Goal: Communication & Community: Share content

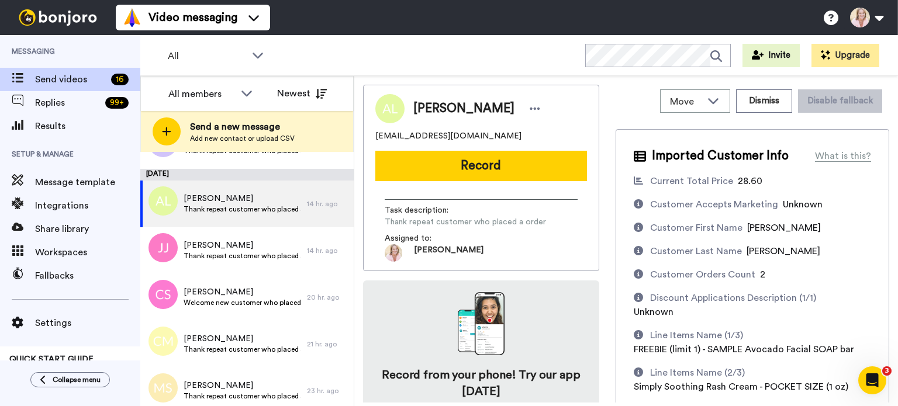
scroll to position [58, 0]
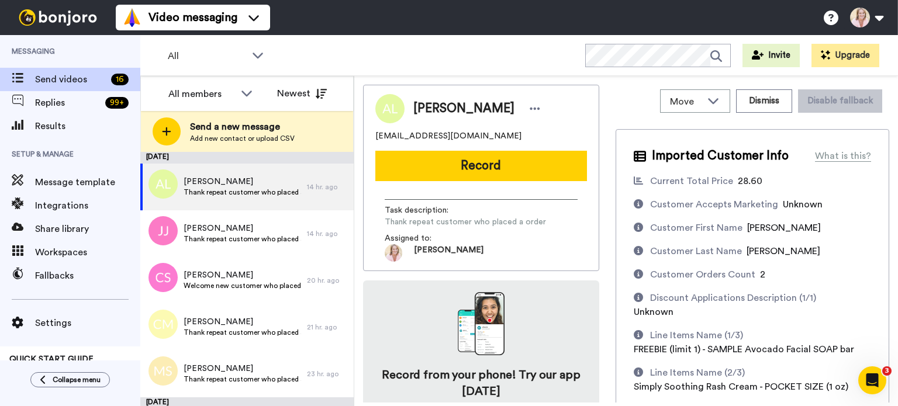
click at [237, 60] on span "All" at bounding box center [207, 56] width 78 height 14
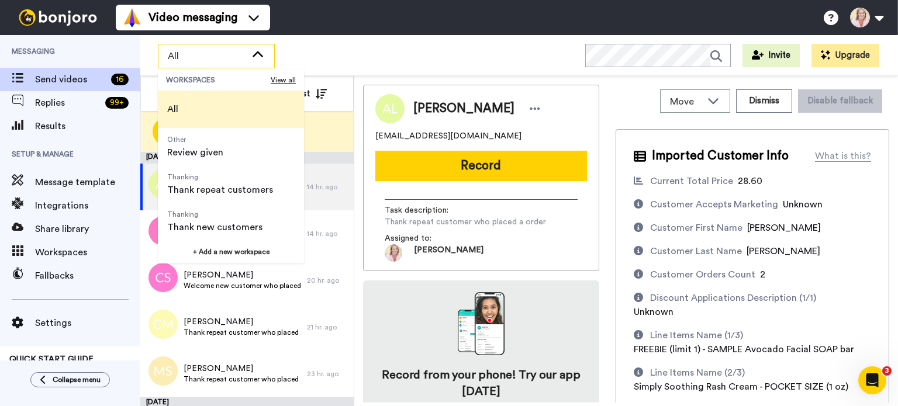
click at [220, 152] on span "Review given" at bounding box center [195, 153] width 56 height 14
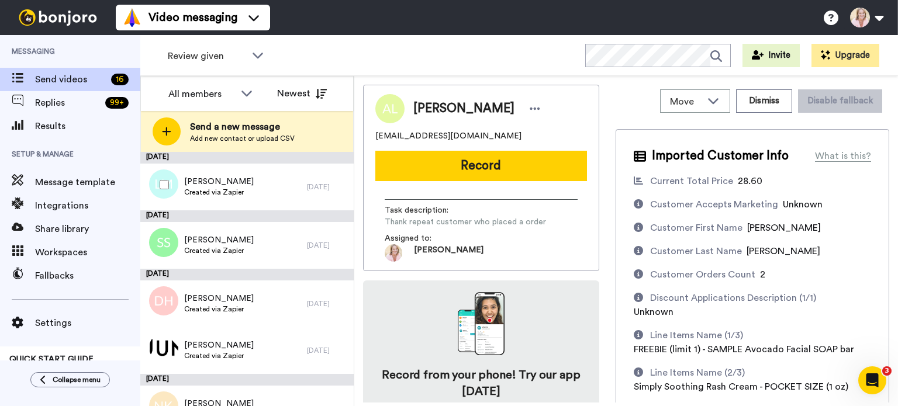
click at [208, 195] on span "Created via Zapier" at bounding box center [219, 192] width 70 height 9
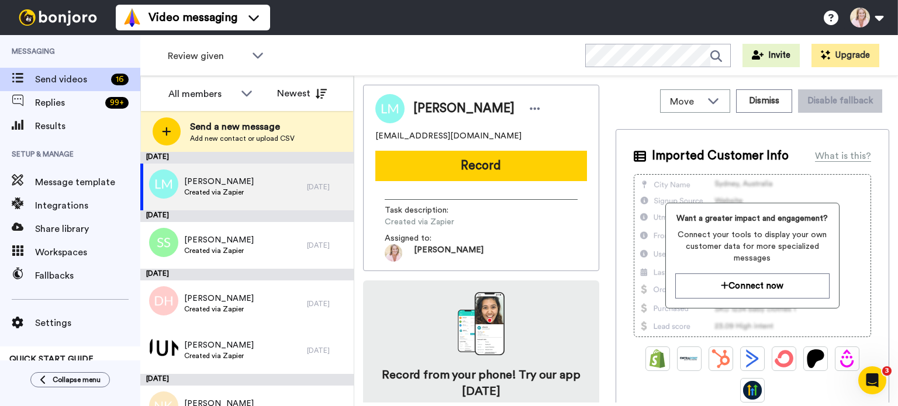
scroll to position [25, 0]
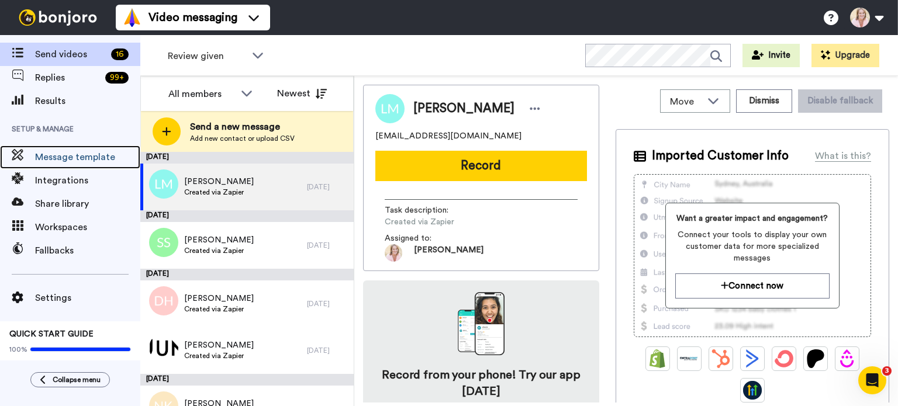
click at [82, 158] on span "Message template" at bounding box center [87, 157] width 105 height 14
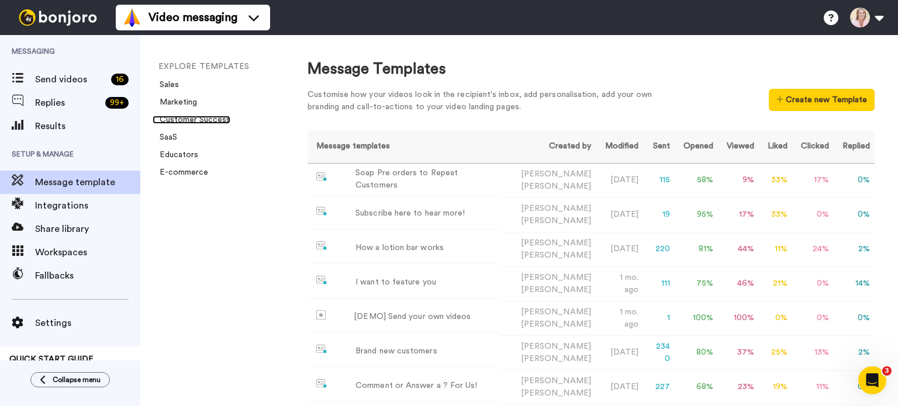
click at [197, 121] on link "Customer Success" at bounding box center [192, 120] width 78 height 8
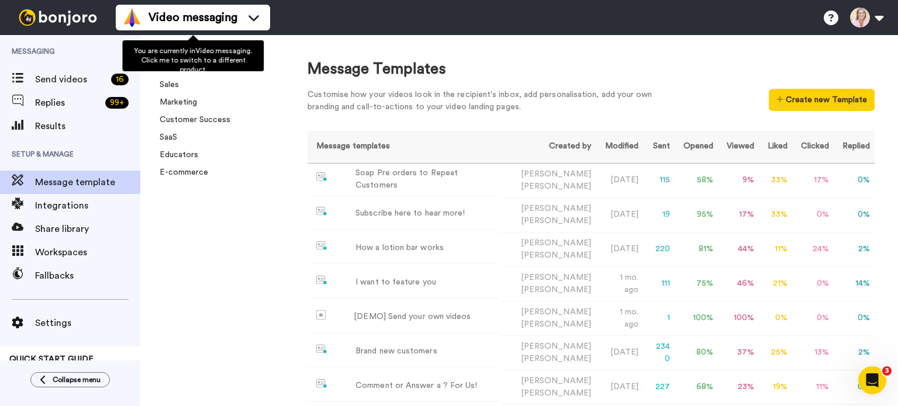
click at [253, 18] on icon at bounding box center [253, 18] width 11 height 6
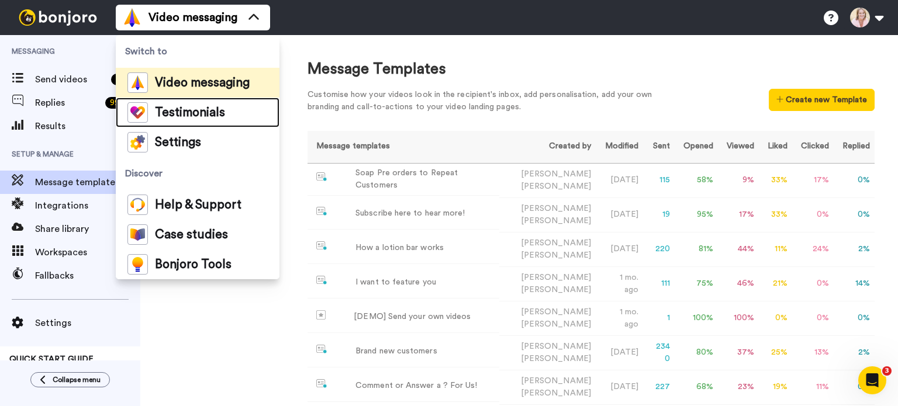
click at [192, 115] on span "Testimonials" at bounding box center [190, 113] width 70 height 12
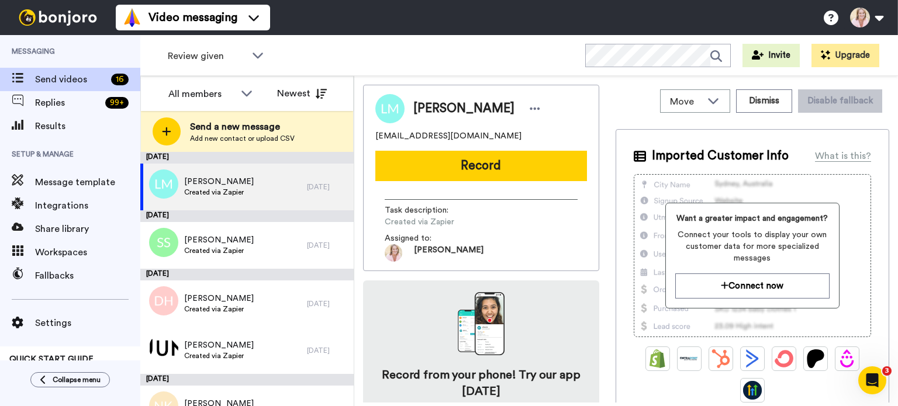
click at [755, 289] on button "Connect now" at bounding box center [752, 286] width 154 height 25
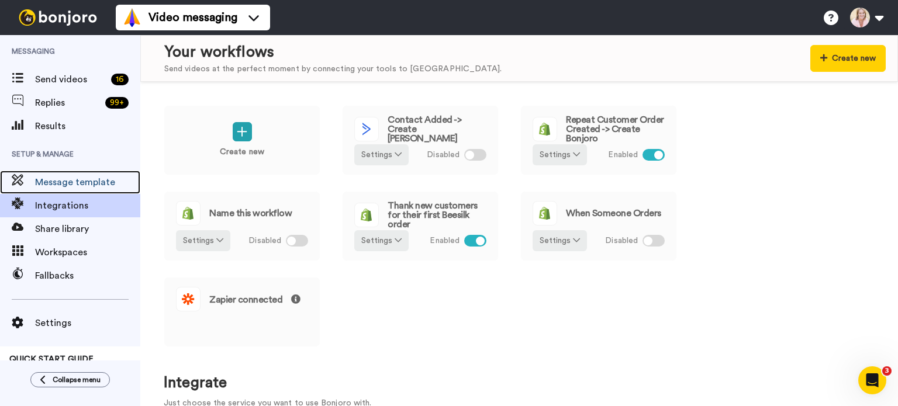
click at [75, 184] on span "Message template" at bounding box center [87, 182] width 105 height 14
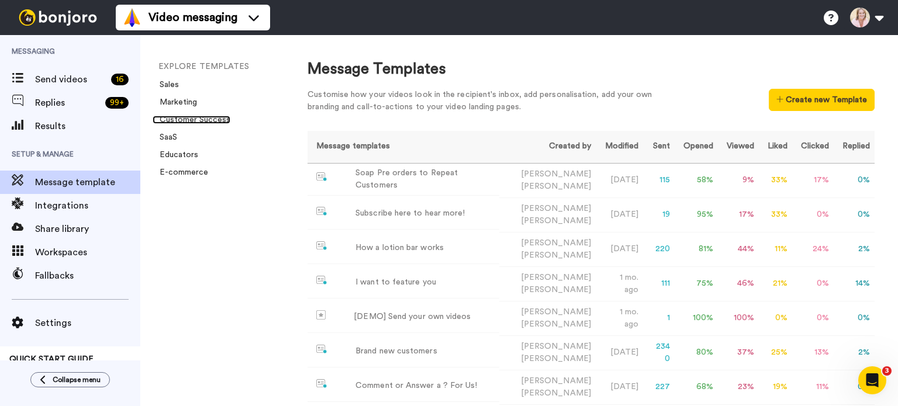
click at [185, 120] on link "Customer Success" at bounding box center [192, 120] width 78 height 8
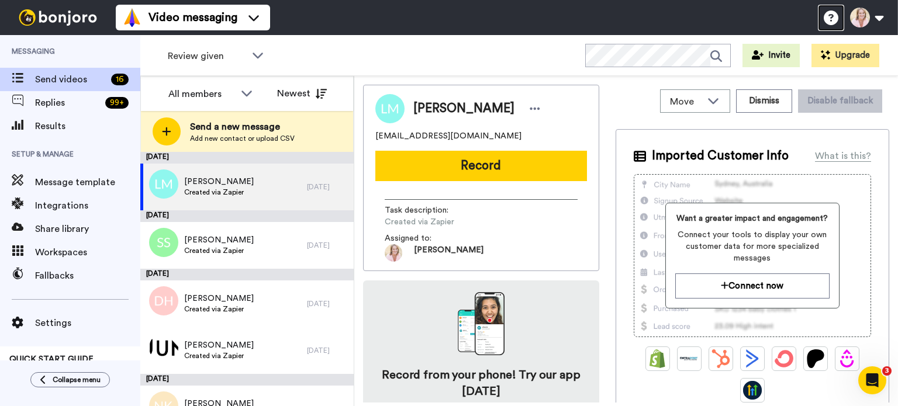
click at [833, 20] on icon at bounding box center [831, 18] width 15 height 15
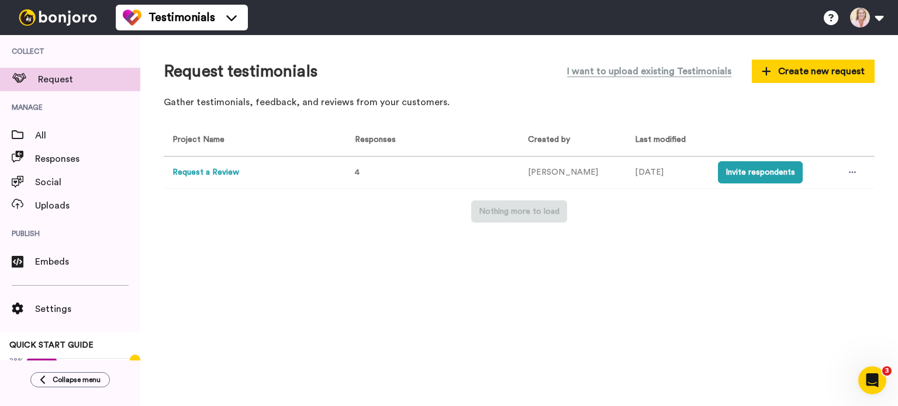
click at [210, 172] on button "Request a Review" at bounding box center [205, 173] width 67 height 12
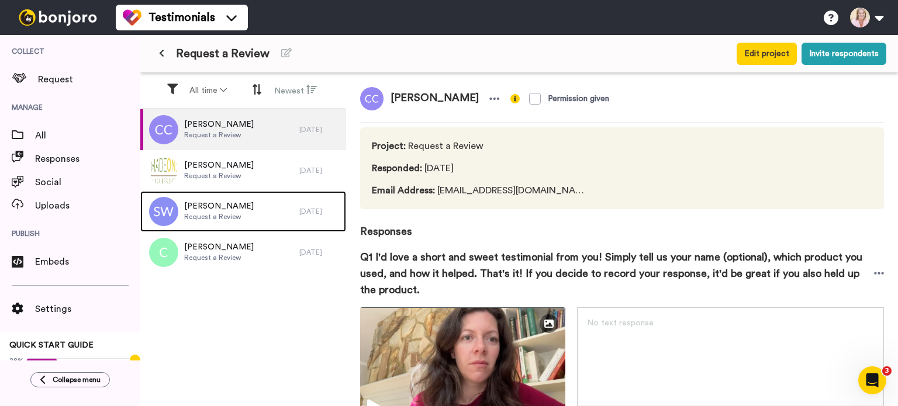
click at [221, 221] on span "Request a Review" at bounding box center [219, 216] width 70 height 9
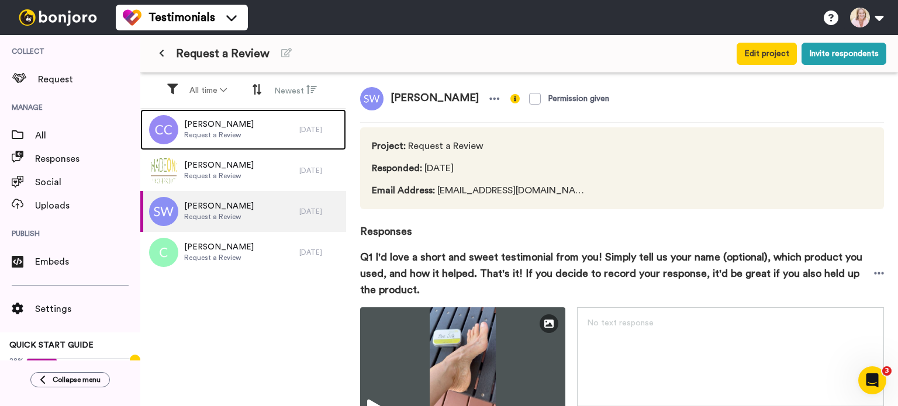
click at [204, 137] on span "Request a Review" at bounding box center [219, 134] width 70 height 9
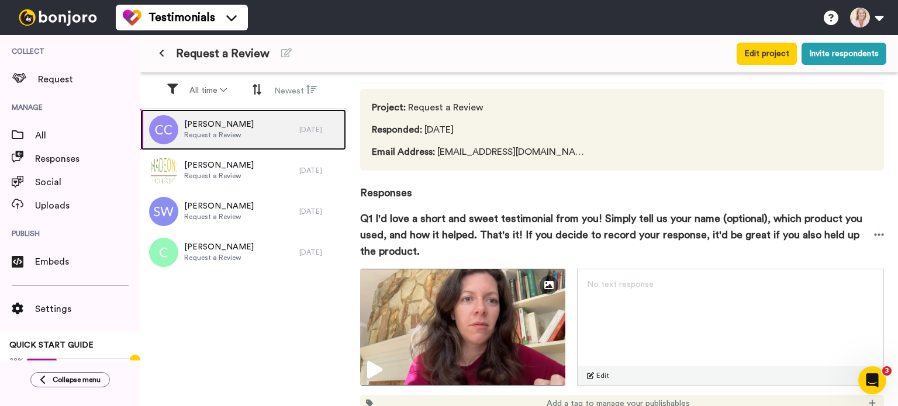
scroll to position [58, 0]
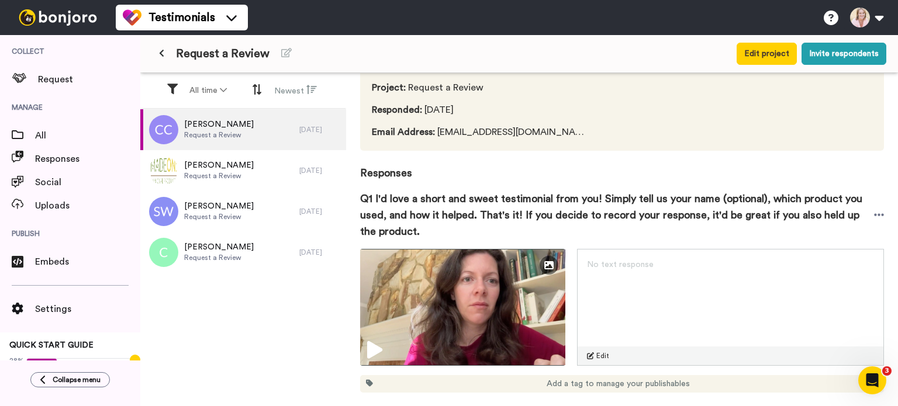
click at [372, 355] on icon at bounding box center [374, 350] width 15 height 18
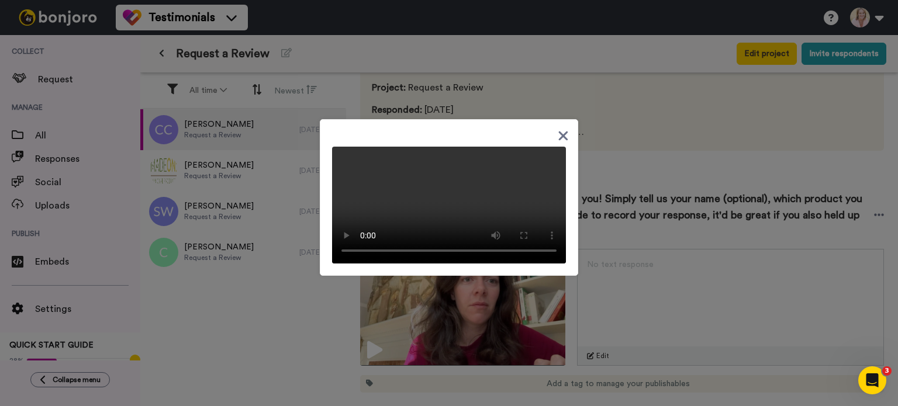
click at [563, 129] on icon at bounding box center [563, 136] width 11 height 15
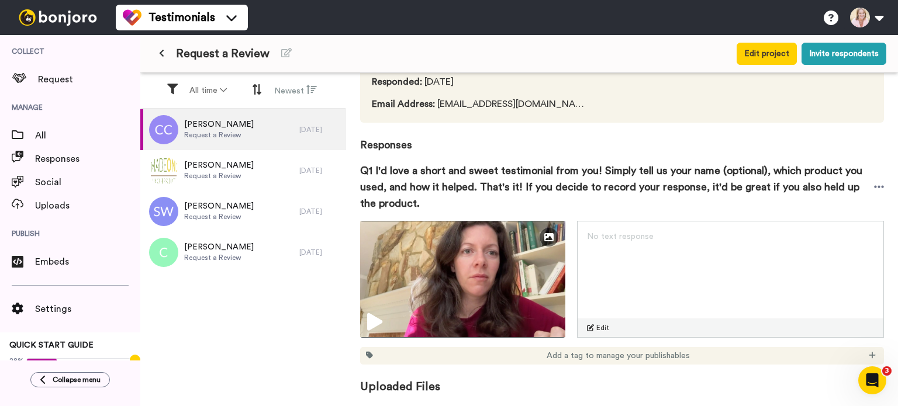
scroll to position [0, 0]
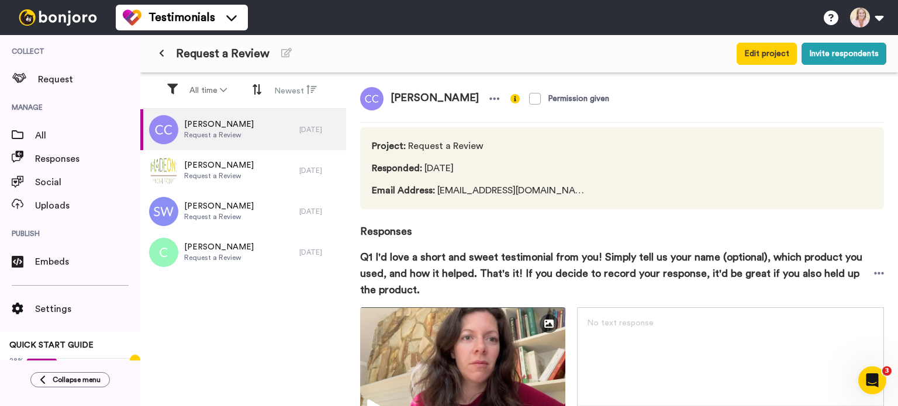
click at [817, 57] on button "Invite respondents" at bounding box center [844, 54] width 85 height 22
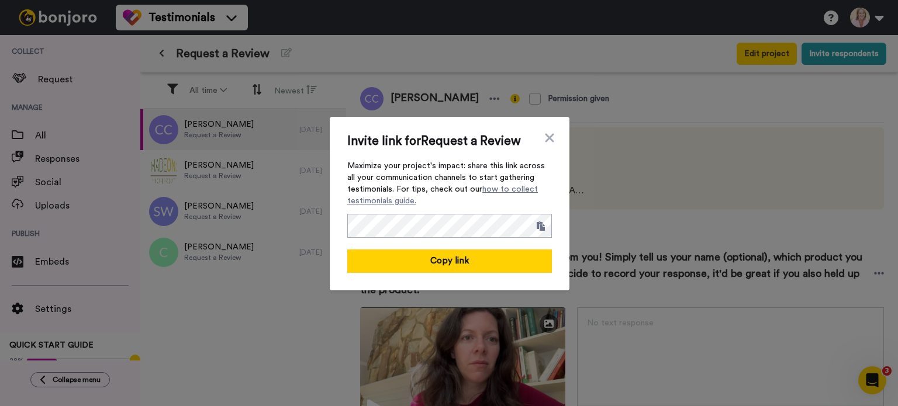
click at [437, 265] on button "Copy link" at bounding box center [449, 261] width 205 height 23
click at [545, 141] on icon at bounding box center [550, 138] width 12 height 14
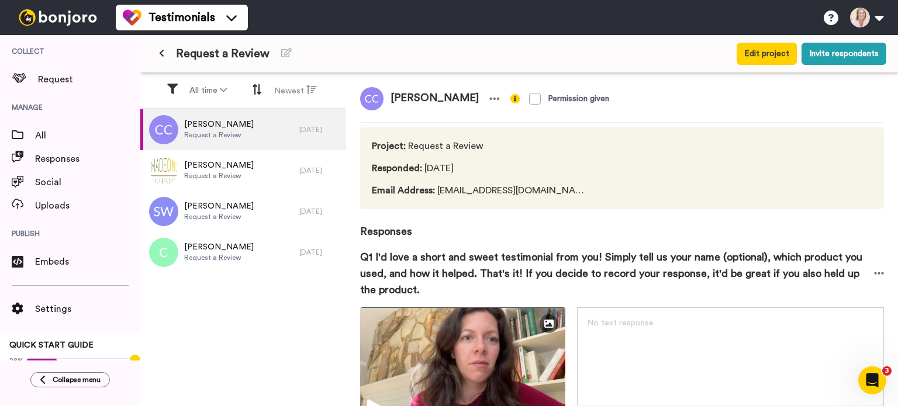
click at [782, 60] on button "Edit project" at bounding box center [767, 54] width 60 height 22
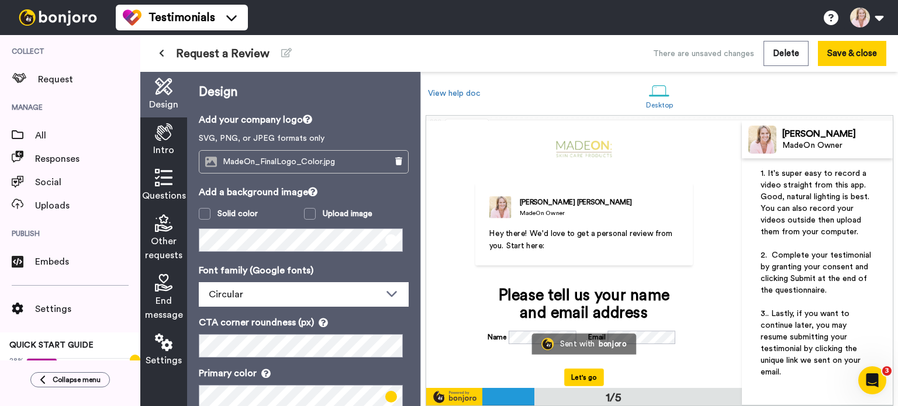
click at [161, 136] on icon at bounding box center [164, 132] width 18 height 18
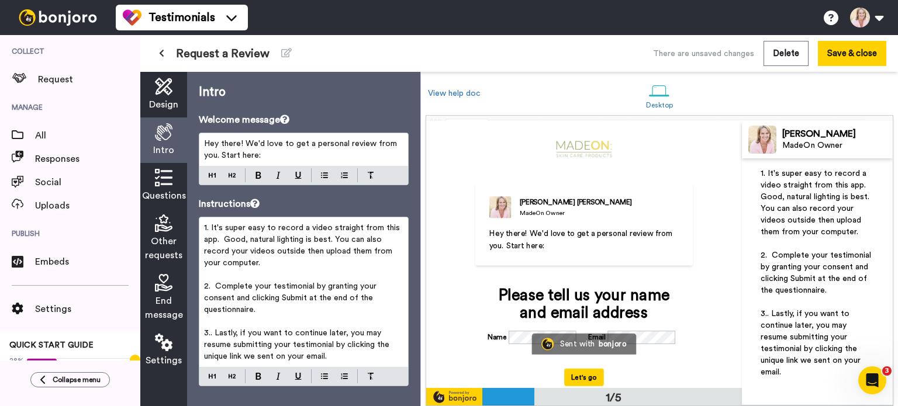
click at [161, 177] on icon at bounding box center [164, 178] width 18 height 18
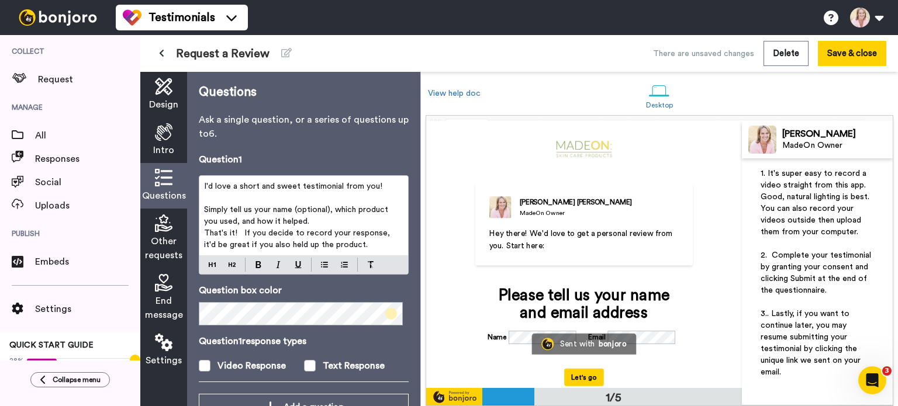
click at [856, 53] on button "Save & close" at bounding box center [852, 53] width 68 height 25
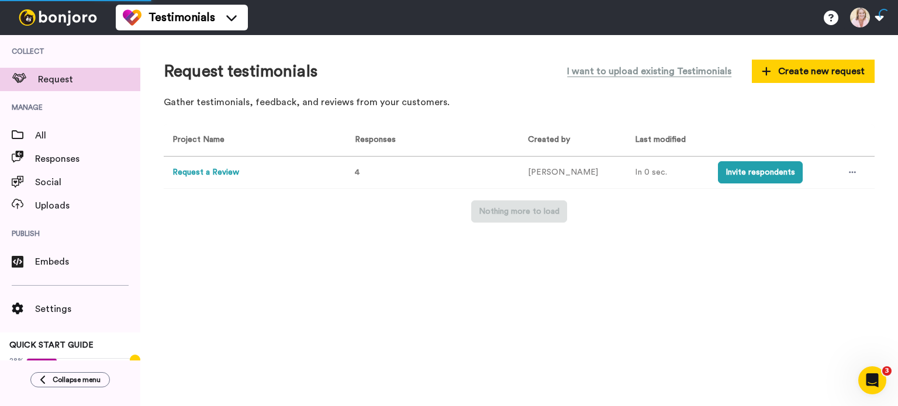
click at [722, 175] on button "Invite respondents" at bounding box center [760, 172] width 85 height 22
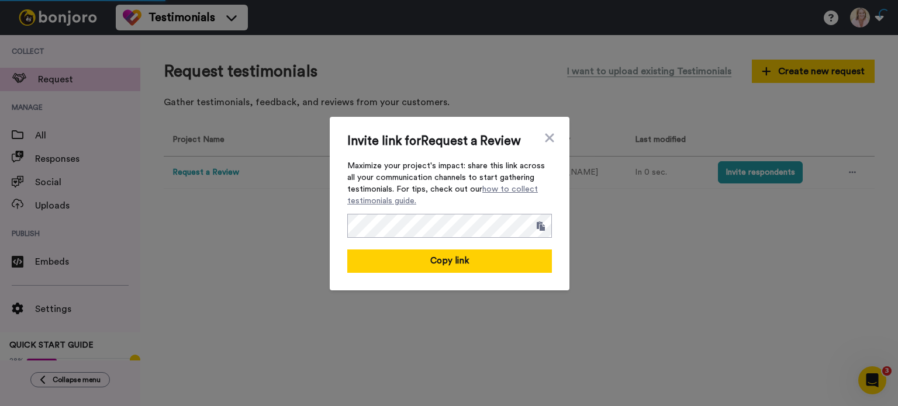
click at [547, 134] on icon at bounding box center [550, 138] width 12 height 14
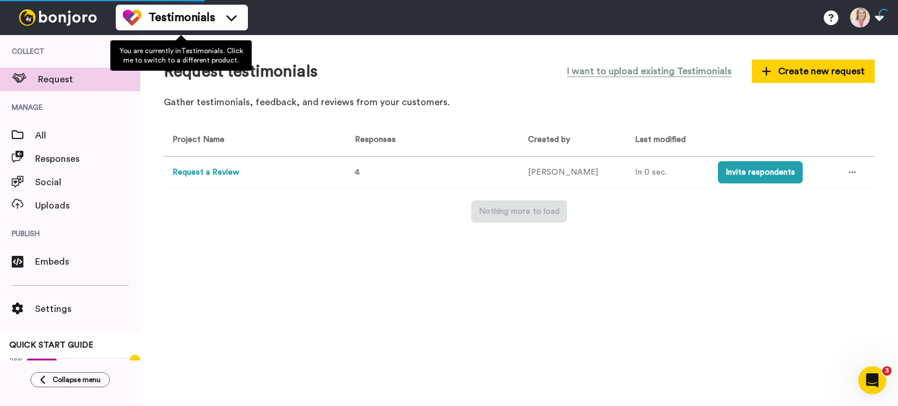
click at [184, 22] on span "Testimonials" at bounding box center [182, 17] width 67 height 16
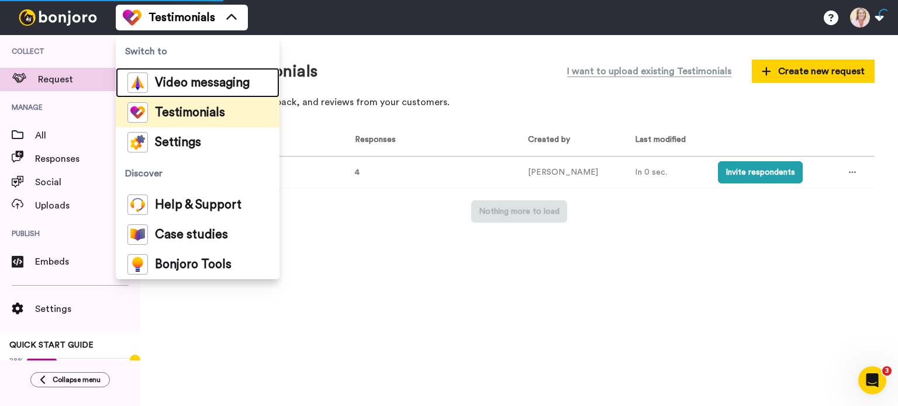
click at [180, 80] on span "Video messaging" at bounding box center [202, 83] width 95 height 12
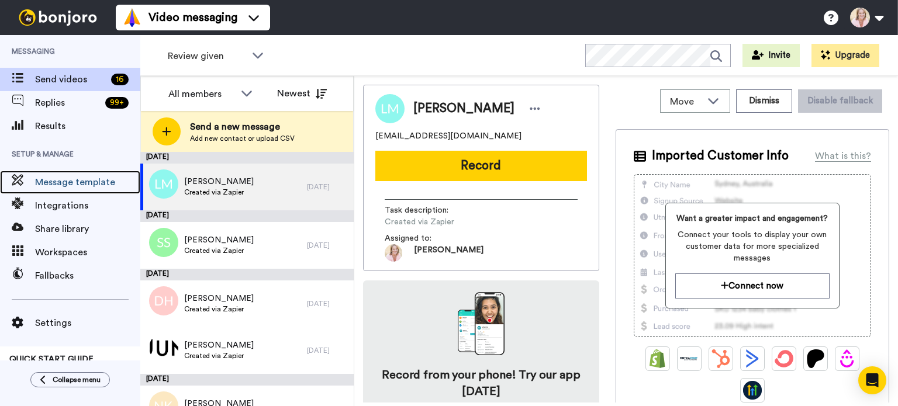
click at [83, 182] on span "Message template" at bounding box center [87, 182] width 105 height 14
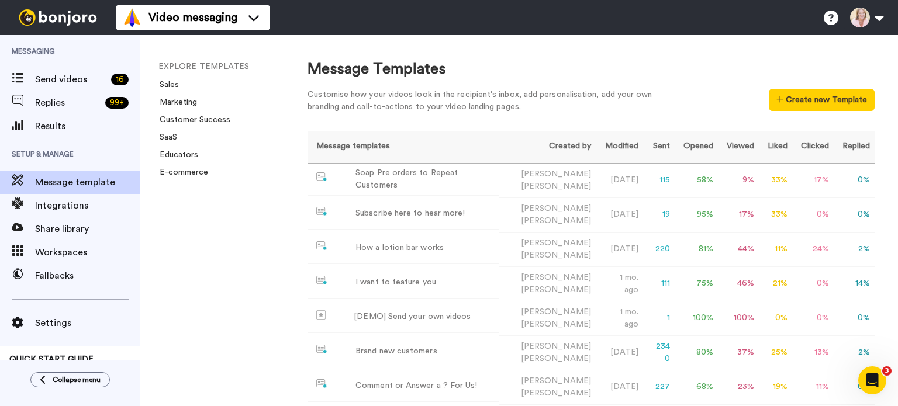
click at [779, 106] on button "Create new Template" at bounding box center [822, 100] width 106 height 22
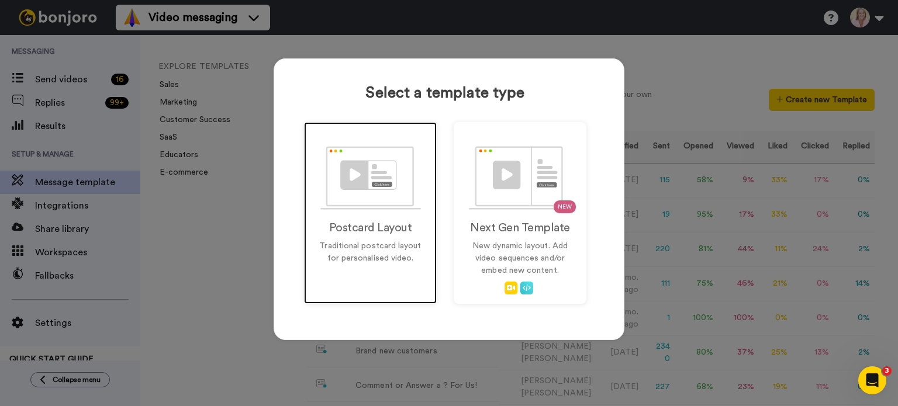
click at [375, 188] on img at bounding box center [370, 178] width 101 height 64
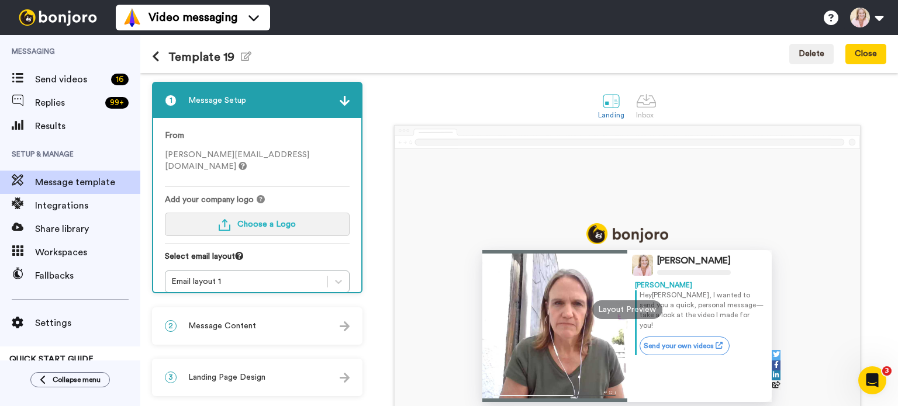
click at [248, 213] on button "Choose a Logo" at bounding box center [257, 224] width 185 height 23
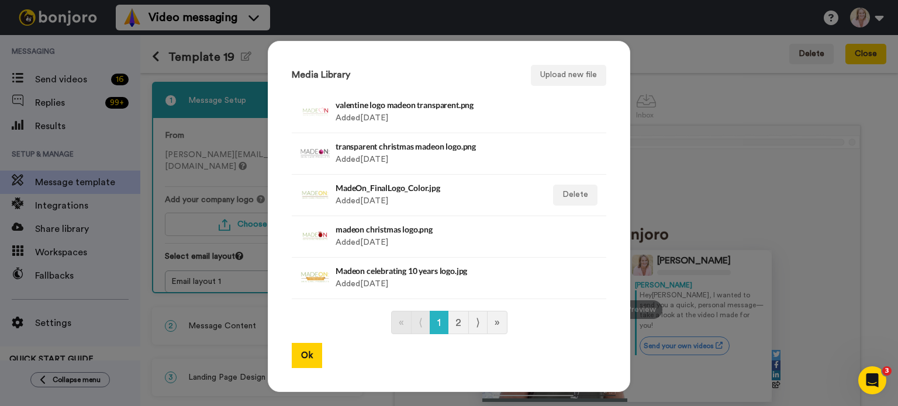
click at [413, 195] on div "MadeOn_FinalLogo_Color.jpg Added 3 yr. ago" at bounding box center [437, 195] width 202 height 29
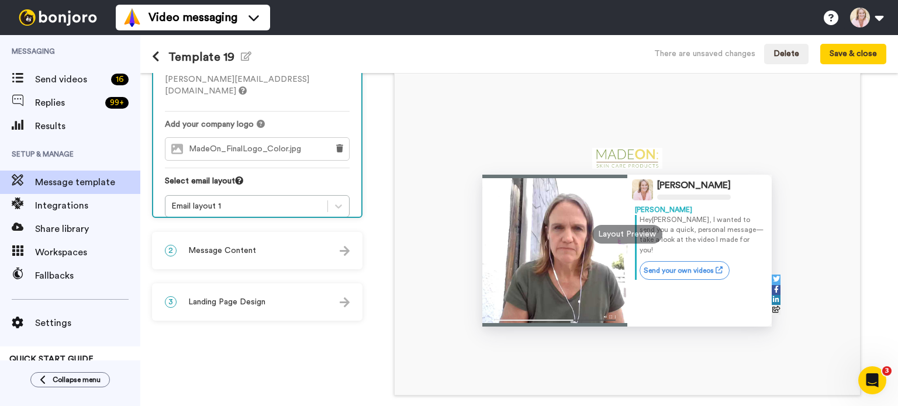
scroll to position [58, 0]
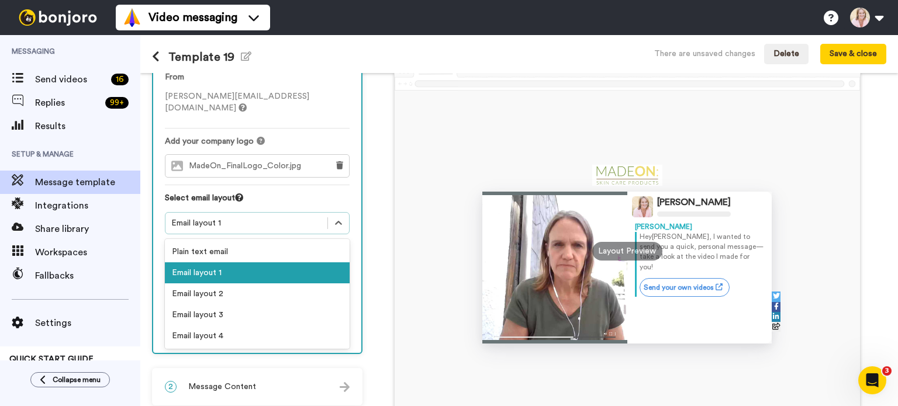
click at [337, 218] on icon at bounding box center [339, 224] width 12 height 12
click at [263, 284] on div "Email layout 2" at bounding box center [257, 294] width 185 height 21
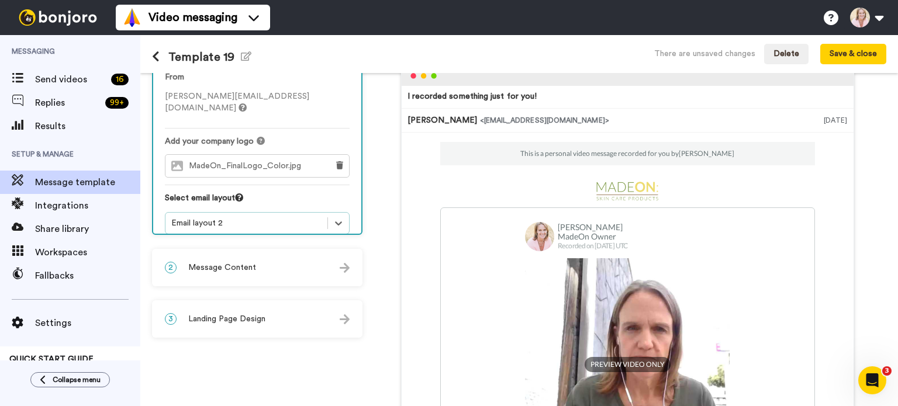
scroll to position [117, 0]
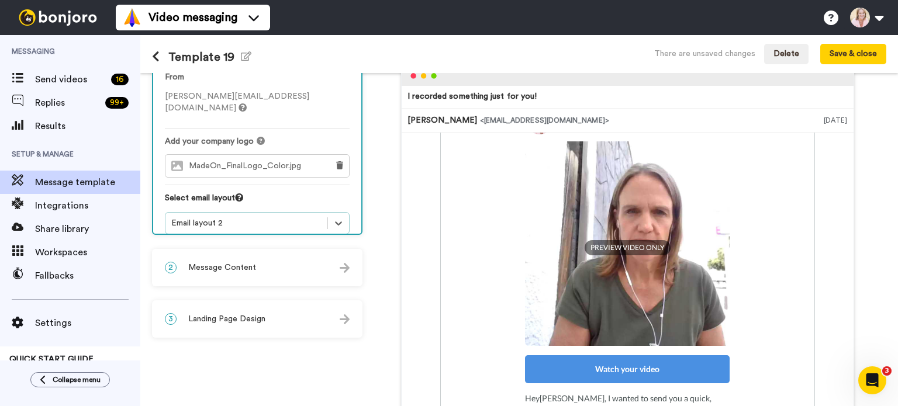
click at [253, 265] on span "Message Content" at bounding box center [222, 268] width 68 height 12
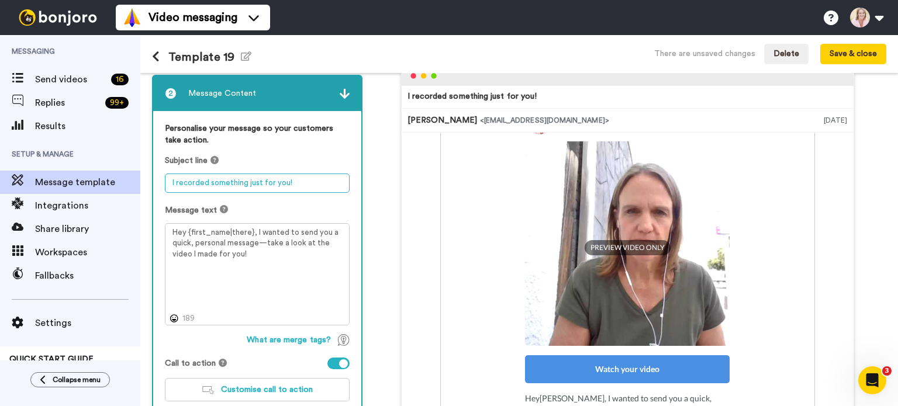
click at [180, 188] on textarea "I recorded something just for you!" at bounding box center [257, 183] width 185 height 19
click at [301, 182] on textarea "I recorded something just for you!" at bounding box center [257, 183] width 185 height 19
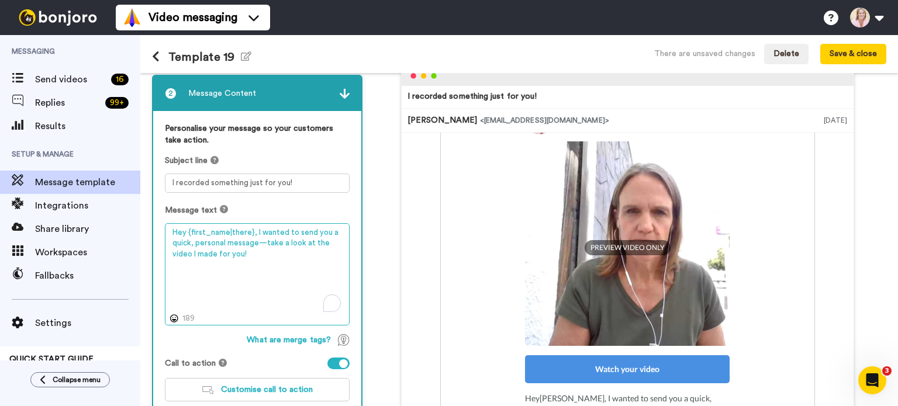
drag, startPoint x: 254, startPoint y: 231, endPoint x: 257, endPoint y: 257, distance: 25.9
click at [257, 257] on textarea "Hey {first_name|there}, I wanted to send you a quick, personal message—take a l…" at bounding box center [257, 274] width 185 height 103
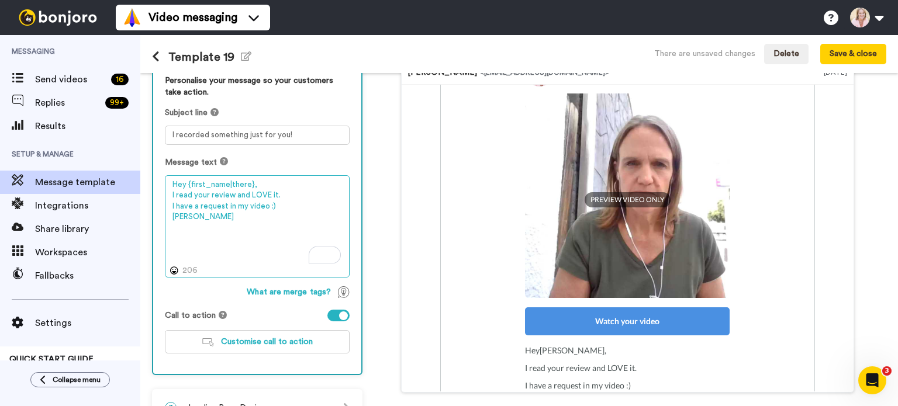
scroll to position [145, 0]
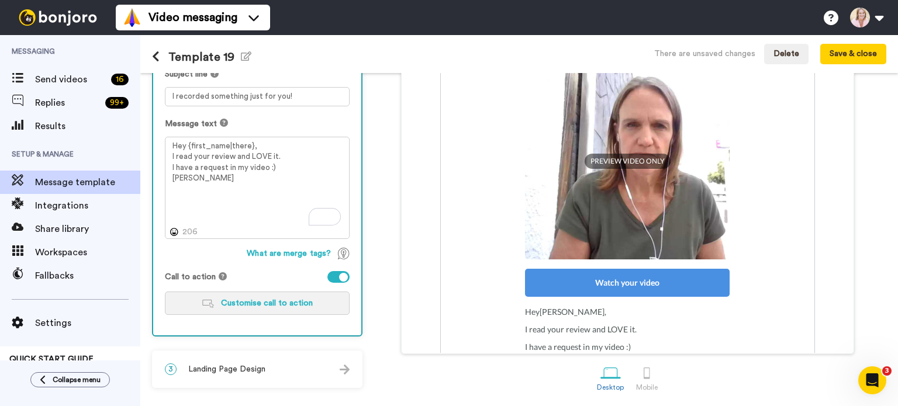
click at [260, 303] on span "Customise call to action" at bounding box center [267, 303] width 92 height 8
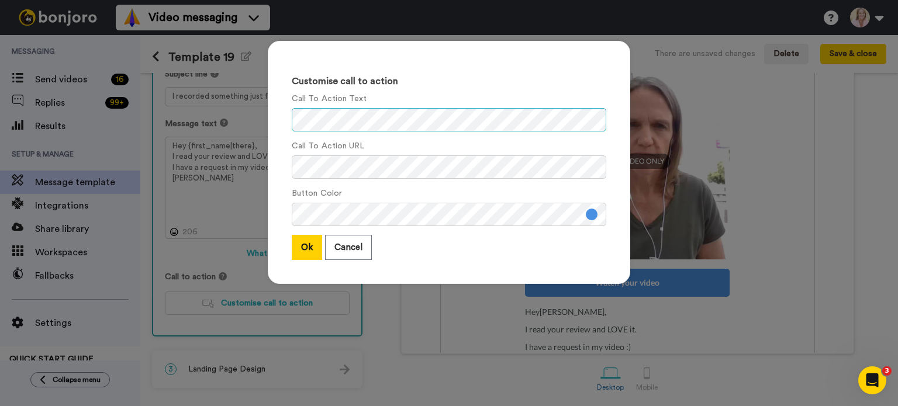
click at [285, 118] on div "Customise call to action Call To Action Text Call To Action URL Button Color Ok…" at bounding box center [449, 162] width 363 height 243
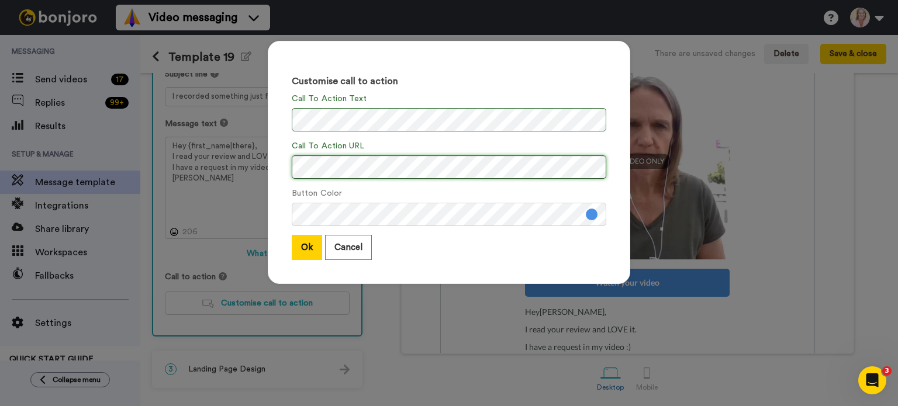
scroll to position [0, 9]
click at [304, 247] on button "Ok" at bounding box center [307, 247] width 30 height 25
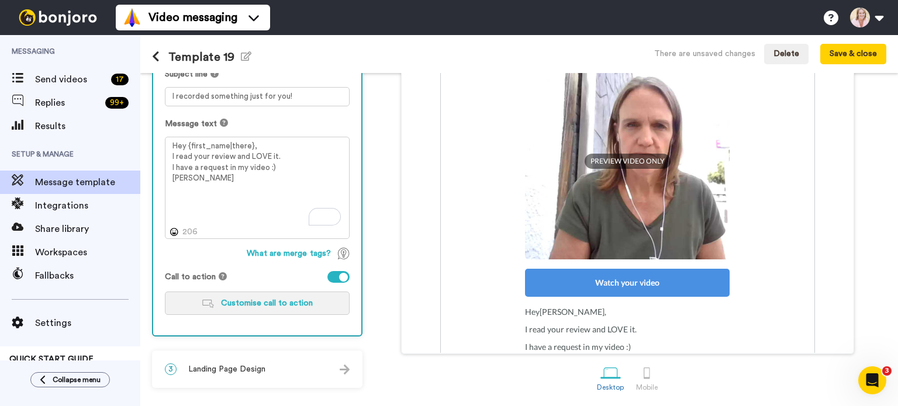
click at [292, 306] on button "Customise call to action" at bounding box center [257, 303] width 185 height 23
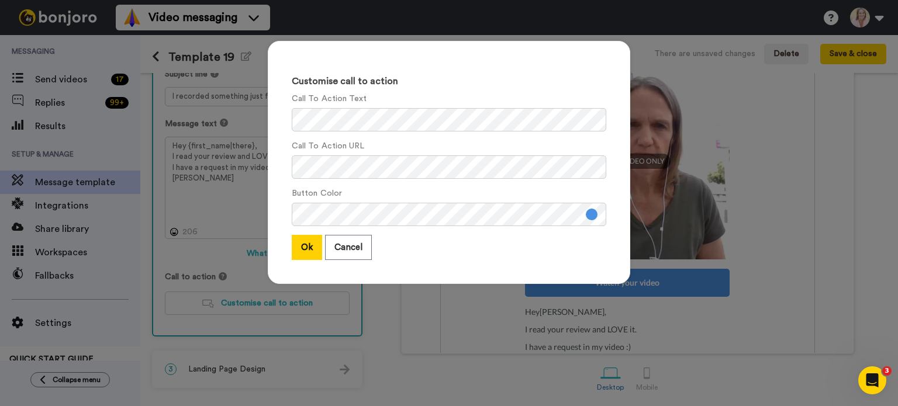
click at [588, 215] on button at bounding box center [592, 215] width 12 height 12
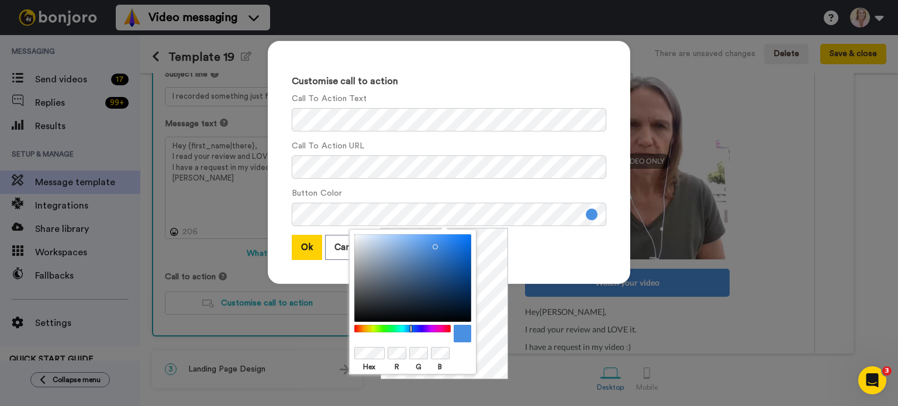
click at [368, 327] on div at bounding box center [403, 329] width 101 height 8
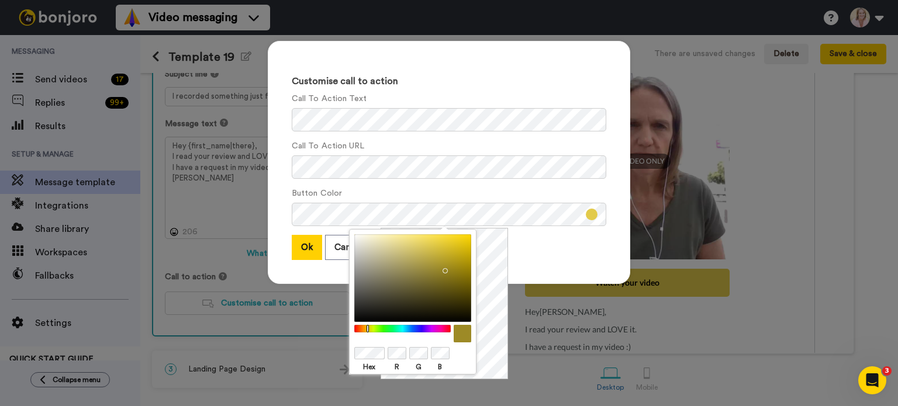
click at [443, 268] on div at bounding box center [412, 278] width 117 height 88
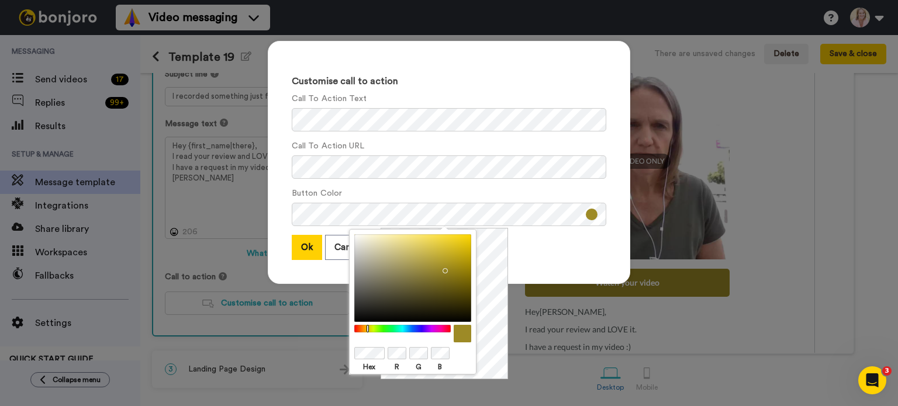
click at [301, 248] on button "Ok" at bounding box center [307, 247] width 30 height 25
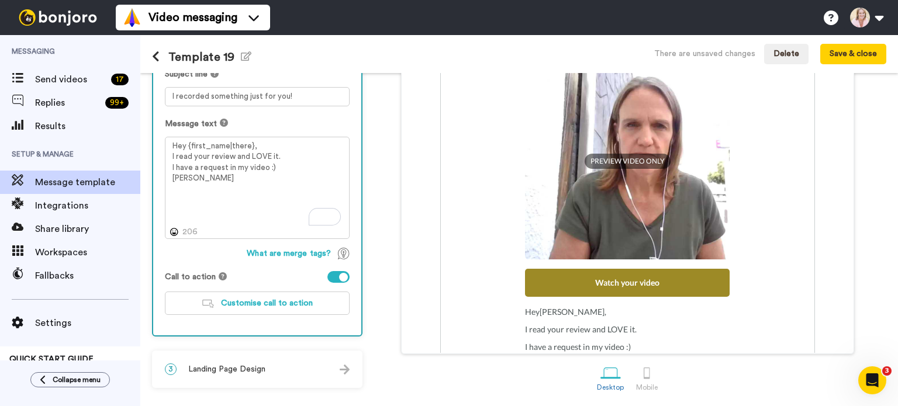
click at [239, 369] on span "Landing Page Design" at bounding box center [226, 370] width 77 height 12
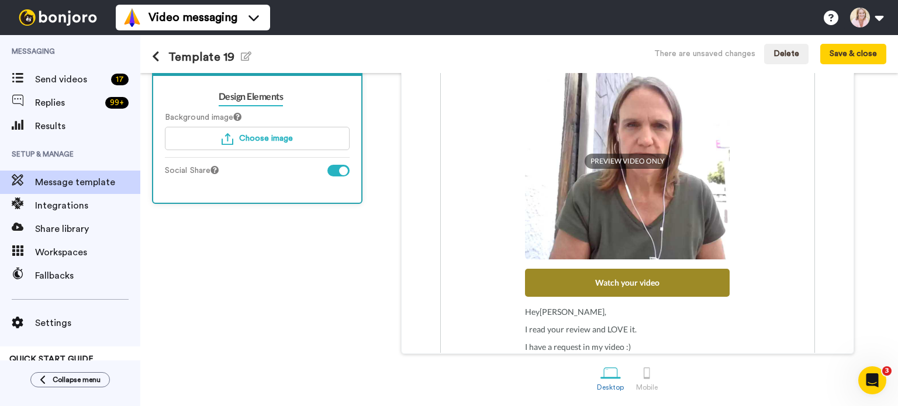
click at [330, 169] on div at bounding box center [338, 171] width 22 height 12
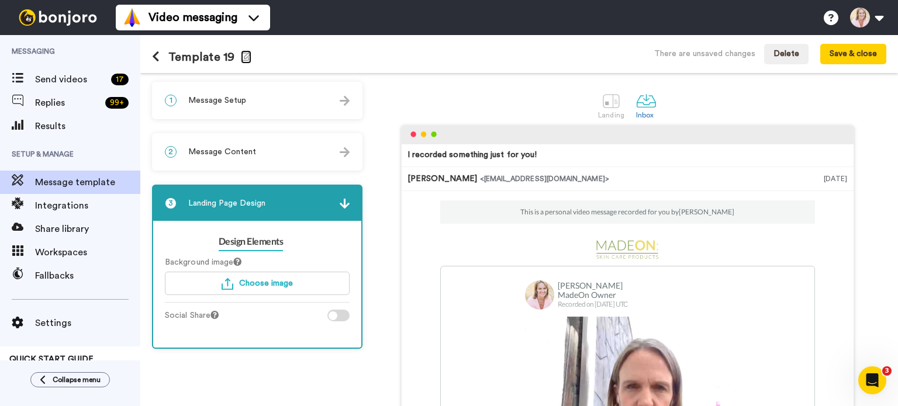
click at [241, 56] on icon "button" at bounding box center [246, 55] width 11 height 9
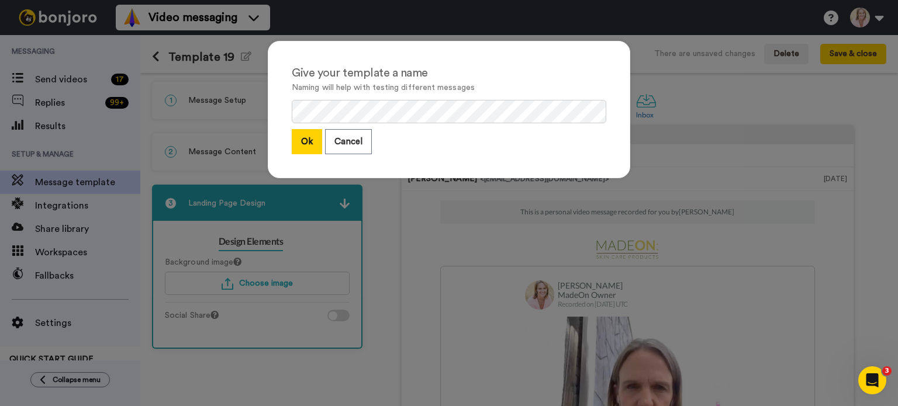
click at [297, 142] on button "Ok" at bounding box center [307, 141] width 30 height 25
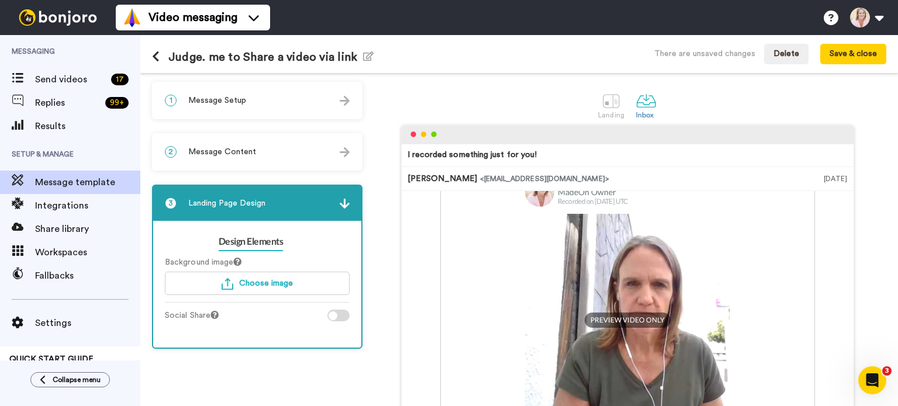
click at [236, 156] on span "Message Content" at bounding box center [222, 152] width 68 height 12
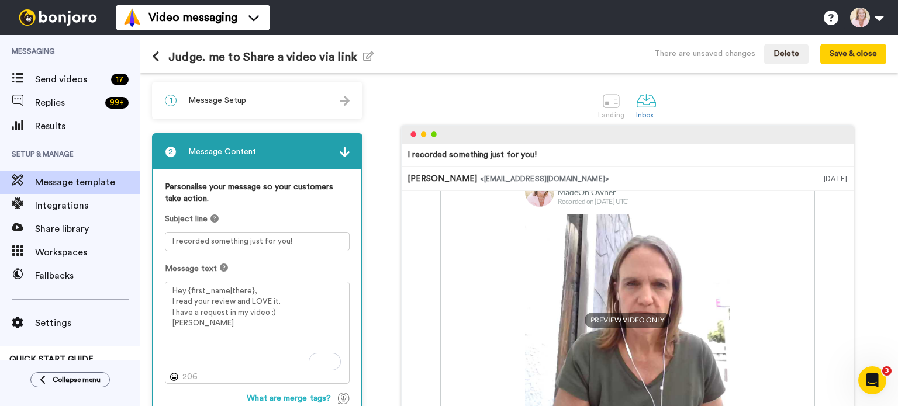
scroll to position [58, 0]
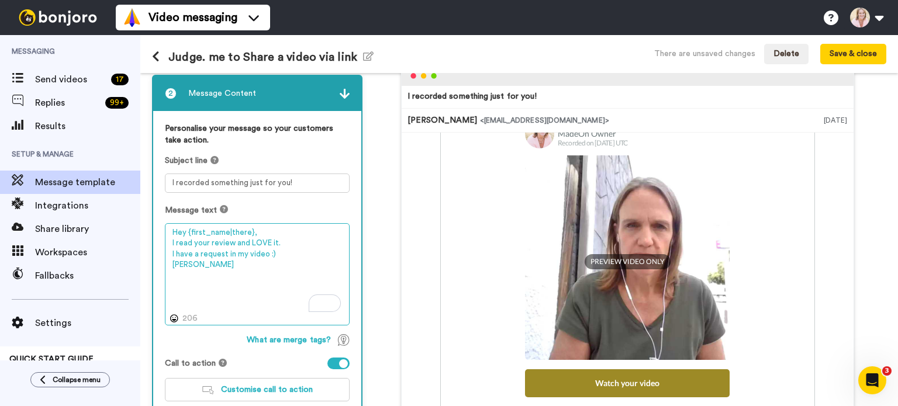
click at [197, 254] on textarea "Hey {first_name|there}, I read your review and LOVE it. I have a request in my …" at bounding box center [257, 274] width 185 height 103
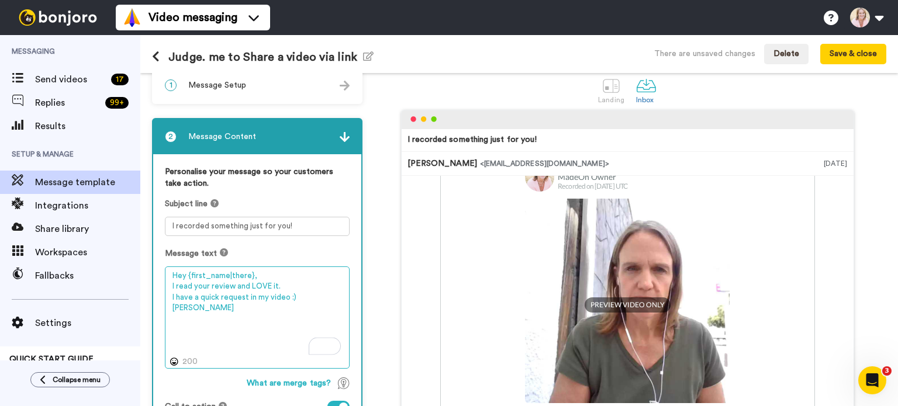
scroll to position [0, 0]
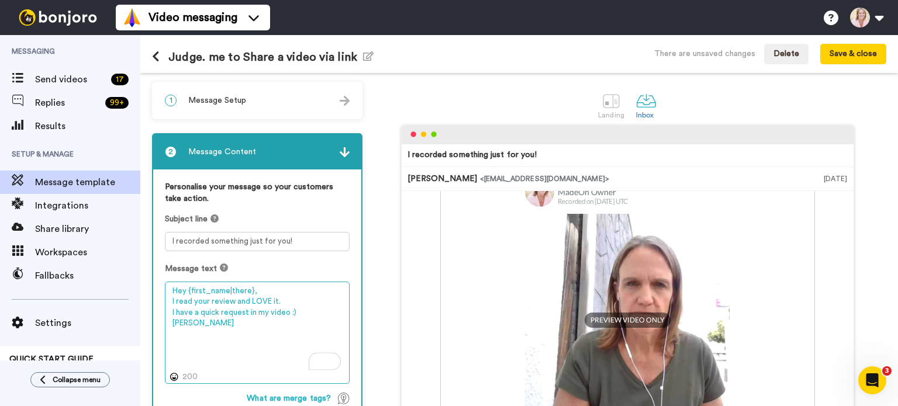
type textarea "Hey {first_name|there}, I read your review and LOVE it. I have a quick request …"
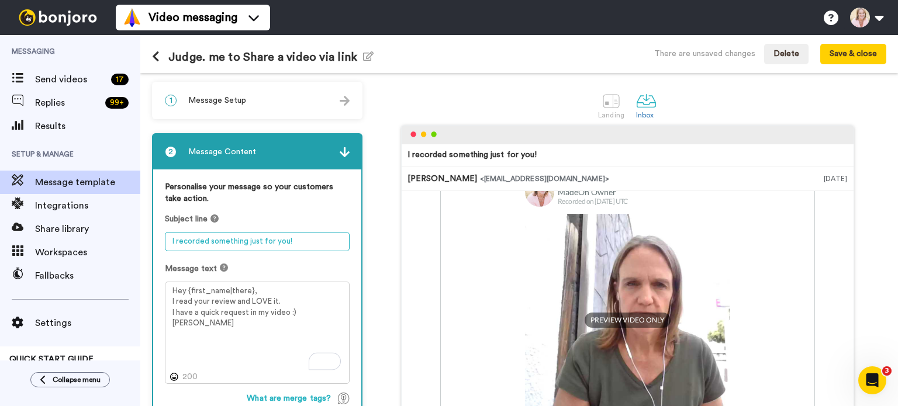
click at [319, 241] on textarea "I recorded something just for you!" at bounding box center [257, 241] width 185 height 19
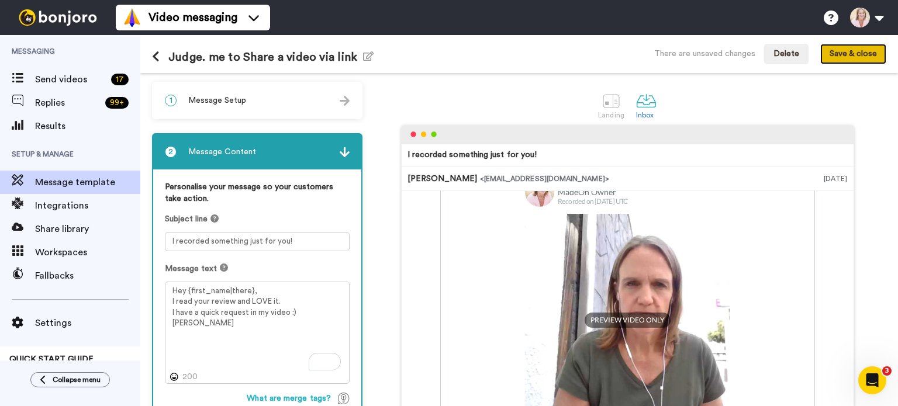
click at [831, 56] on button "Save & close" at bounding box center [853, 54] width 66 height 21
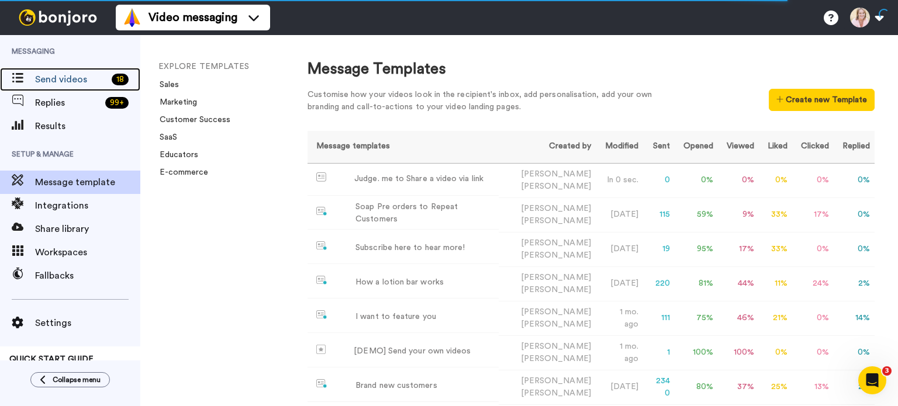
click at [63, 86] on span "Send videos" at bounding box center [71, 80] width 72 height 14
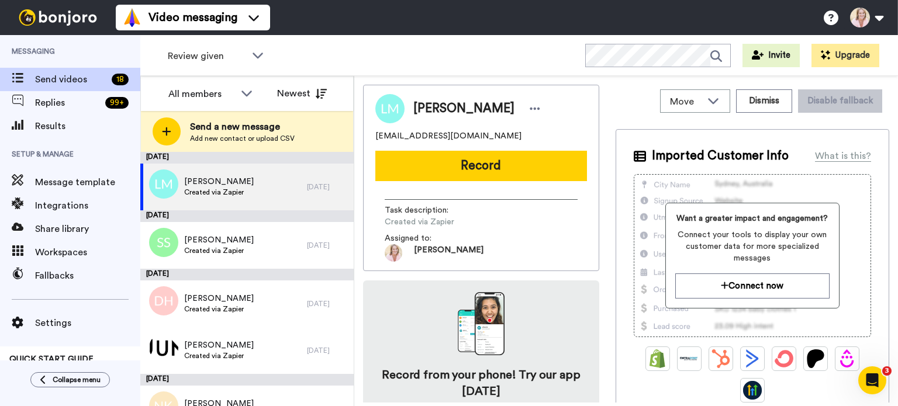
click at [255, 144] on div "Send a new message Add new contact or upload CSV" at bounding box center [247, 131] width 212 height 41
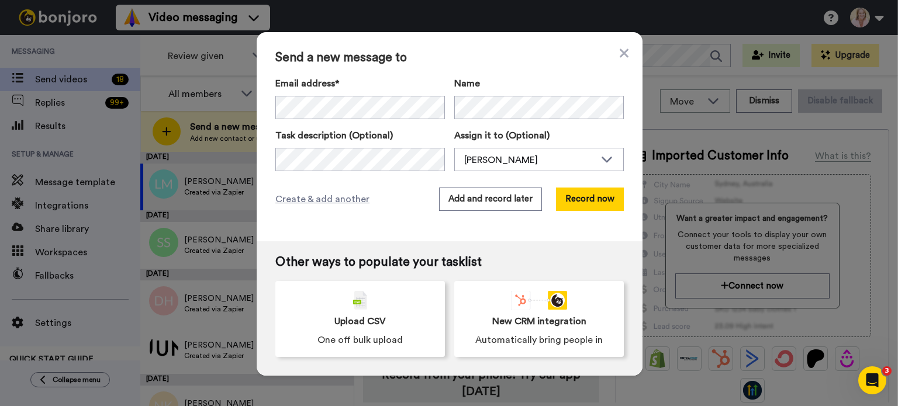
click at [574, 194] on button "Record now" at bounding box center [590, 199] width 68 height 23
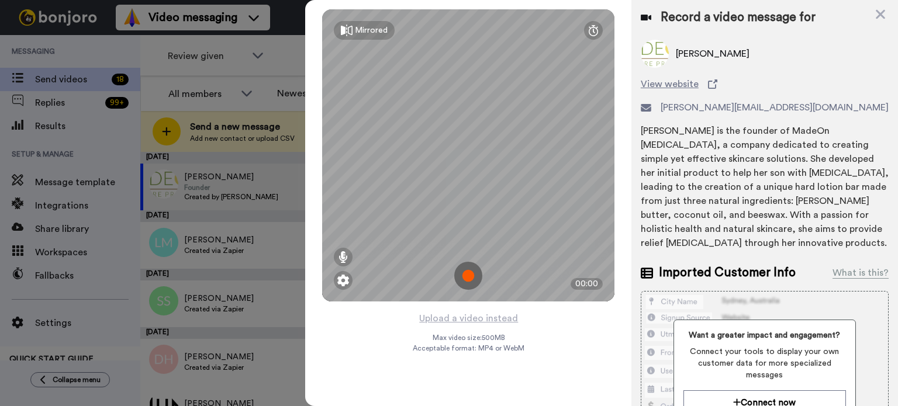
click at [472, 275] on img at bounding box center [468, 276] width 28 height 28
click at [469, 277] on img at bounding box center [468, 276] width 28 height 28
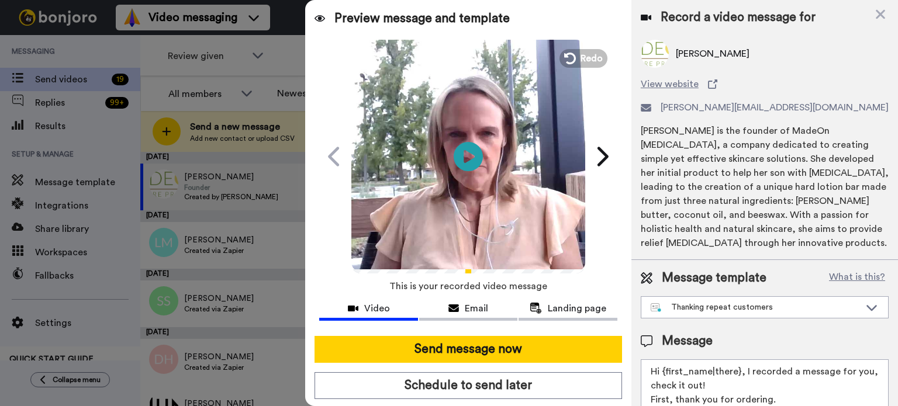
click at [458, 350] on button "Send message now" at bounding box center [469, 349] width 308 height 27
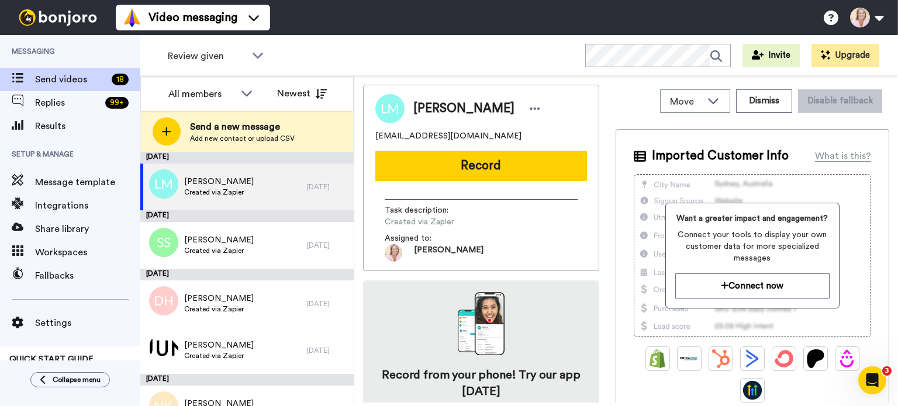
click at [216, 130] on span "Send a new message" at bounding box center [242, 127] width 105 height 14
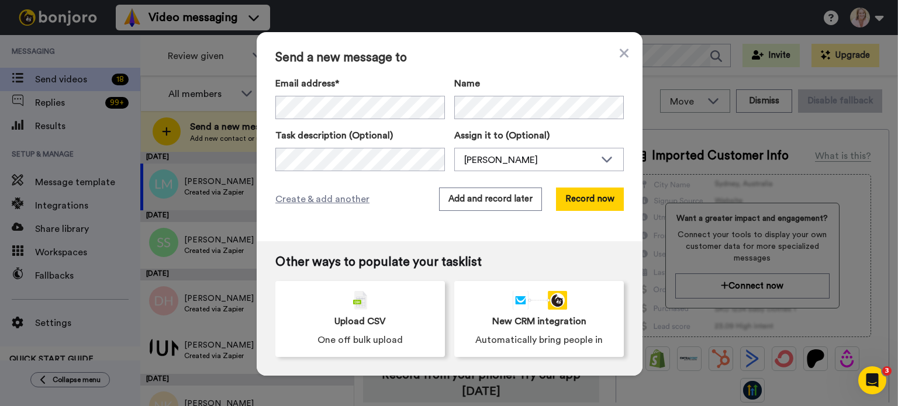
click at [573, 196] on button "Record now" at bounding box center [590, 199] width 68 height 23
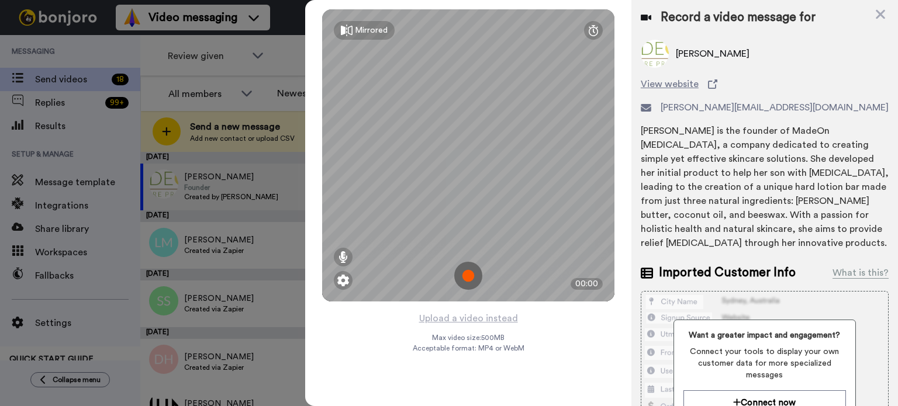
click at [471, 277] on img at bounding box center [468, 276] width 28 height 28
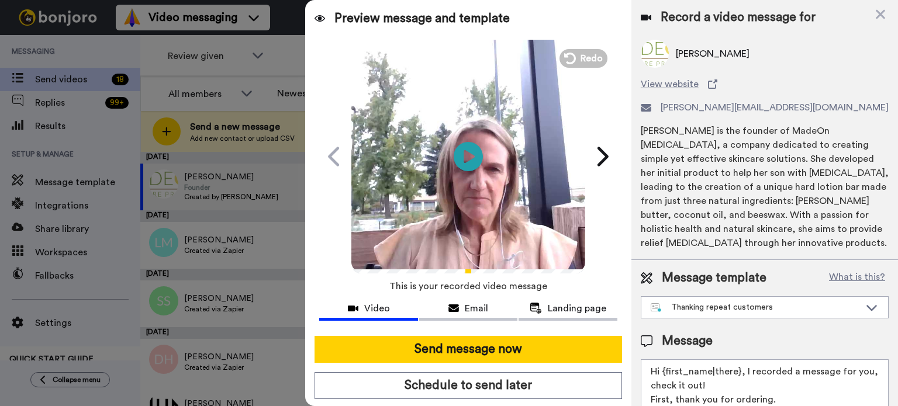
click at [702, 313] on div "Thanking repeat customers" at bounding box center [755, 308] width 209 height 12
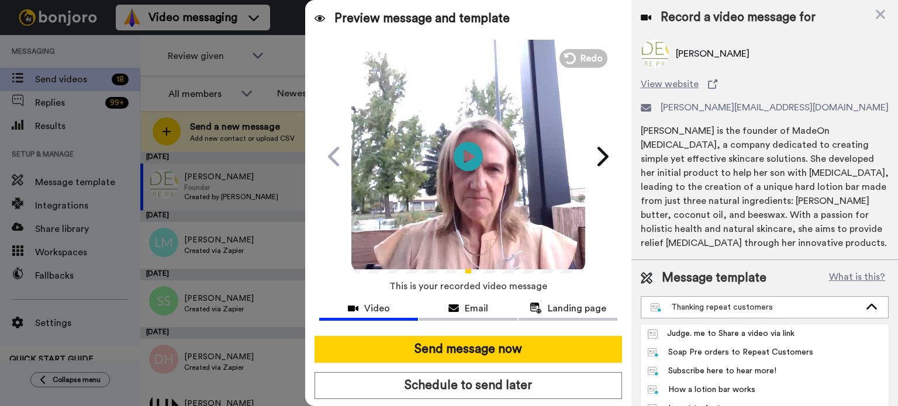
click at [704, 335] on div "Judge. me to Share a video via link" at bounding box center [721, 334] width 147 height 12
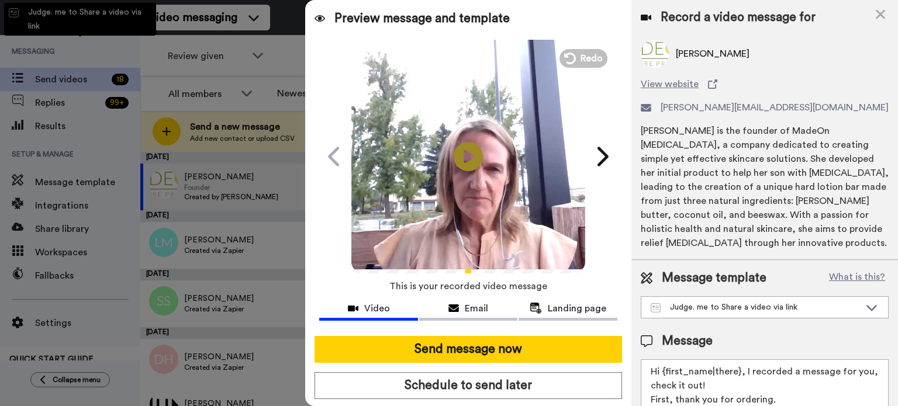
type textarea "Hey {first_name|there}, I read your review and LOVE it. I have a quick request …"
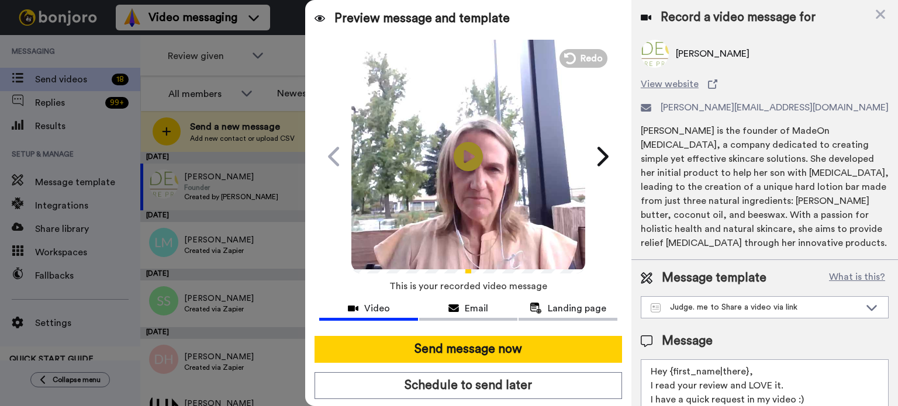
scroll to position [67, 0]
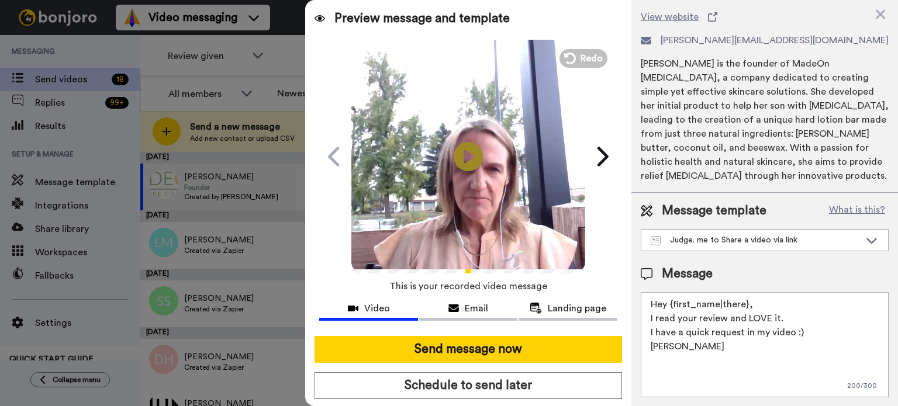
click at [525, 357] on button "Send message now" at bounding box center [469, 349] width 308 height 27
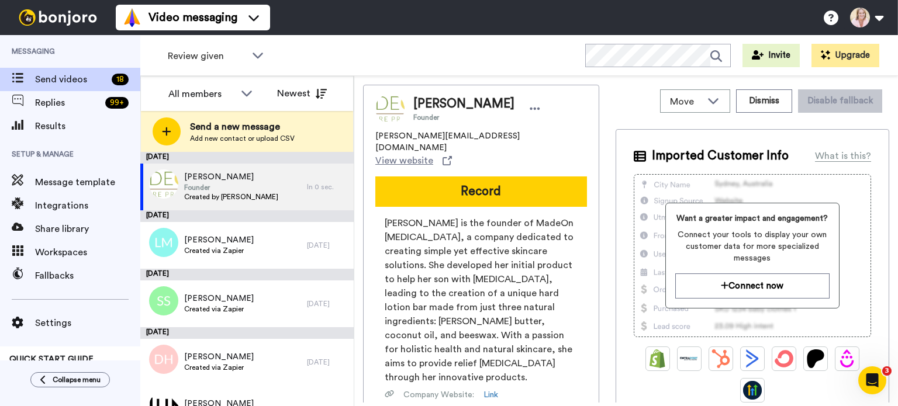
scroll to position [0, 0]
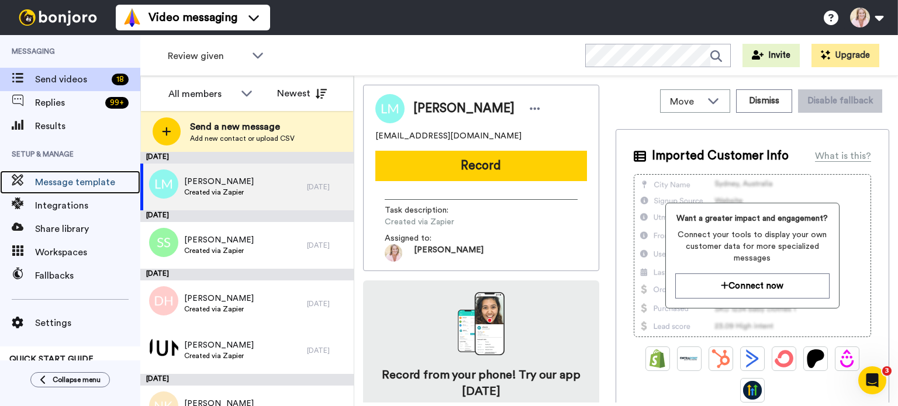
click at [77, 179] on span "Message template" at bounding box center [87, 182] width 105 height 14
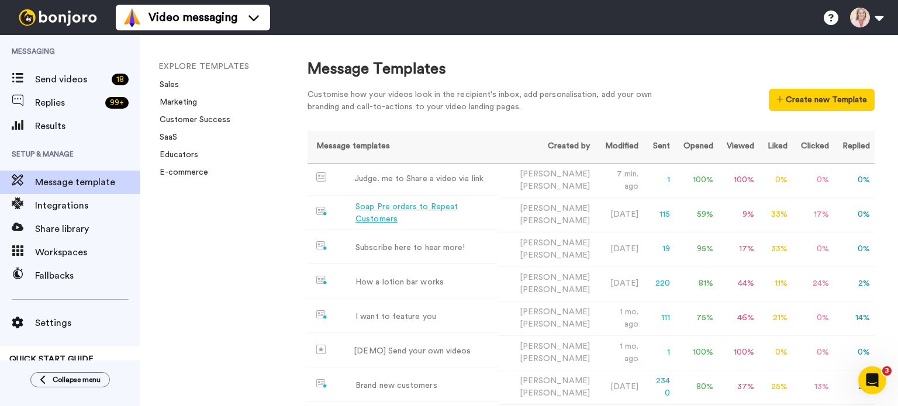
click at [406, 212] on div "Soap Pre orders to Repeat Customers" at bounding box center [424, 213] width 138 height 25
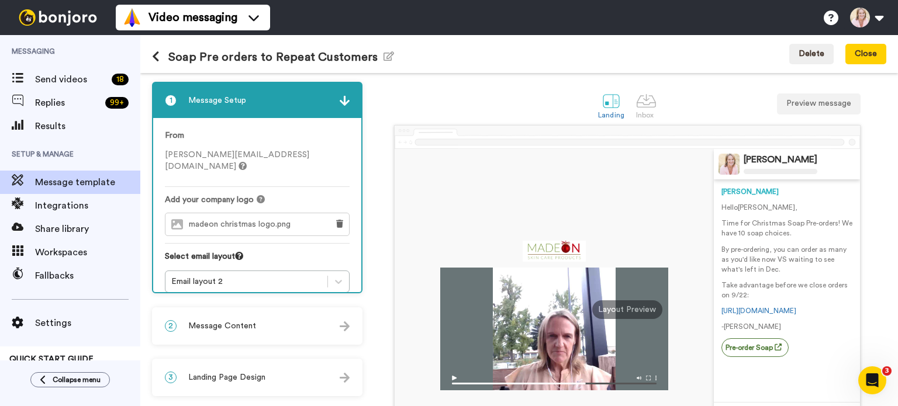
click at [160, 61] on button at bounding box center [160, 57] width 16 height 13
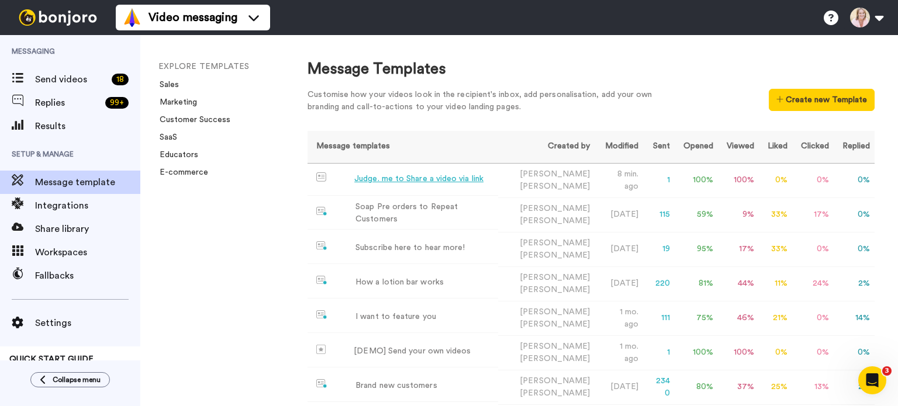
click at [420, 175] on div "Judge. me to Share a video via link" at bounding box center [418, 179] width 129 height 12
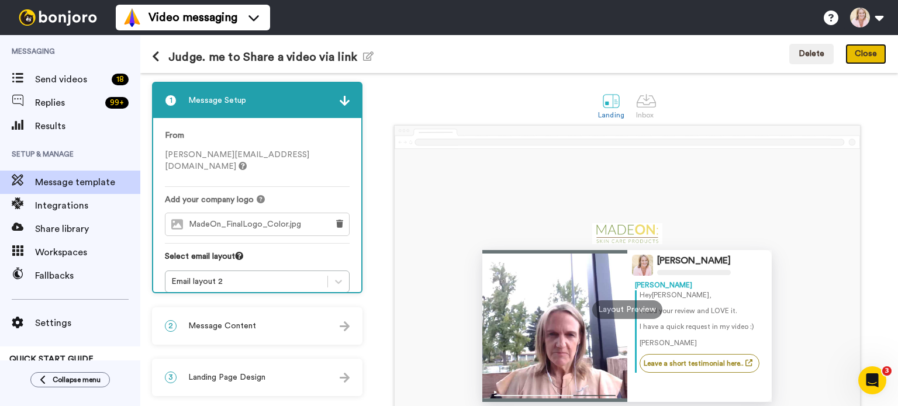
click at [858, 60] on button "Close" at bounding box center [865, 54] width 41 height 21
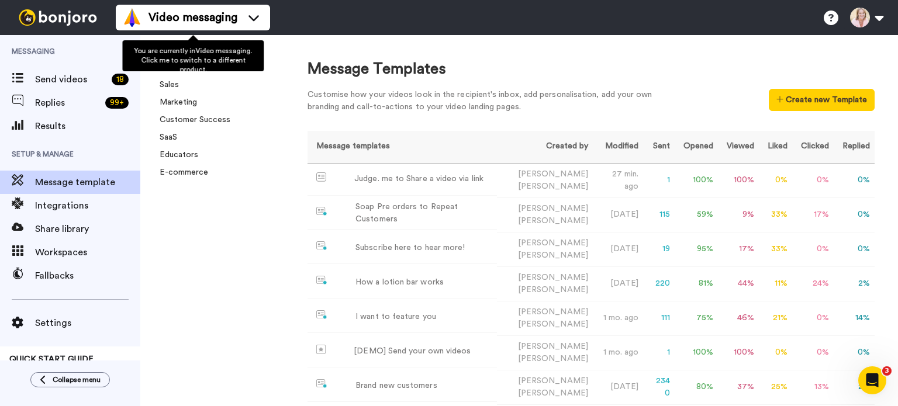
click at [159, 27] on li "Video messaging" at bounding box center [193, 18] width 154 height 26
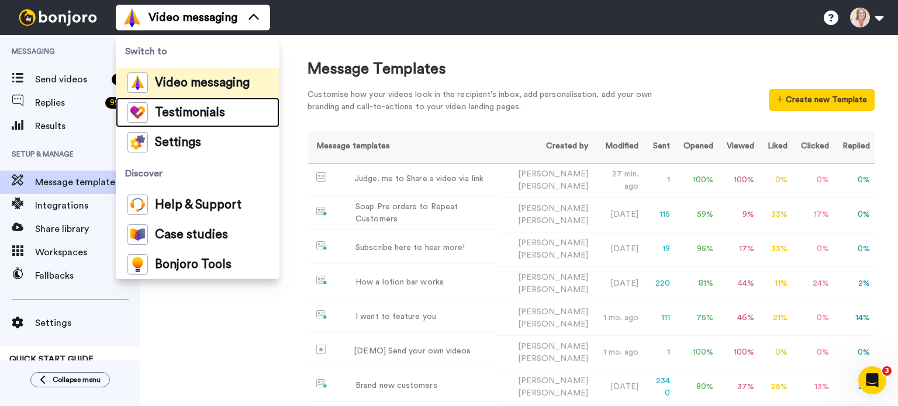
click at [181, 109] on span "Testimonials" at bounding box center [190, 113] width 70 height 12
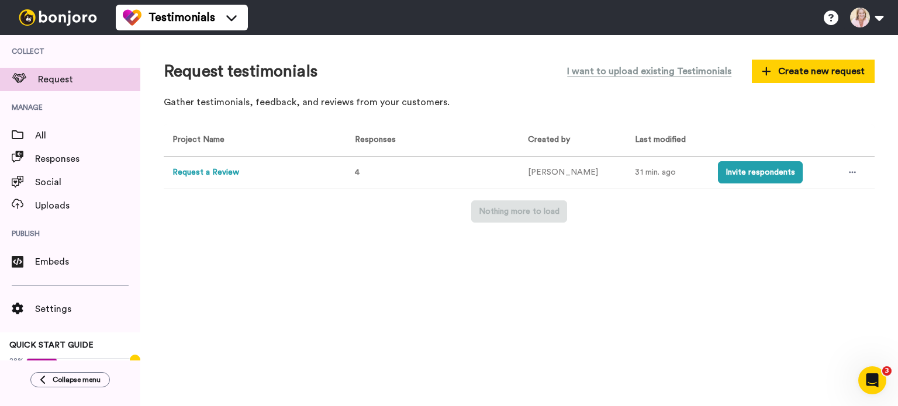
click at [718, 174] on button "Invite respondents" at bounding box center [760, 172] width 85 height 22
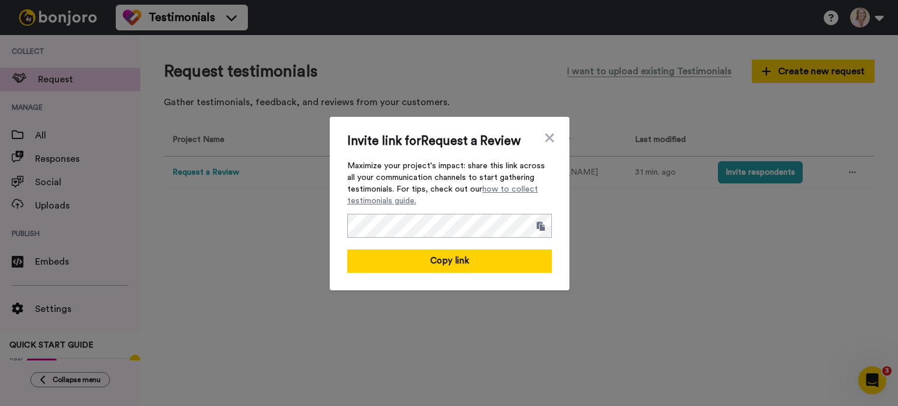
click at [537, 226] on span at bounding box center [541, 226] width 8 height 9
click at [330, 261] on div "Invite link for Request a Review Maximize your project's impact: share this lin…" at bounding box center [450, 204] width 240 height 174
click at [544, 138] on icon at bounding box center [550, 138] width 12 height 14
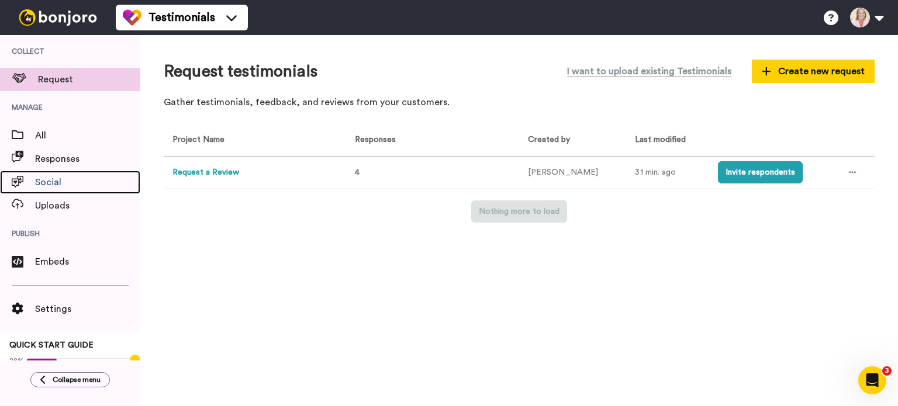
click at [57, 183] on span "Social" at bounding box center [87, 182] width 105 height 14
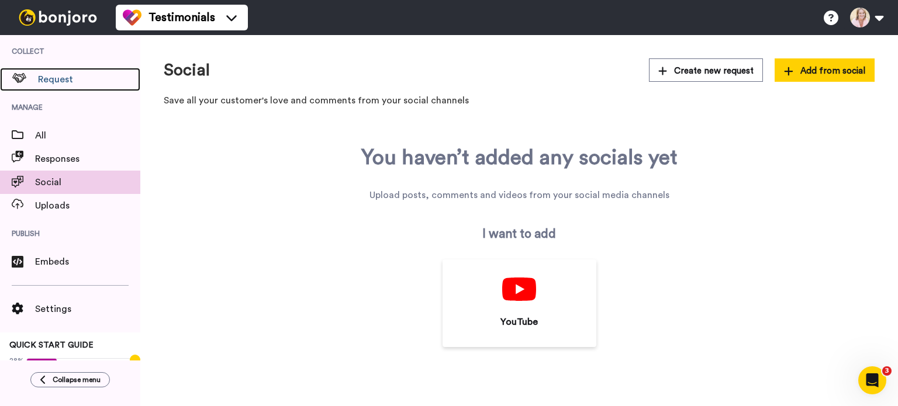
click at [55, 85] on span "Request" at bounding box center [89, 80] width 102 height 14
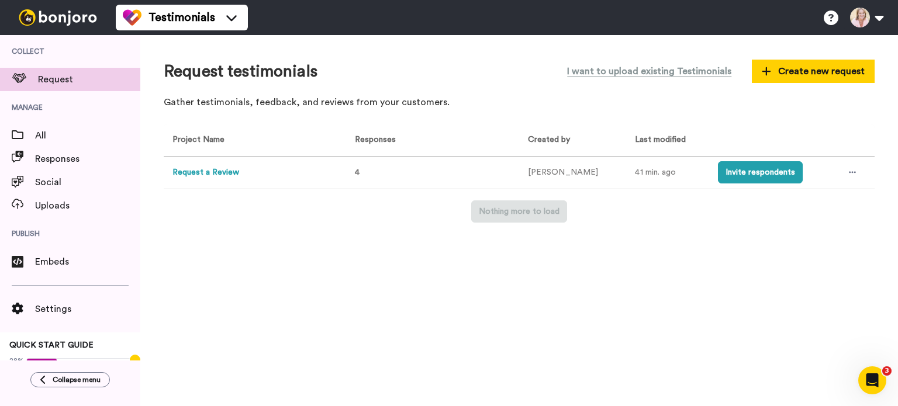
click at [746, 173] on button "Invite respondents" at bounding box center [760, 172] width 85 height 22
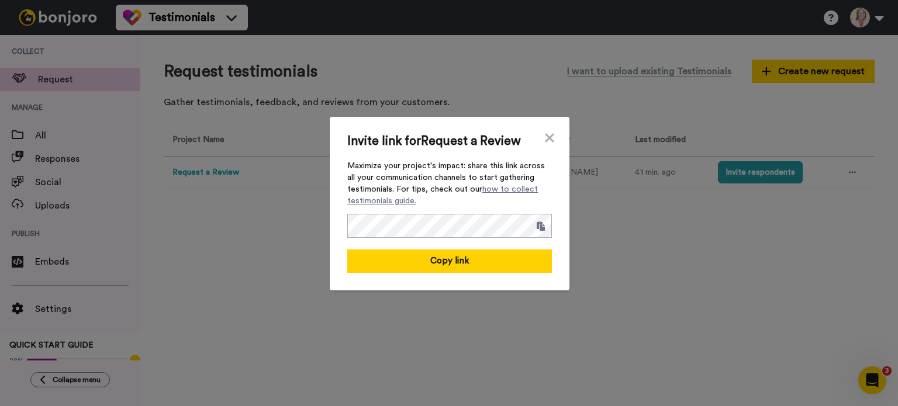
click at [537, 226] on span at bounding box center [541, 226] width 8 height 9
click at [550, 142] on icon at bounding box center [550, 138] width 12 height 14
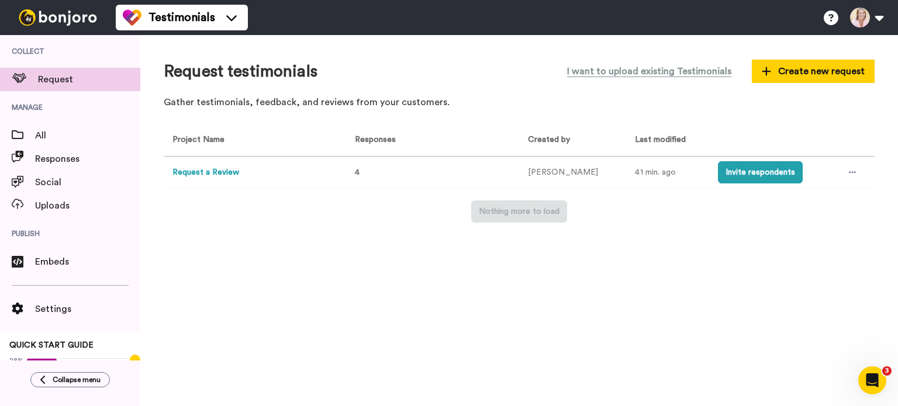
click at [203, 172] on button "Request a Review" at bounding box center [205, 173] width 67 height 12
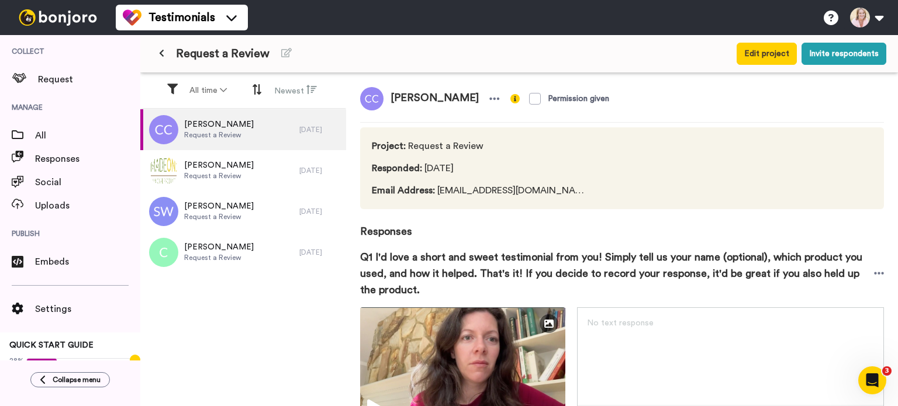
click at [762, 56] on button "Edit project" at bounding box center [767, 54] width 60 height 22
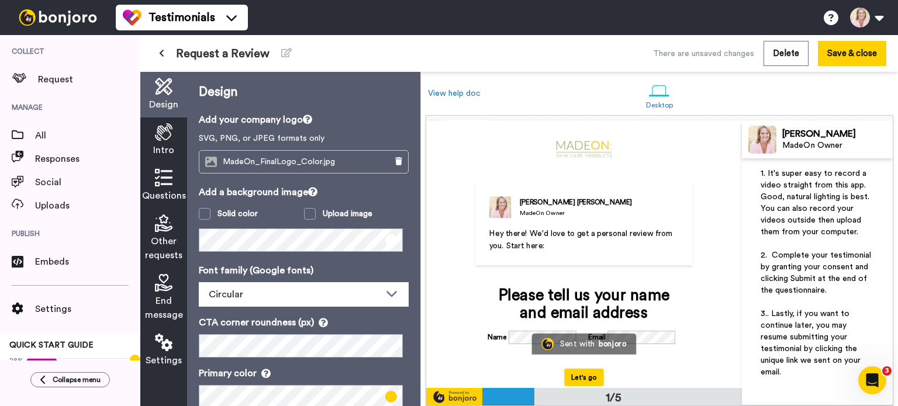
click at [164, 349] on icon at bounding box center [164, 343] width 18 height 18
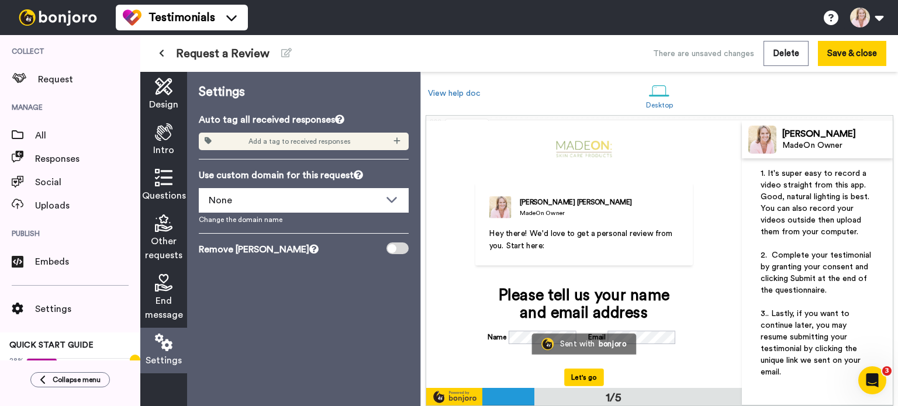
click at [402, 247] on div at bounding box center [397, 249] width 22 height 12
click at [401, 249] on div at bounding box center [397, 249] width 22 height 12
click at [391, 143] on div "Add a tag to received responses" at bounding box center [304, 142] width 210 height 18
click at [399, 143] on icon at bounding box center [396, 141] width 7 height 8
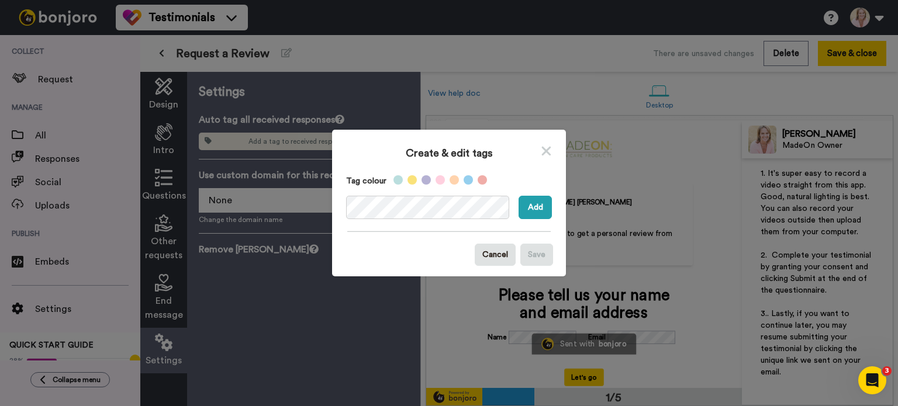
click at [525, 210] on button "Add" at bounding box center [535, 207] width 33 height 23
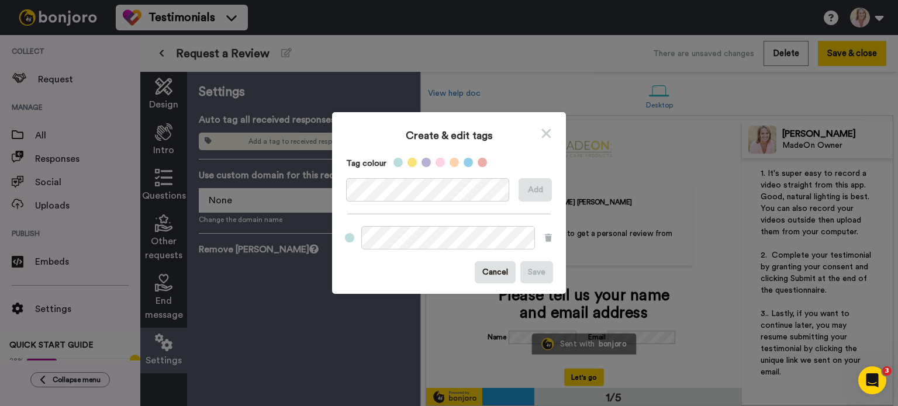
click at [541, 136] on icon at bounding box center [546, 133] width 11 height 15
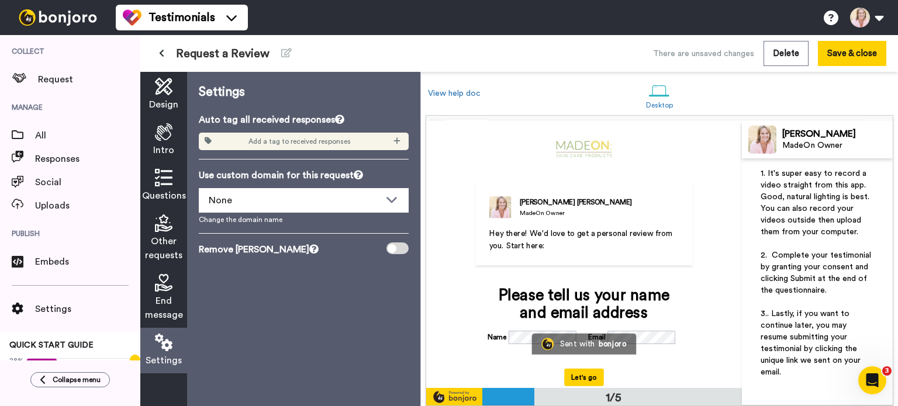
click at [392, 201] on icon at bounding box center [392, 200] width 14 height 12
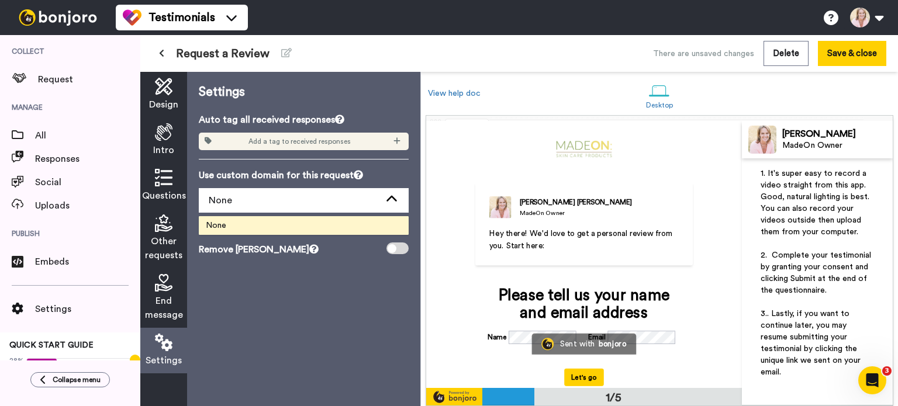
click at [392, 201] on icon at bounding box center [392, 200] width 14 height 12
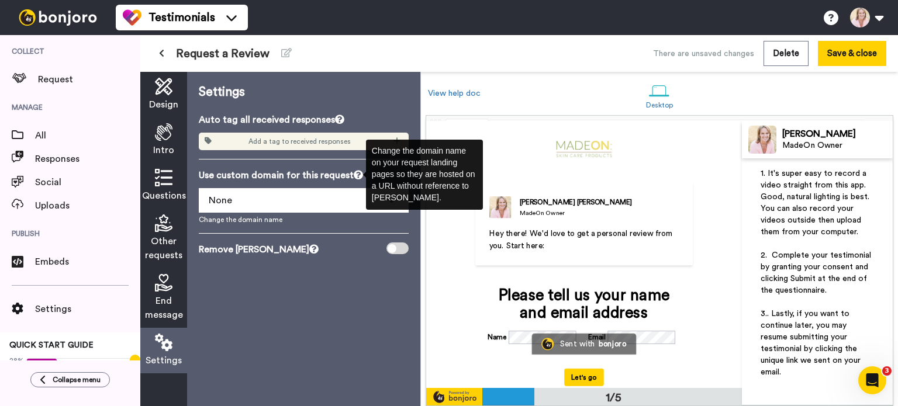
click at [356, 177] on icon at bounding box center [358, 174] width 9 height 9
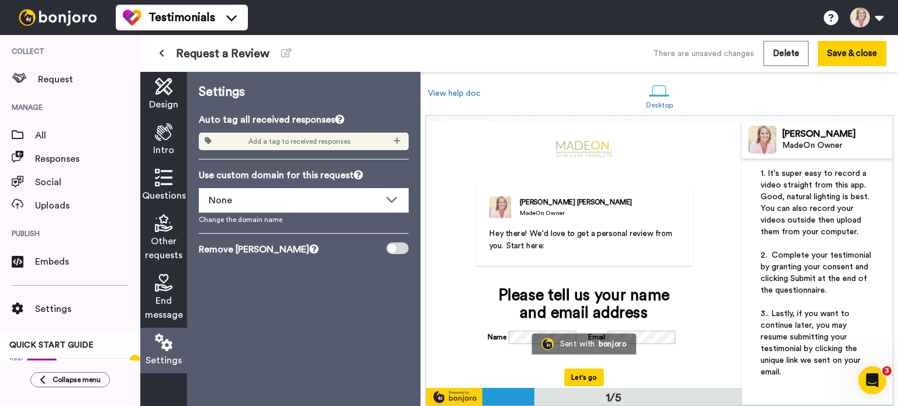
click at [840, 60] on button "Save & close" at bounding box center [852, 53] width 68 height 25
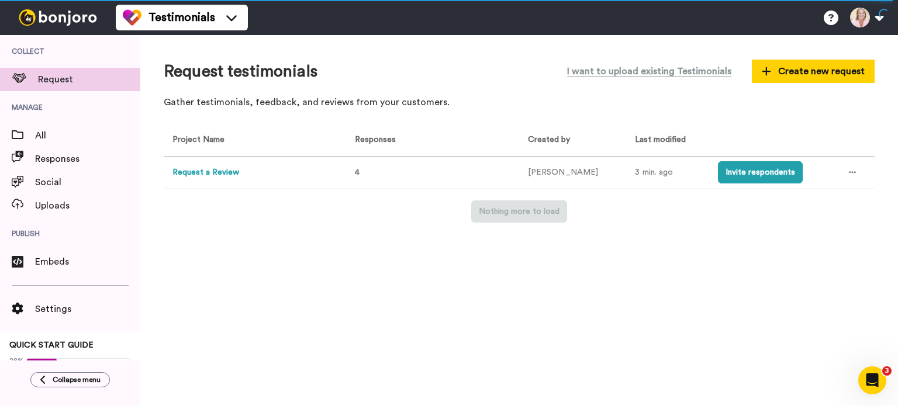
click at [805, 112] on div "Request testimonials I want to upload existing Testimonials Create new request …" at bounding box center [519, 86] width 711 height 57
click at [751, 175] on button "Invite respondents" at bounding box center [760, 172] width 85 height 22
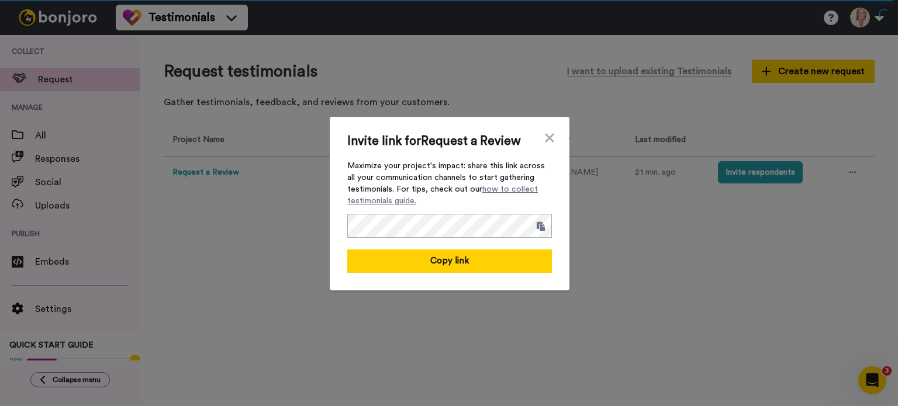
click at [539, 229] on span at bounding box center [541, 226] width 8 height 9
click at [545, 139] on icon at bounding box center [549, 137] width 9 height 9
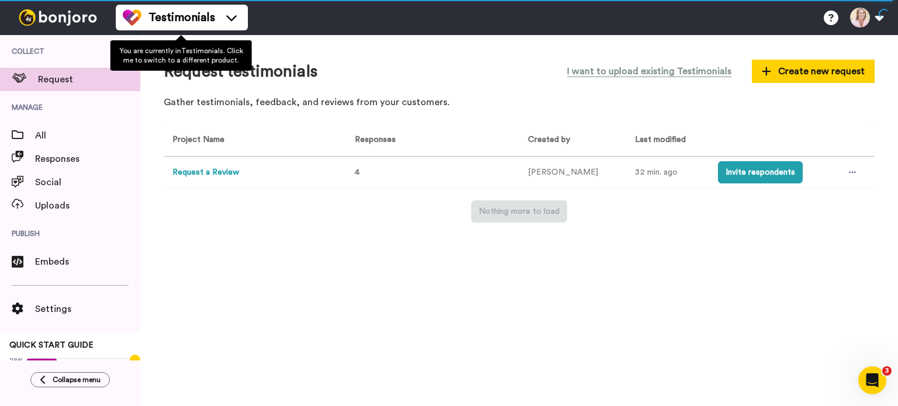
click at [208, 25] on span "Testimonials" at bounding box center [182, 17] width 67 height 16
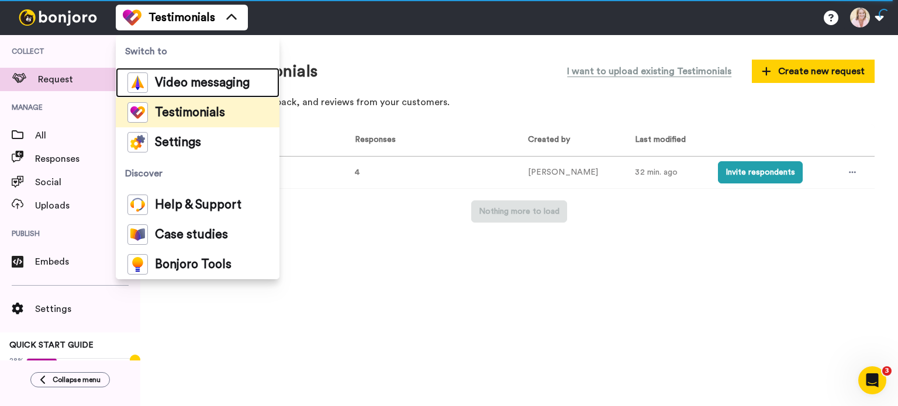
click at [166, 80] on span "Video messaging" at bounding box center [202, 83] width 95 height 12
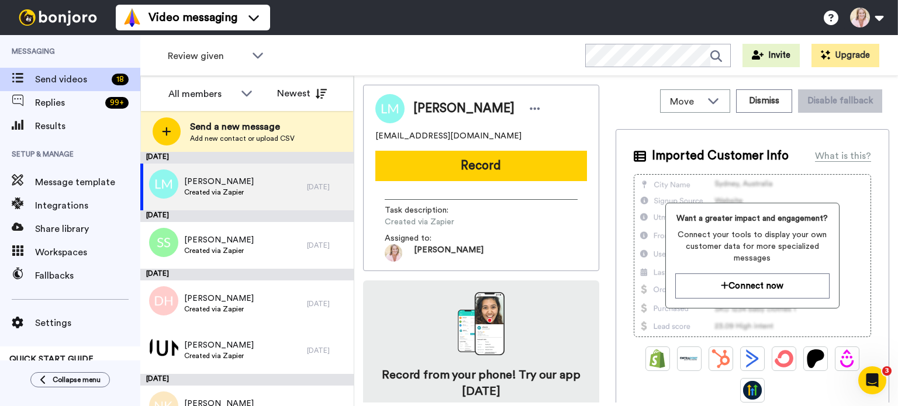
click at [827, 18] on icon at bounding box center [831, 18] width 15 height 15
click at [66, 184] on span "Message template" at bounding box center [87, 182] width 105 height 14
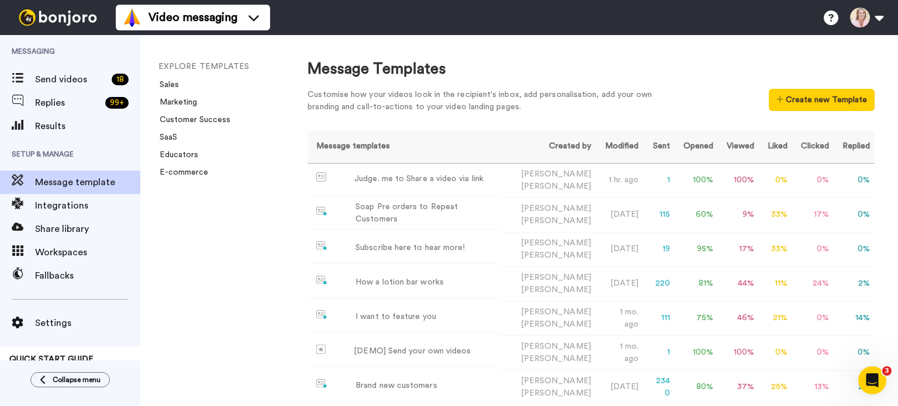
click at [796, 107] on button "Create new Template" at bounding box center [822, 100] width 106 height 22
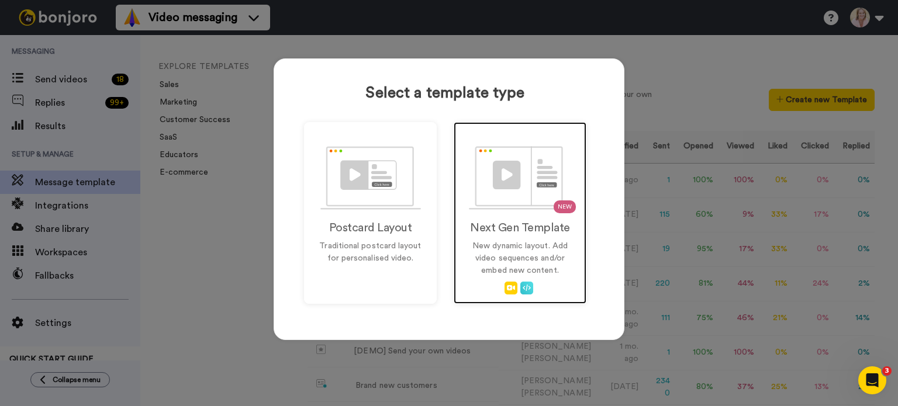
click at [509, 196] on img at bounding box center [520, 178] width 103 height 64
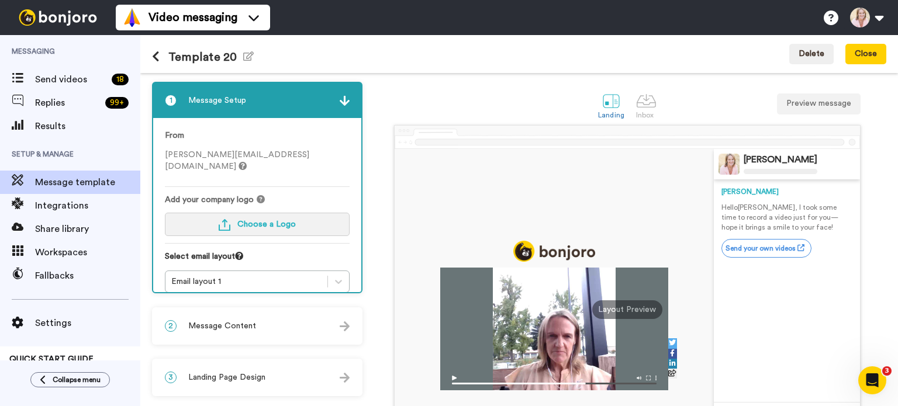
click at [256, 220] on span "Choose a Logo" at bounding box center [266, 224] width 58 height 8
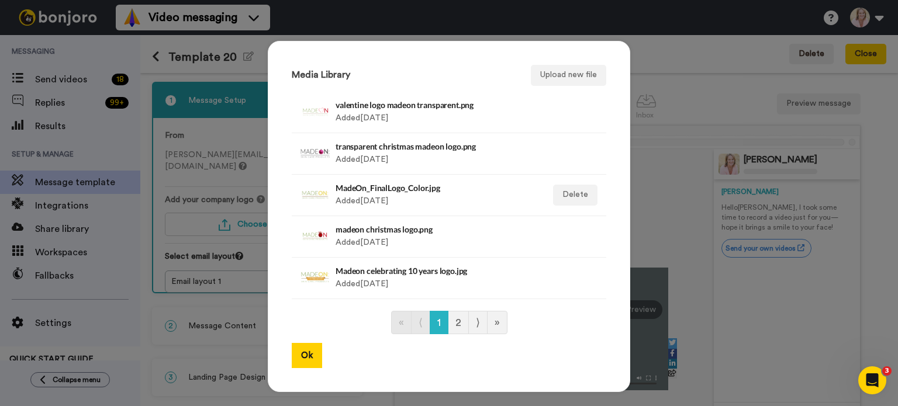
click at [375, 195] on div "MadeOn_FinalLogo_Color.jpg Added [DATE]" at bounding box center [437, 195] width 202 height 29
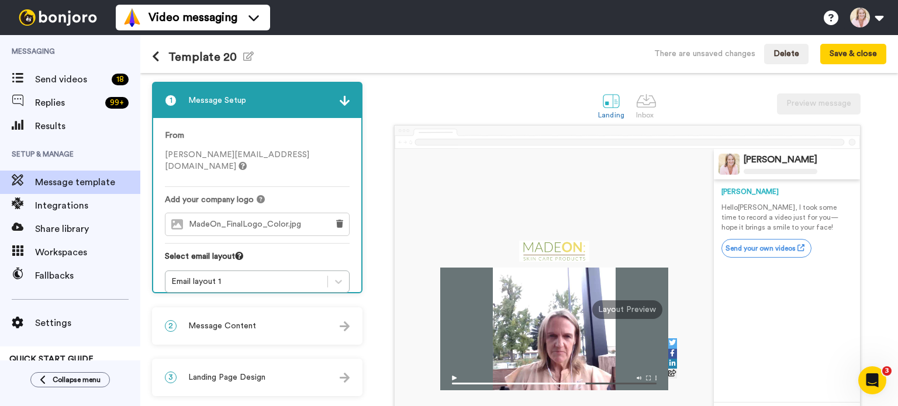
click at [339, 276] on icon at bounding box center [339, 282] width 12 height 12
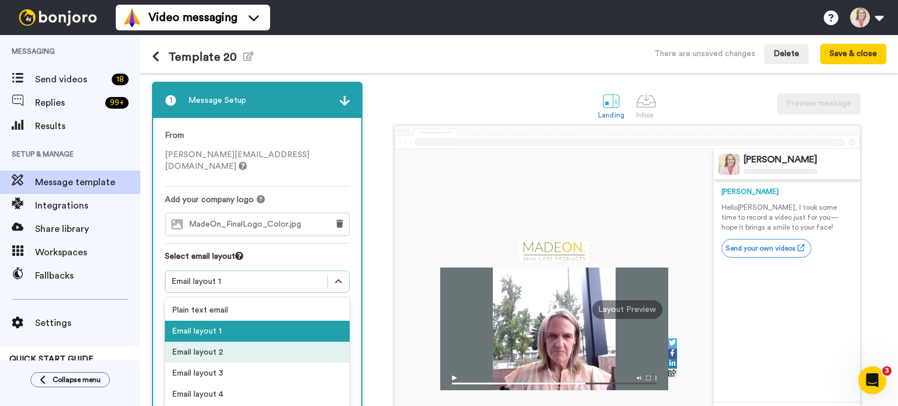
click at [234, 342] on div "Email layout 2" at bounding box center [257, 352] width 185 height 21
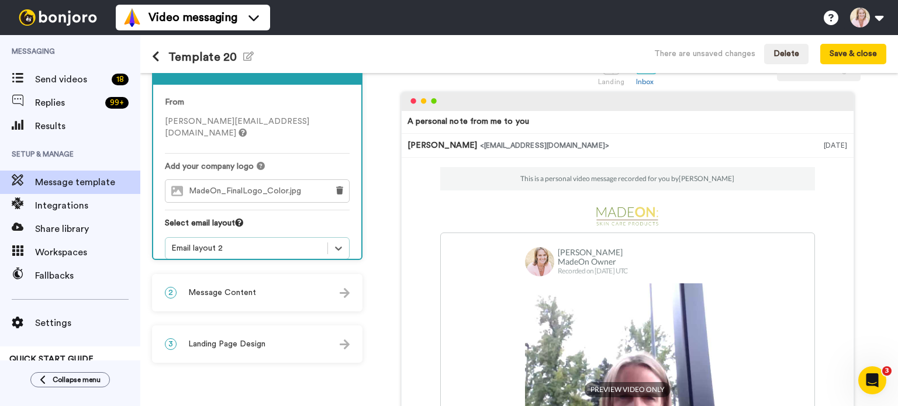
scroll to position [117, 0]
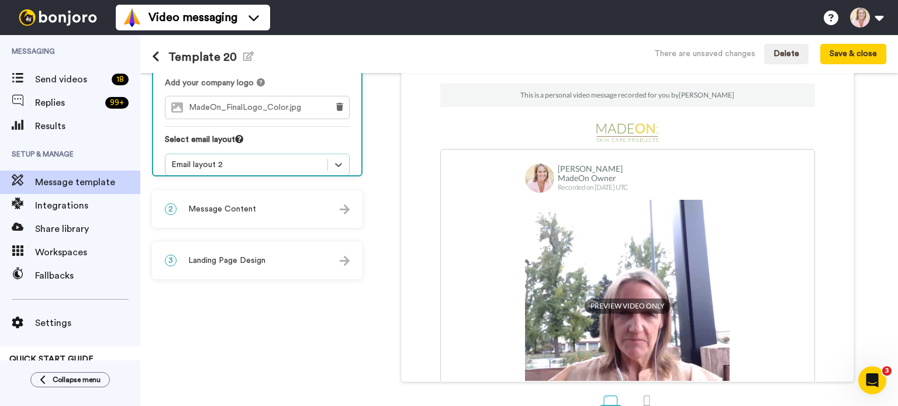
click at [283, 208] on div "2 Message Content" at bounding box center [257, 209] width 208 height 35
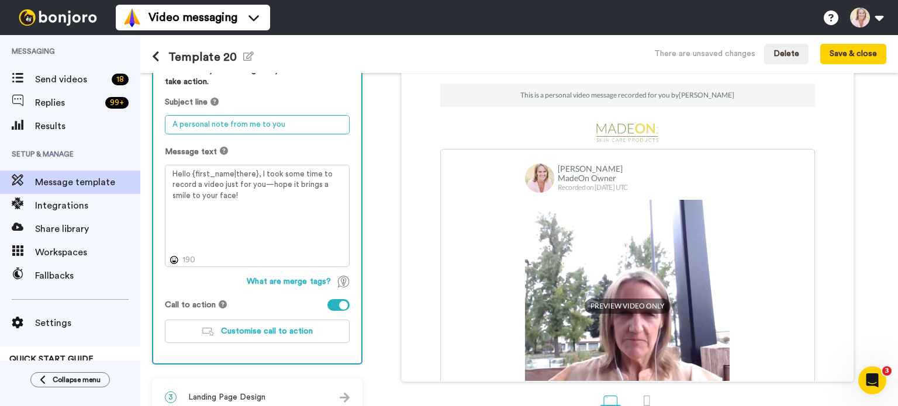
drag, startPoint x: 299, startPoint y: 123, endPoint x: 163, endPoint y: 125, distance: 136.2
click at [163, 125] on div "Personalise your message so your customers take action. Subject line A personal…" at bounding box center [257, 208] width 208 height 311
type textarea "I want to give you a $25 gift card :)"
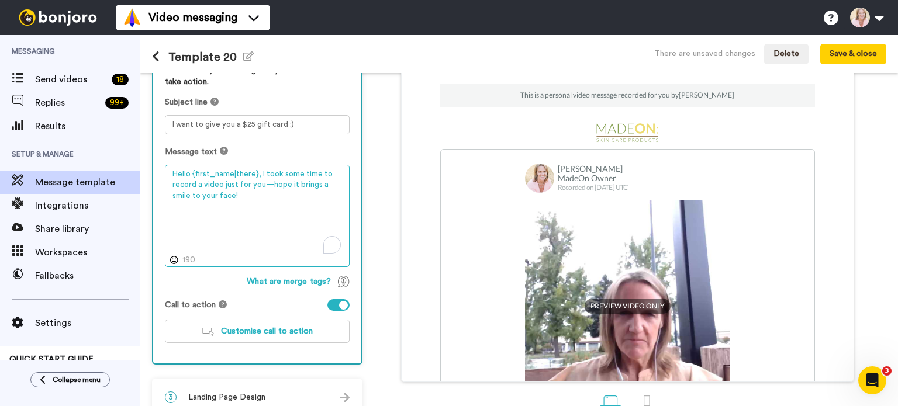
drag, startPoint x: 258, startPoint y: 172, endPoint x: 261, endPoint y: 191, distance: 19.5
click at [261, 191] on textarea "Hello {first_name|there}, I took some time to record a video just for you—hope …" at bounding box center [257, 216] width 185 height 103
type textarea "Hello {first_name|there}, Thanks for filling out our holiday survey!"
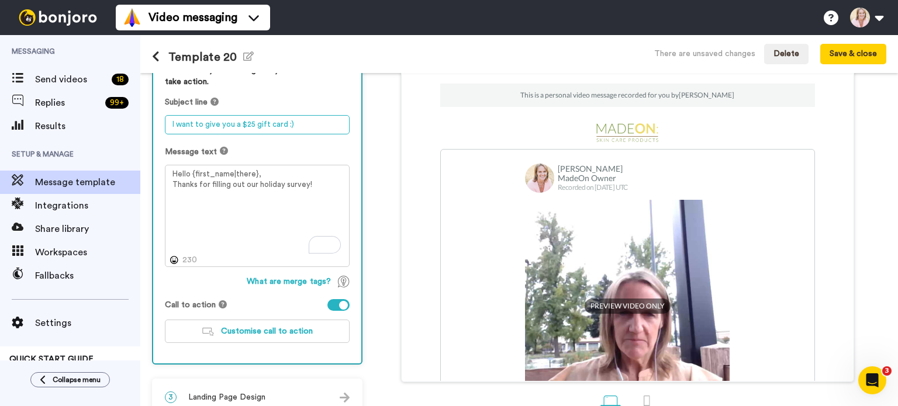
drag, startPoint x: 294, startPoint y: 126, endPoint x: 170, endPoint y: 125, distance: 123.4
click at [170, 125] on textarea "I want to give you a $25 gift card :)" at bounding box center [257, 124] width 185 height 19
type textarea "A request :)"
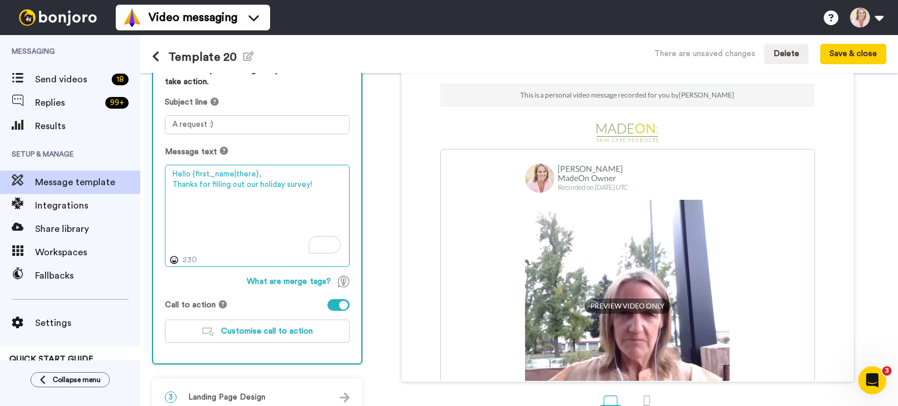
click at [199, 201] on textarea "Hello {first_name|there}, Thanks for filling out our holiday survey!" at bounding box center [257, 216] width 185 height 103
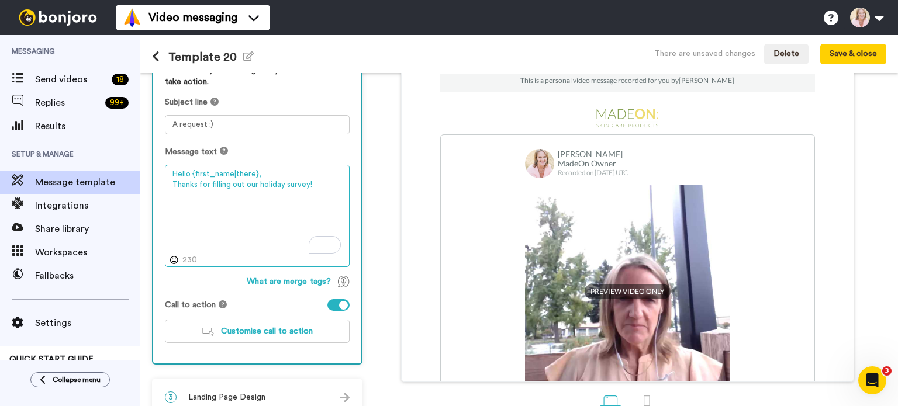
scroll to position [0, 0]
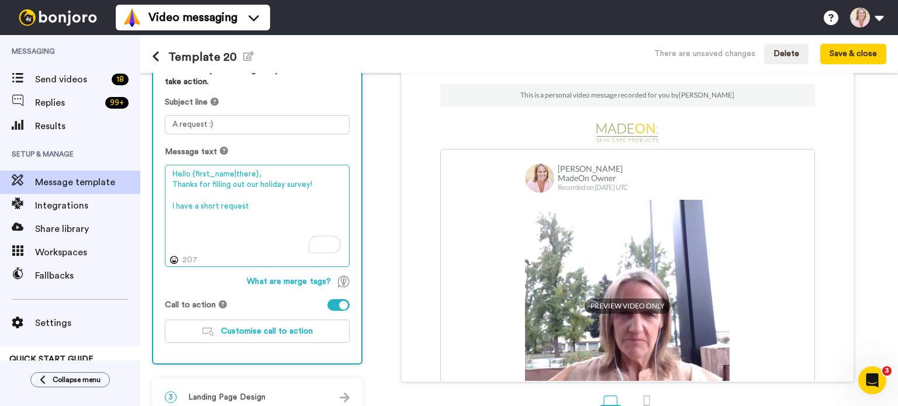
click at [263, 176] on textarea "Hello {first_name|there}, Thanks for filling out our holiday survey! I have a s…" at bounding box center [257, 216] width 185 height 103
click at [256, 213] on textarea "Hello {first_name|there}, Thanks for filling out our holiday survey! I have a s…" at bounding box center [257, 216] width 185 height 103
drag, startPoint x: 253, startPoint y: 217, endPoint x: 171, endPoint y: 217, distance: 81.9
click at [171, 217] on textarea "Hello {first_name|there}, Thanks for filling out our holiday survey! I have a s…" at bounding box center [257, 216] width 185 height 103
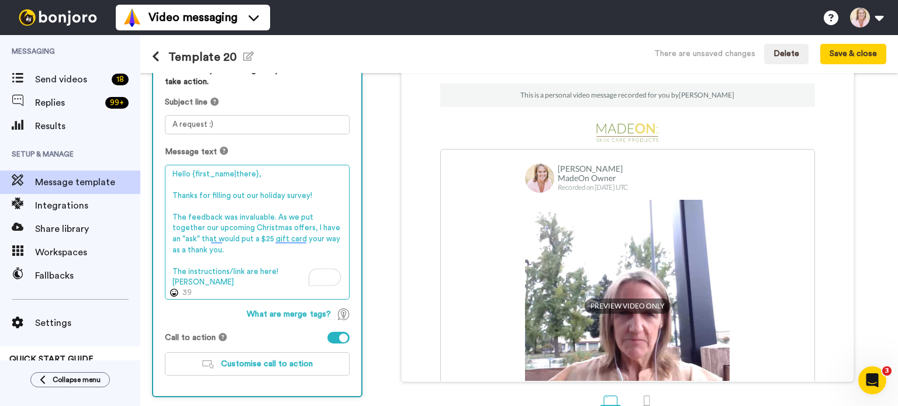
scroll to position [166, 0]
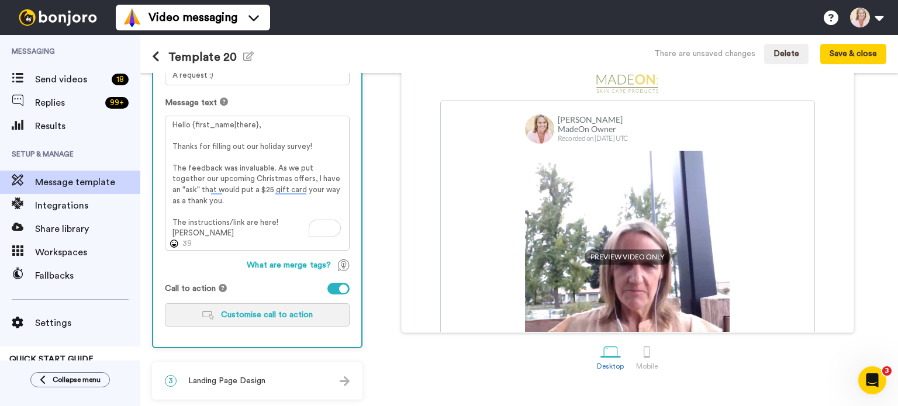
click at [245, 313] on span "Customise call to action" at bounding box center [267, 315] width 92 height 8
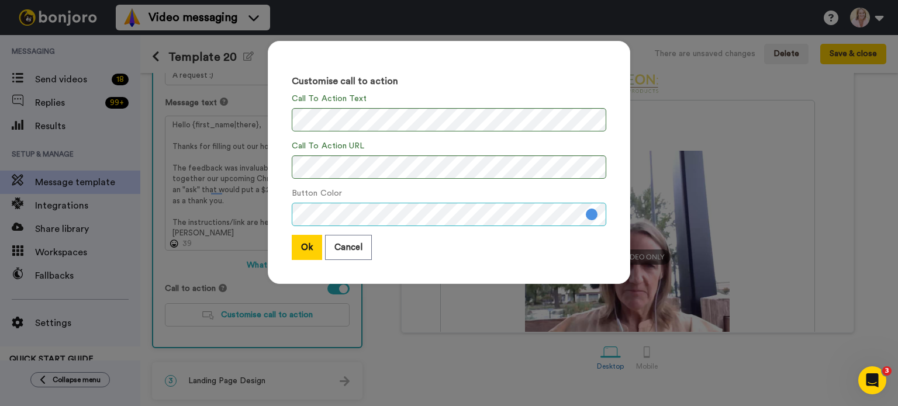
scroll to position [0, 0]
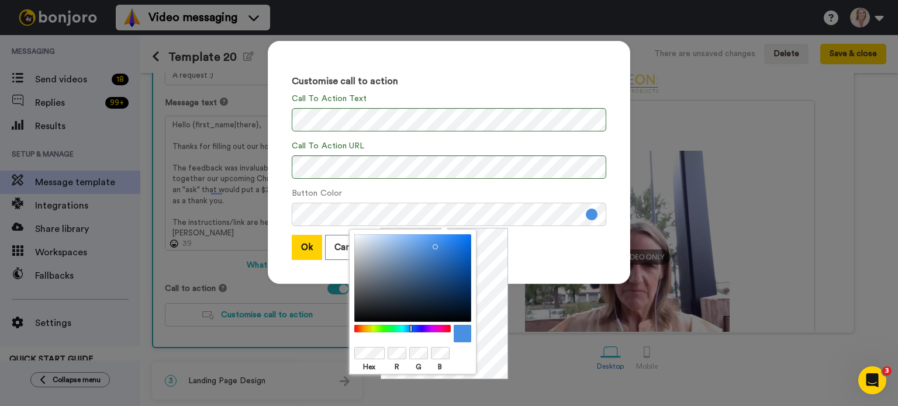
click at [591, 215] on button at bounding box center [592, 215] width 12 height 12
click at [389, 330] on div at bounding box center [403, 329] width 101 height 8
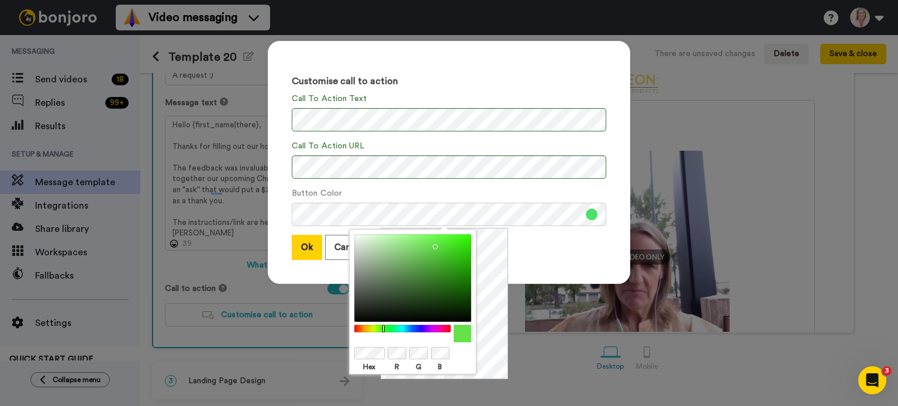
click at [384, 329] on div at bounding box center [403, 329] width 101 height 8
drag, startPoint x: 436, startPoint y: 250, endPoint x: 436, endPoint y: 265, distance: 15.2
click at [436, 265] on div at bounding box center [412, 278] width 117 height 88
click at [333, 336] on div "Customise call to action Call To Action Text Call To Action URL Button Color Ok…" at bounding box center [449, 203] width 898 height 406
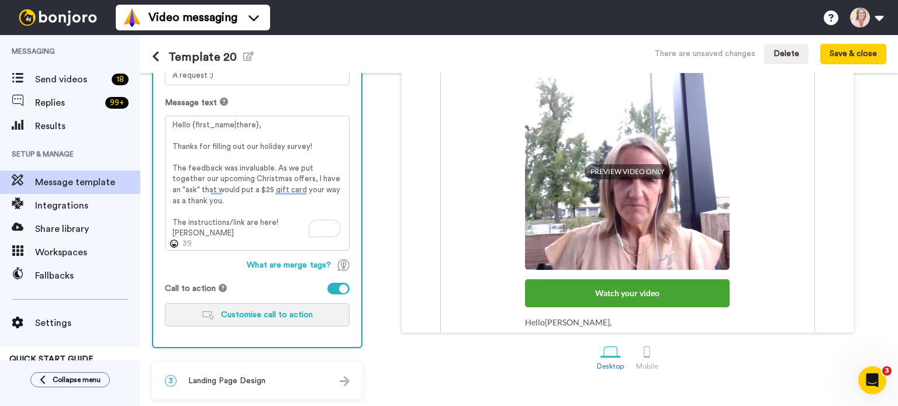
scroll to position [175, 0]
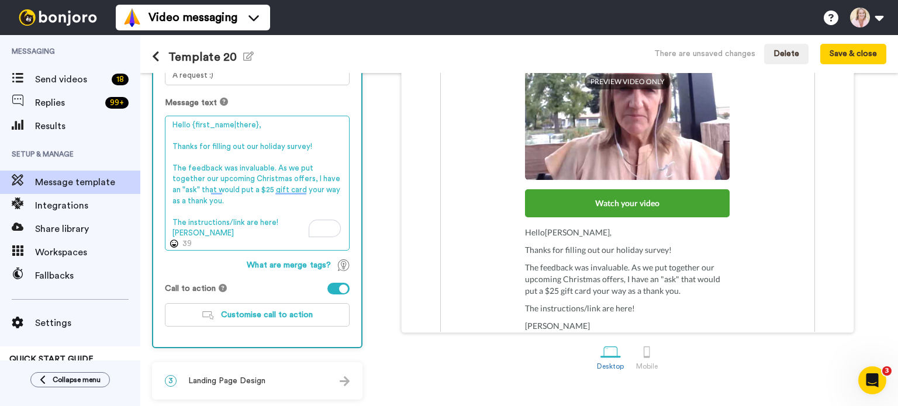
click at [275, 171] on textarea "Hello {first_name|there}, Thanks for filling out our holiday survey! The feedba…" at bounding box center [257, 184] width 185 height 136
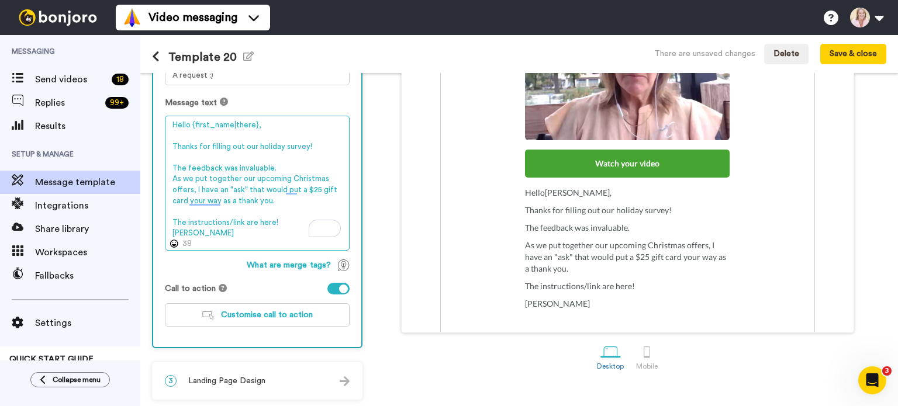
scroll to position [234, 0]
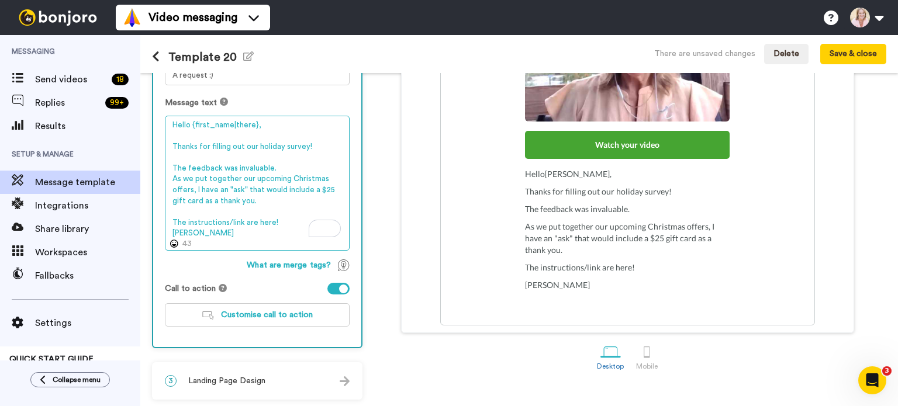
type textarea "Hello {first_name|there}, Thanks for filling out our holiday survey! The feedba…"
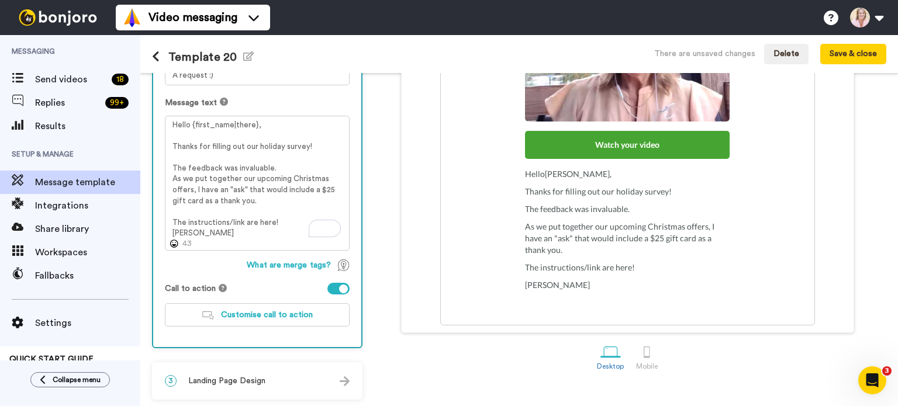
click at [317, 385] on div "3 Landing Page Design" at bounding box center [257, 381] width 208 height 35
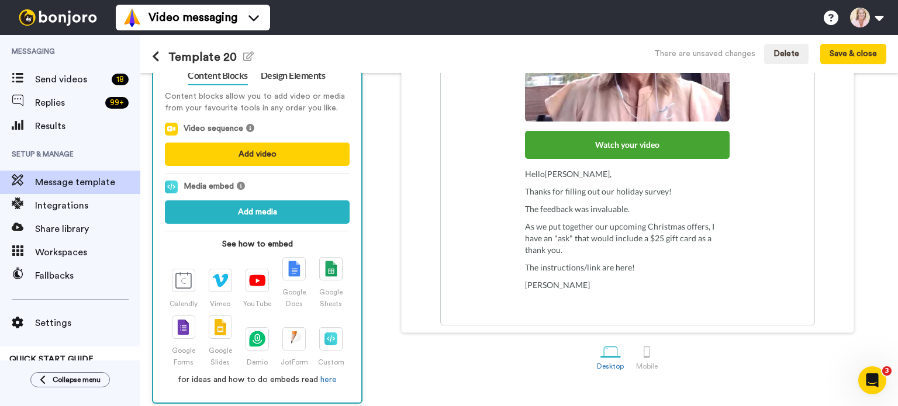
scroll to position [145, 0]
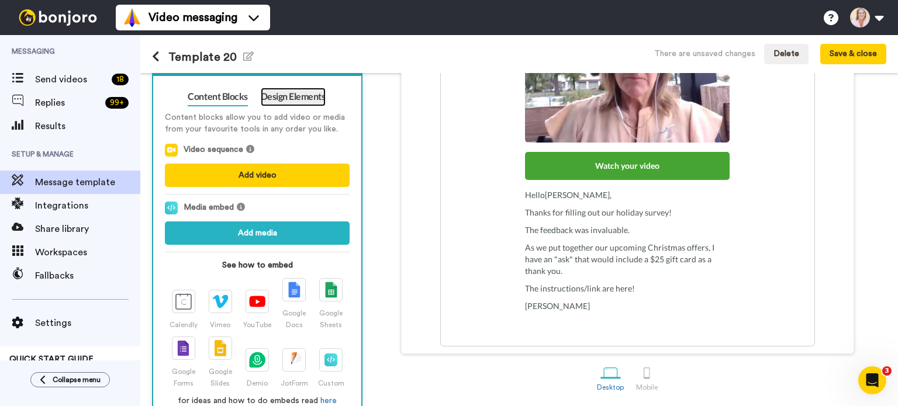
click at [308, 98] on link "Design Elements" at bounding box center [293, 97] width 65 height 19
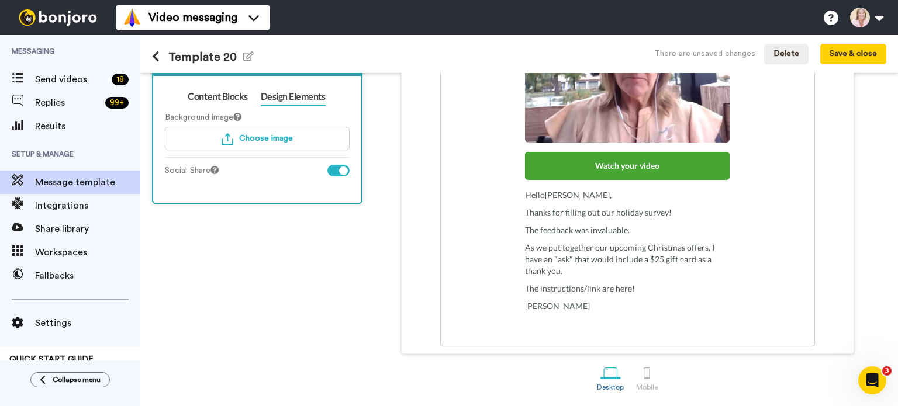
click at [332, 167] on div at bounding box center [338, 171] width 22 height 12
click at [643, 369] on div at bounding box center [647, 373] width 20 height 20
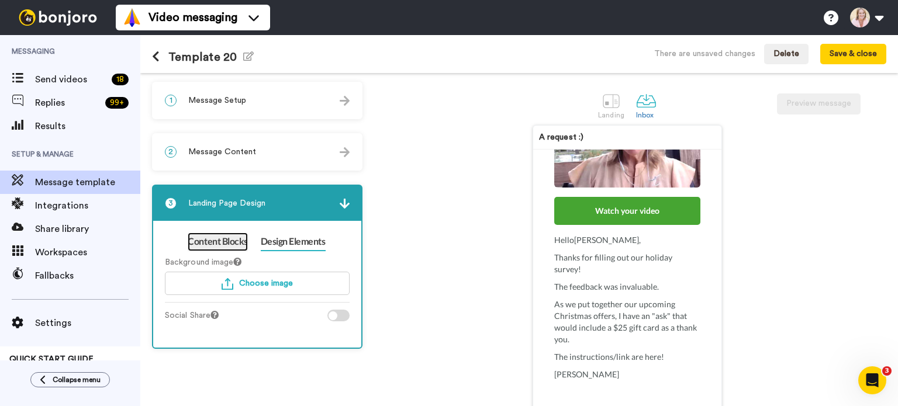
click at [218, 246] on link "Content Blocks" at bounding box center [218, 242] width 60 height 19
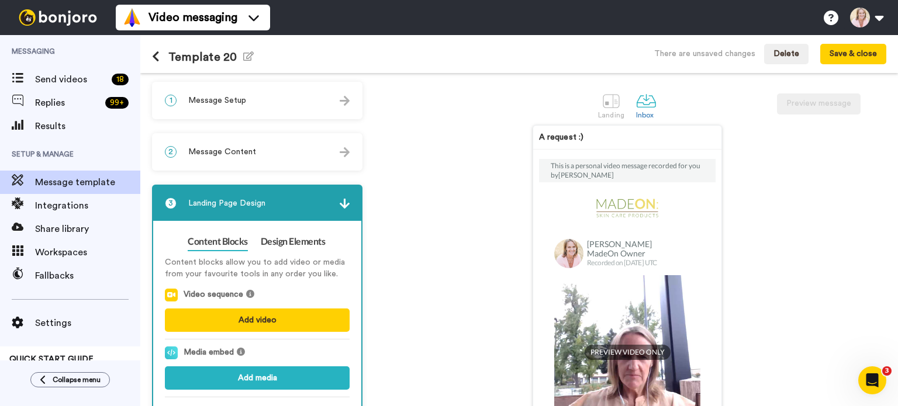
click at [267, 163] on div "2 Message Content" at bounding box center [257, 151] width 208 height 35
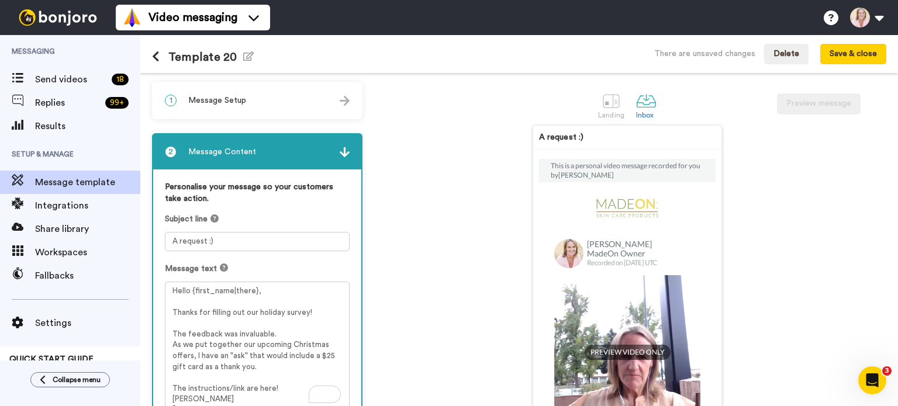
click at [292, 107] on div "1 Message Setup" at bounding box center [257, 100] width 208 height 35
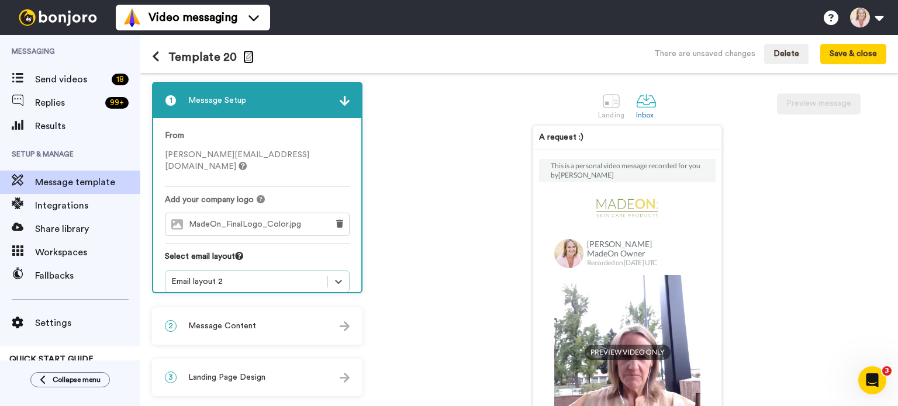
click at [243, 58] on icon "button" at bounding box center [248, 55] width 11 height 9
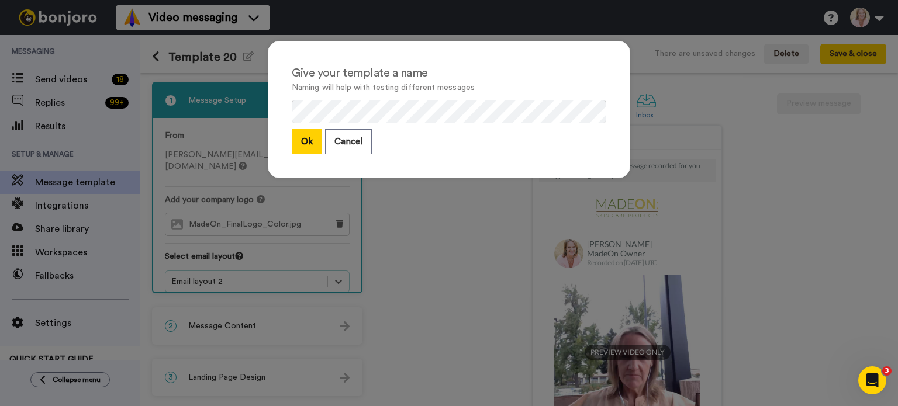
click at [305, 144] on button "Ok" at bounding box center [307, 141] width 30 height 25
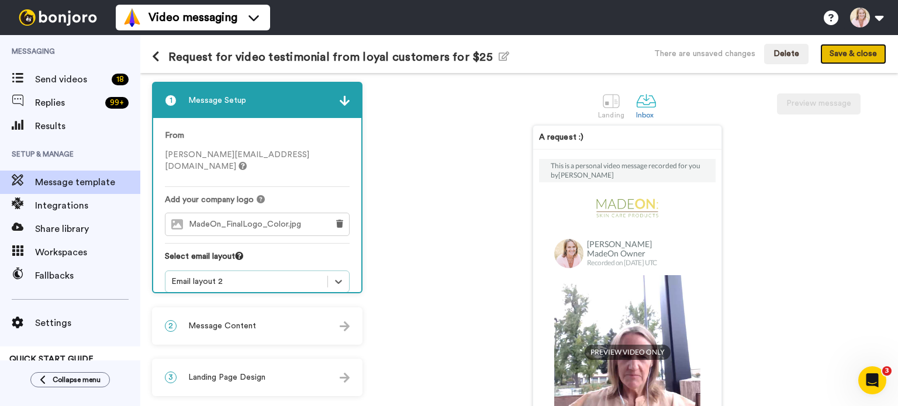
click at [855, 62] on button "Save & close" at bounding box center [853, 54] width 66 height 21
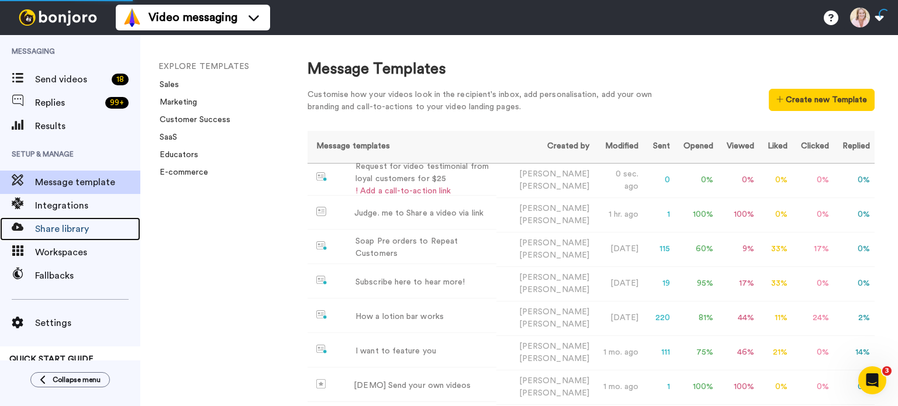
click at [63, 229] on span "Share library" at bounding box center [87, 229] width 105 height 14
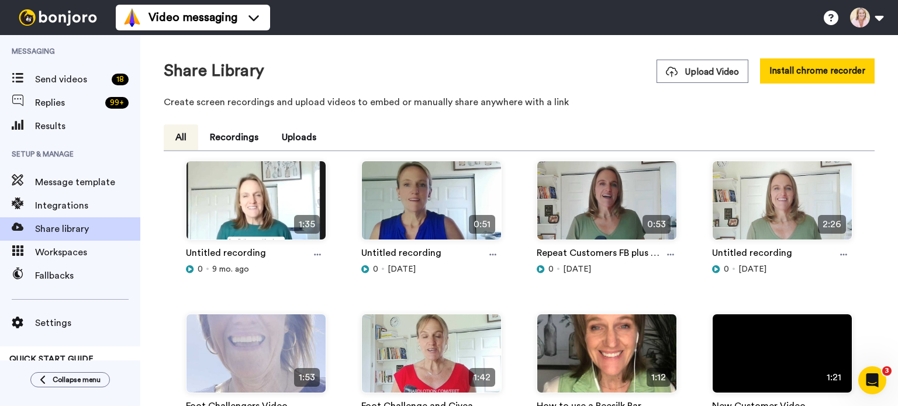
click at [695, 77] on span "Upload Video" at bounding box center [702, 72] width 73 height 12
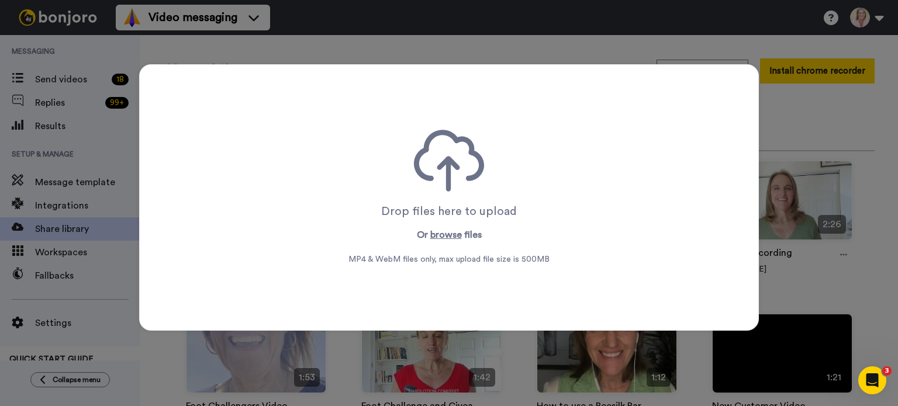
click at [446, 236] on button "browse" at bounding box center [446, 235] width 32 height 14
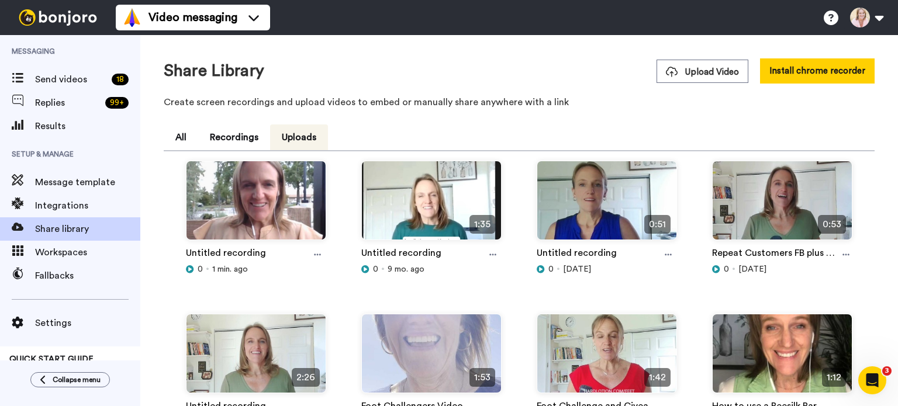
click at [319, 254] on icon at bounding box center [317, 255] width 7 height 2
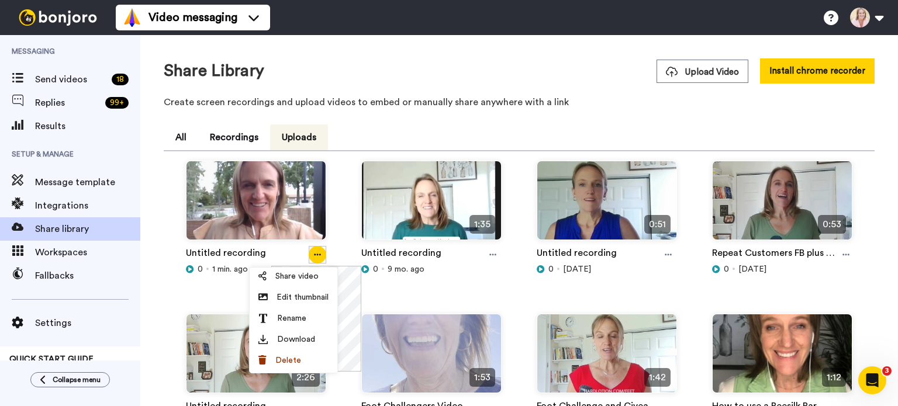
click at [303, 314] on span "Rename" at bounding box center [291, 319] width 29 height 12
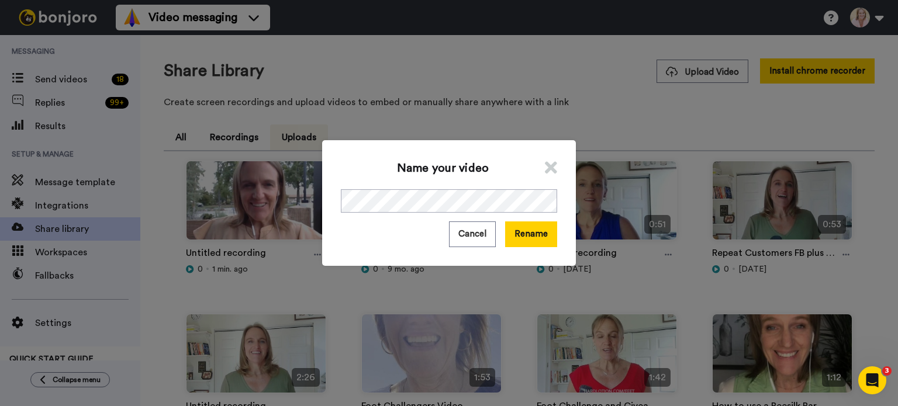
click at [512, 235] on button "Rename" at bounding box center [531, 234] width 52 height 25
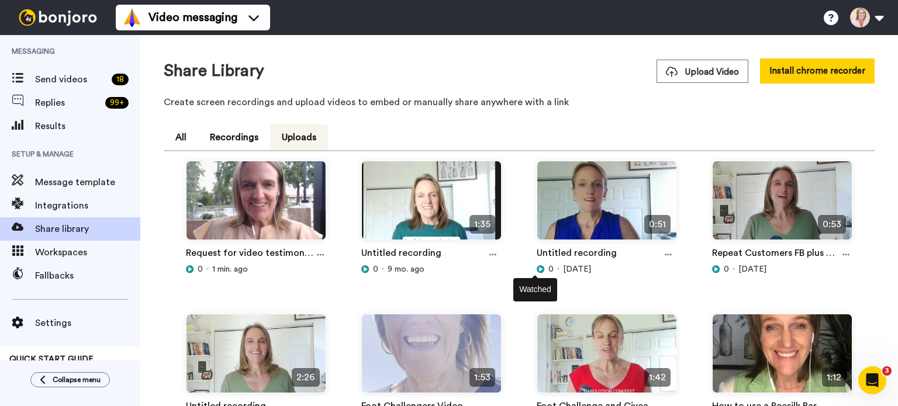
click at [537, 268] on icon at bounding box center [541, 269] width 8 height 8
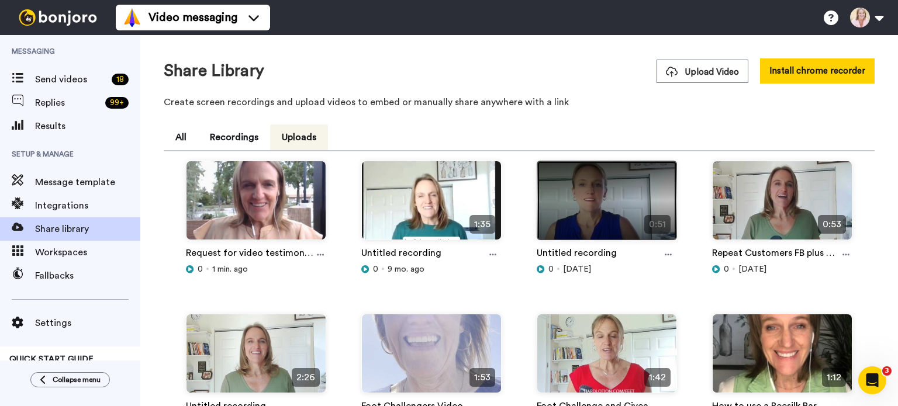
click at [585, 201] on img at bounding box center [606, 205] width 139 height 88
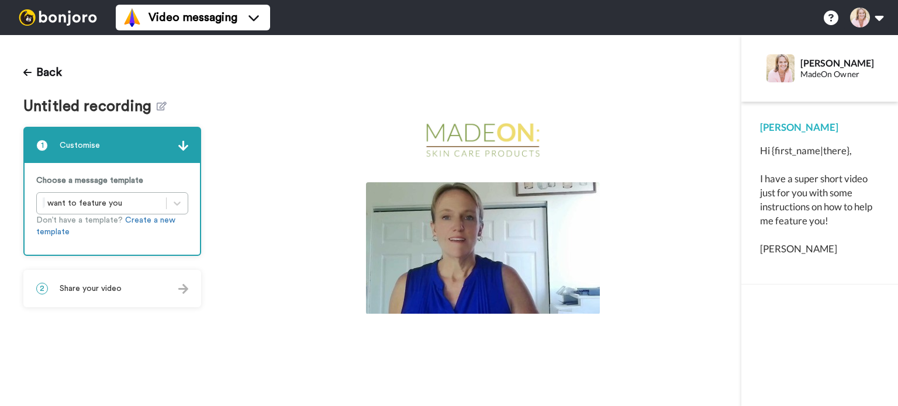
click at [498, 250] on img at bounding box center [483, 248] width 234 height 132
click at [27, 77] on icon at bounding box center [27, 72] width 8 height 9
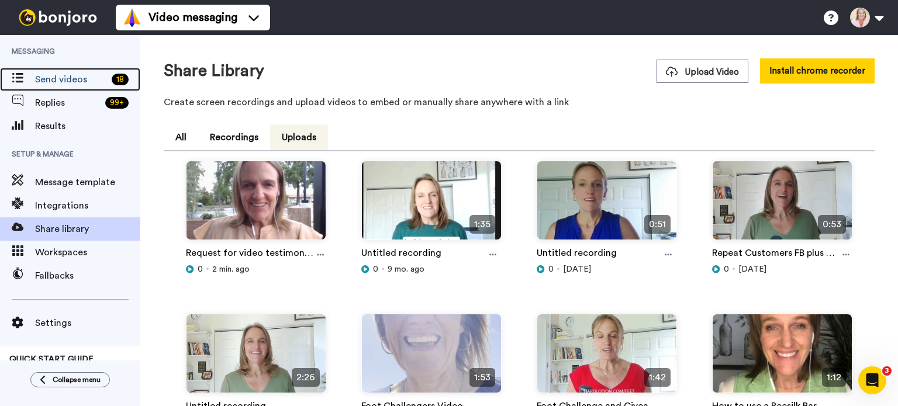
click at [65, 85] on span "Send videos" at bounding box center [71, 80] width 72 height 14
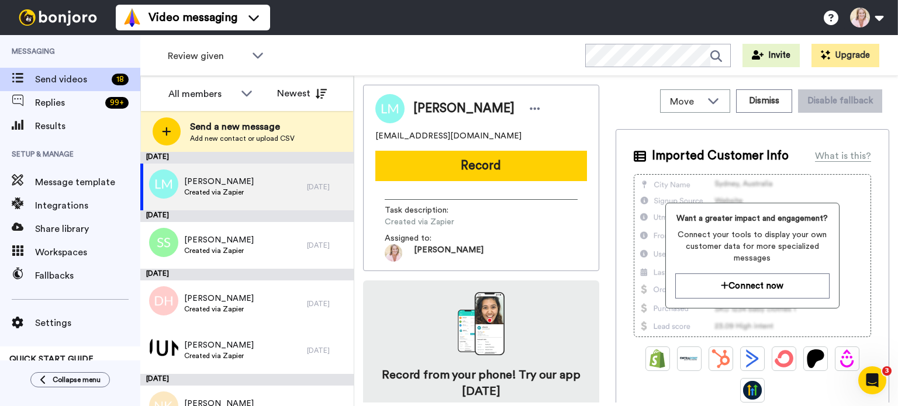
click at [254, 133] on span "Send a new message" at bounding box center [242, 127] width 105 height 14
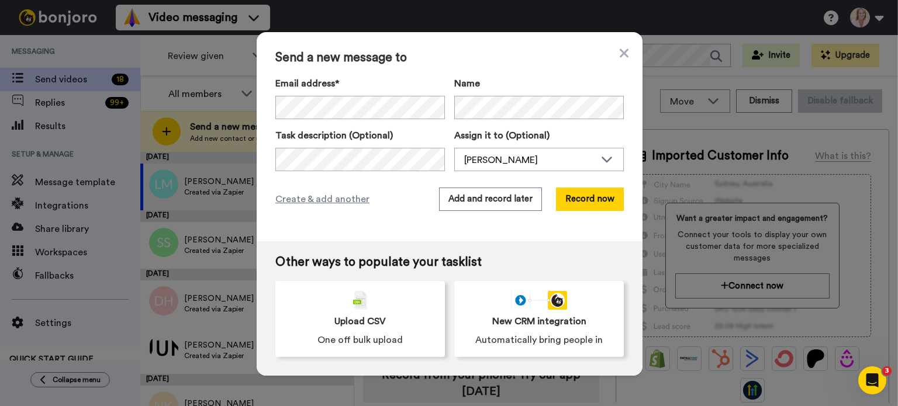
click at [351, 315] on span "Upload CSV" at bounding box center [359, 322] width 51 height 14
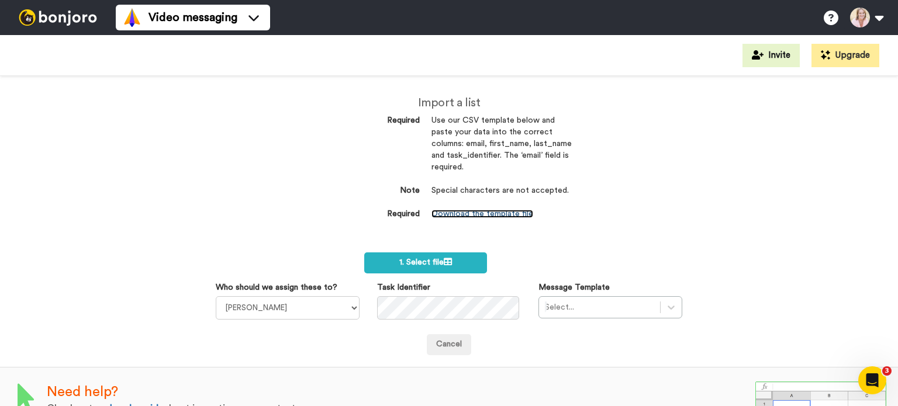
click at [471, 215] on link "Download the template file" at bounding box center [483, 214] width 102 height 8
click at [418, 261] on span "1. Select file" at bounding box center [425, 262] width 53 height 8
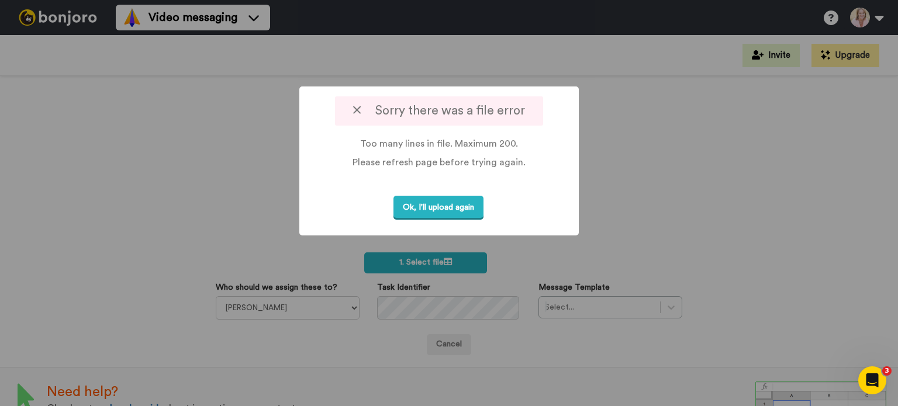
click at [835, 126] on div at bounding box center [449, 203] width 898 height 406
click at [459, 209] on button "Ok, I'll upload again" at bounding box center [438, 208] width 90 height 24
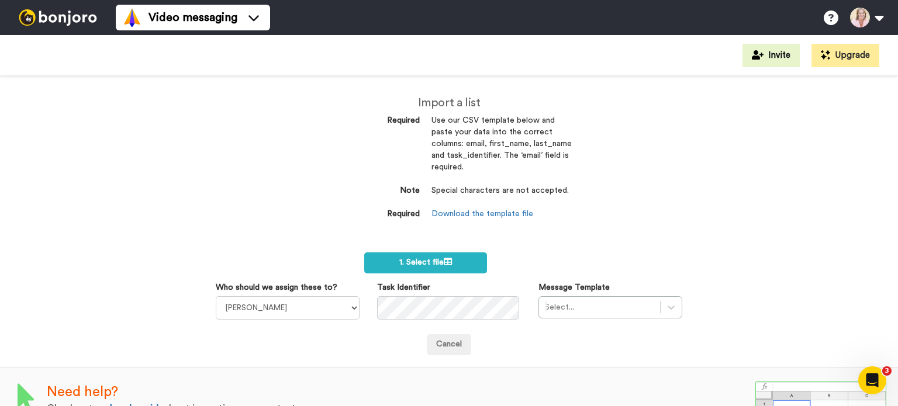
click at [430, 263] on span "1. Select file" at bounding box center [425, 262] width 53 height 8
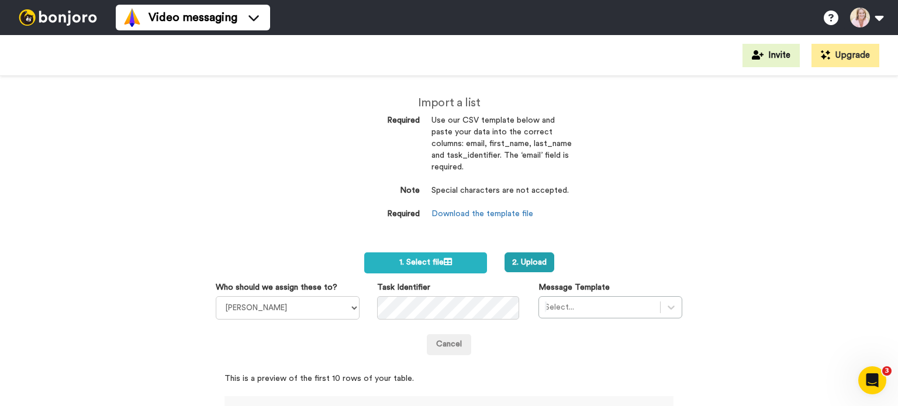
click at [589, 315] on div "Select..." at bounding box center [611, 307] width 144 height 22
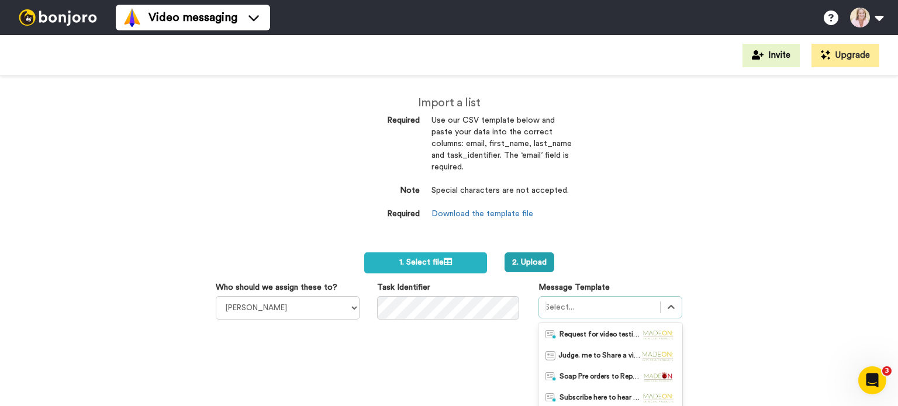
scroll to position [96, 0]
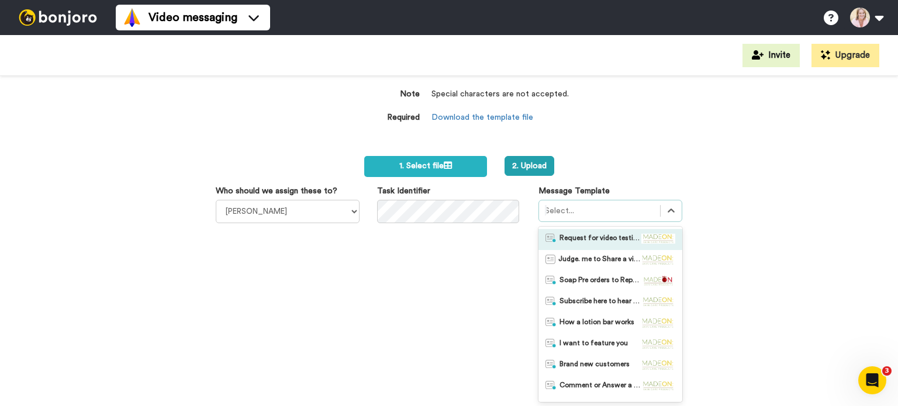
click at [604, 239] on span "Request for video testimonial from loyal customers for $25" at bounding box center [601, 240] width 82 height 12
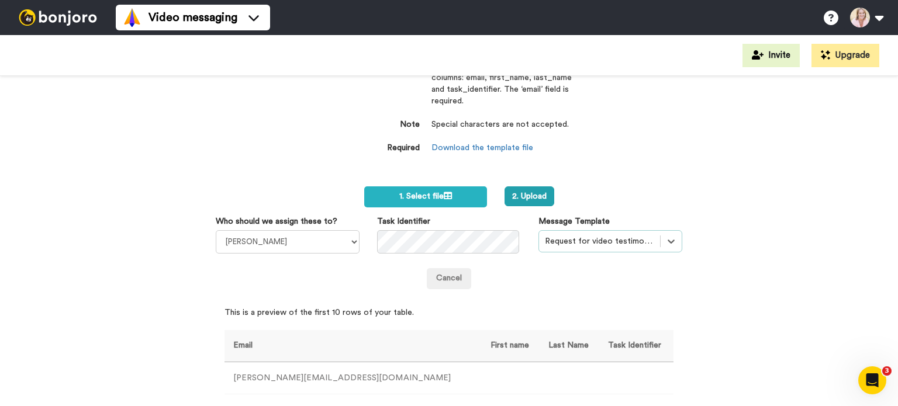
scroll to position [0, 0]
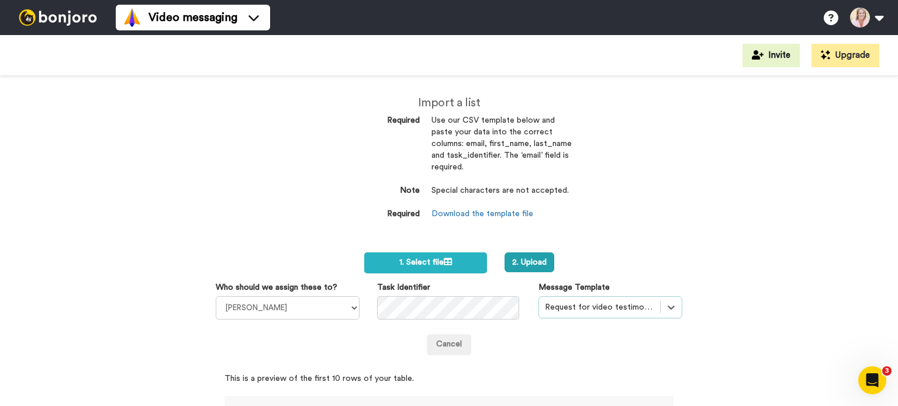
click at [522, 267] on button "2. Upload" at bounding box center [530, 263] width 50 height 20
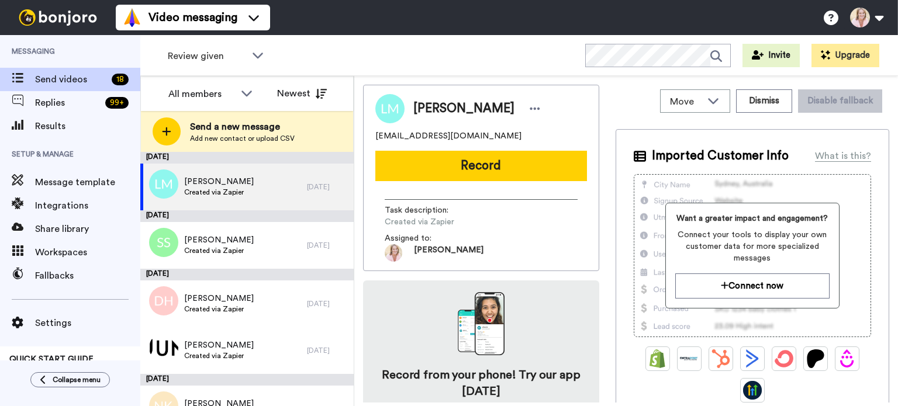
click at [223, 129] on span "Send a new message" at bounding box center [242, 127] width 105 height 14
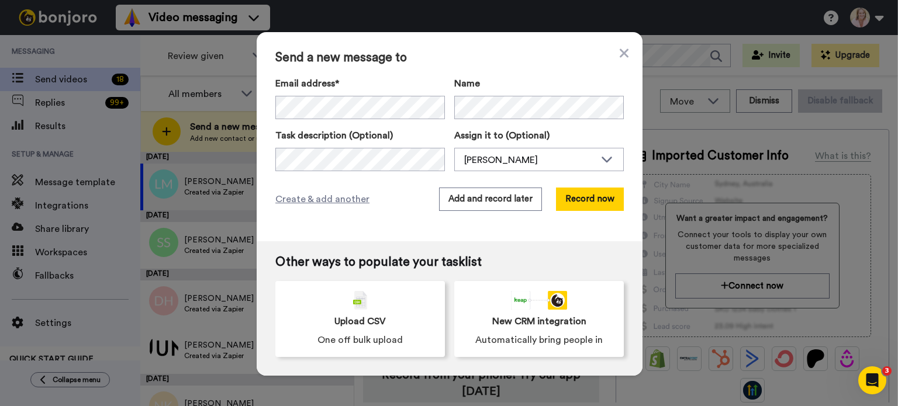
click at [566, 203] on button "Record now" at bounding box center [590, 199] width 68 height 23
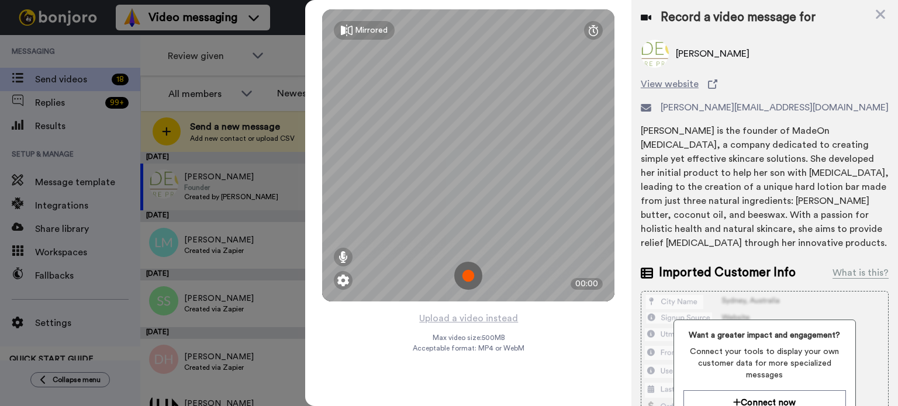
click at [491, 320] on button "Upload a video instead" at bounding box center [469, 318] width 106 height 15
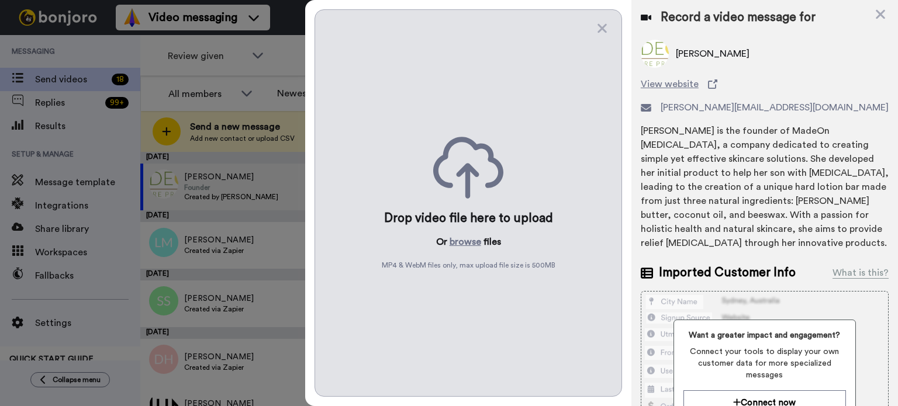
click at [606, 29] on icon at bounding box center [602, 28] width 12 height 15
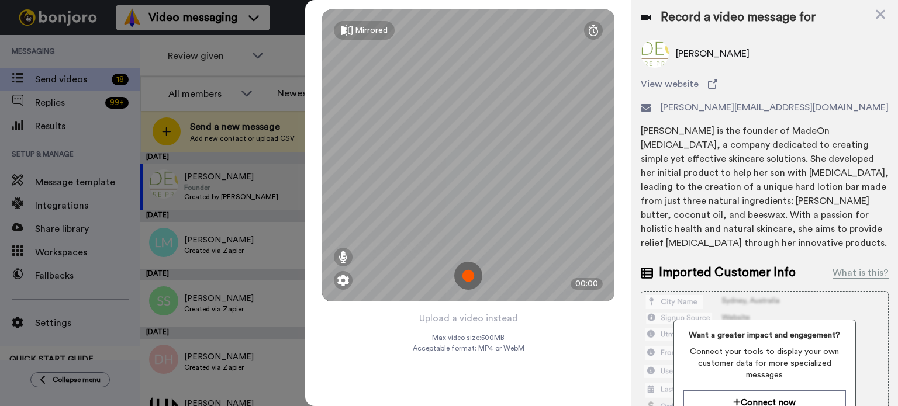
click at [341, 278] on img at bounding box center [343, 281] width 12 height 12
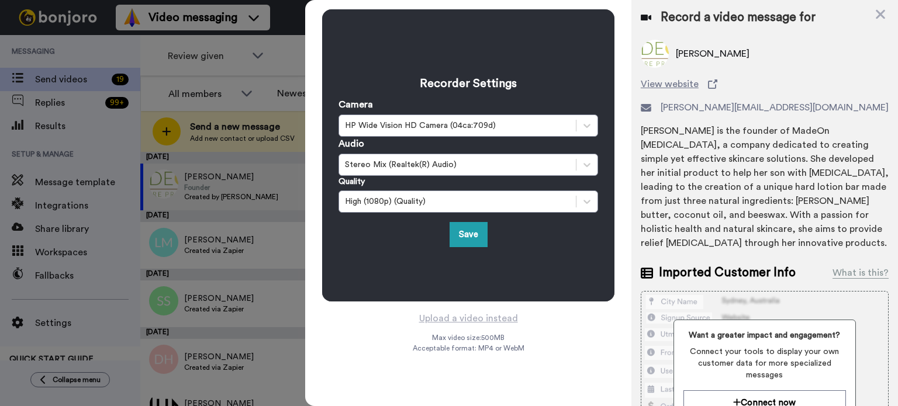
click at [467, 242] on button "Save" at bounding box center [469, 234] width 38 height 25
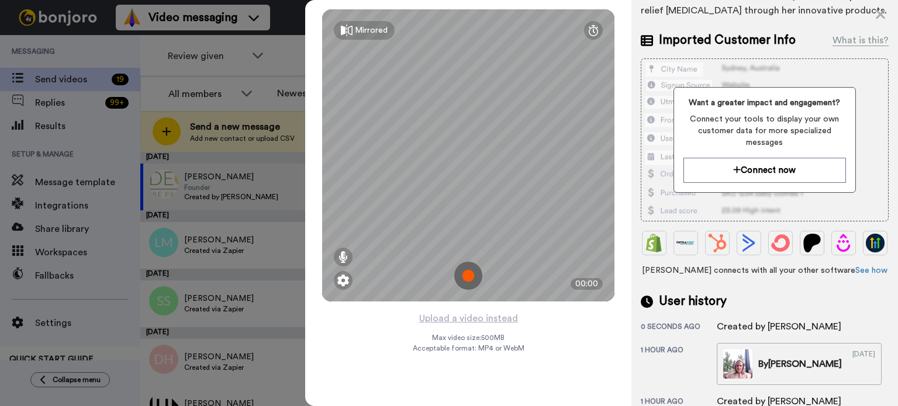
scroll to position [234, 0]
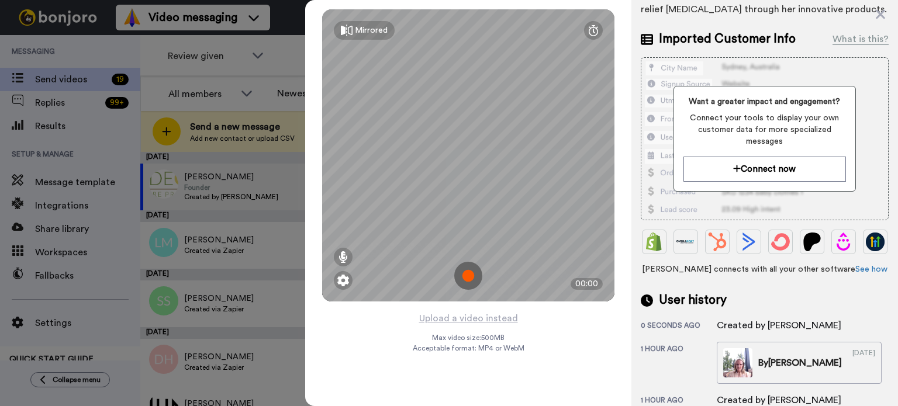
click at [457, 317] on button "Upload a video instead" at bounding box center [469, 318] width 106 height 15
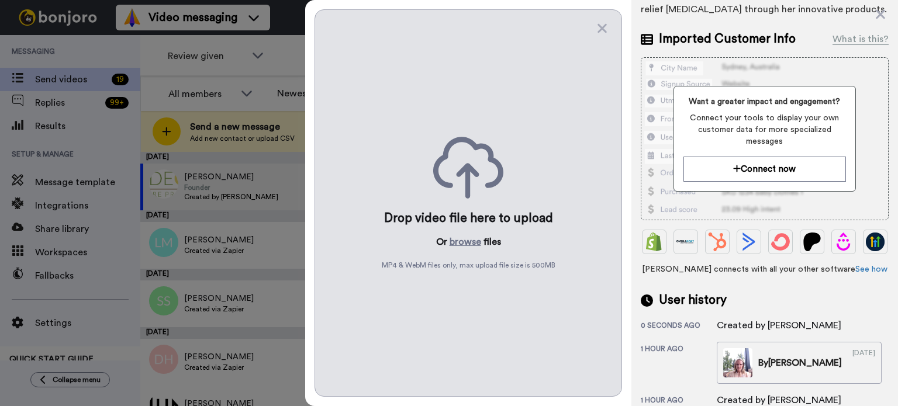
click at [461, 238] on button "browse" at bounding box center [466, 242] width 32 height 14
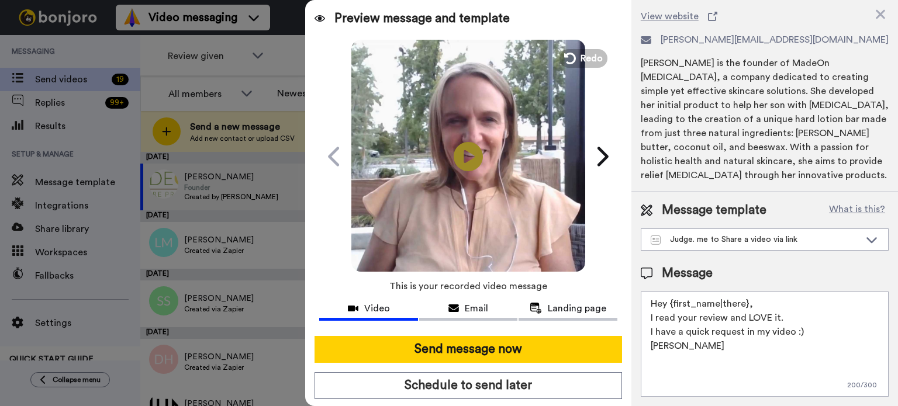
scroll to position [0, 0]
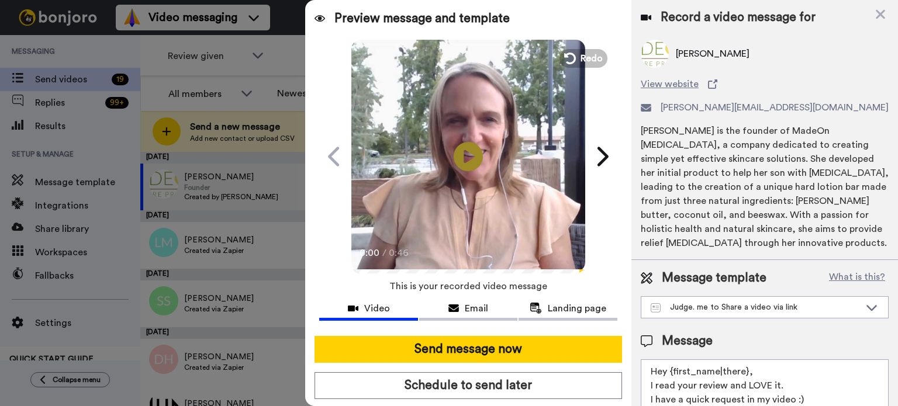
click at [773, 309] on div "Judge. me to Share a video via link" at bounding box center [755, 308] width 209 height 12
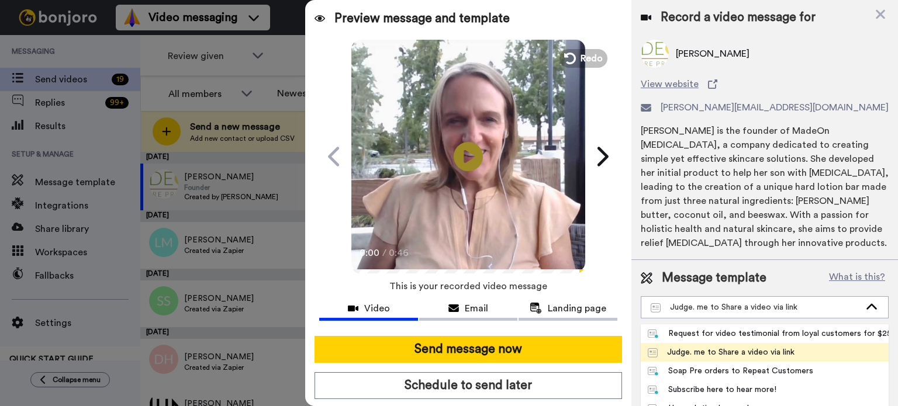
click at [772, 332] on div "Request for video testimonial from loyal customers for $25" at bounding box center [765, 334] width 234 height 12
type textarea "Hello {first_name|there}, Thanks for filling out our holiday survey! The feedba…"
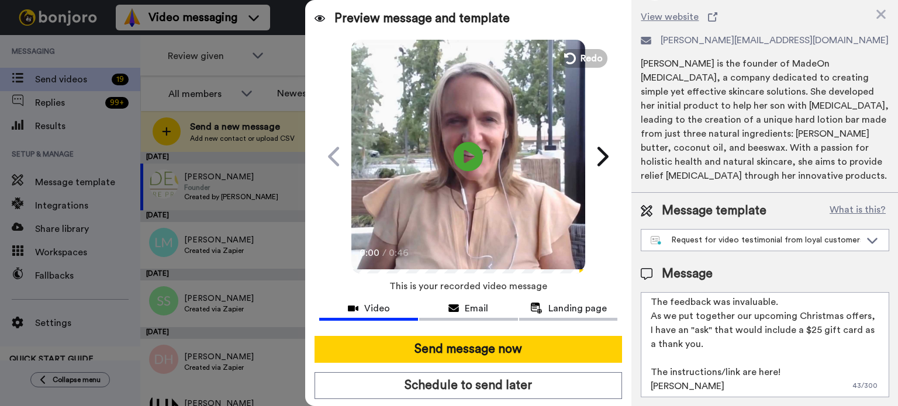
scroll to position [59, 0]
click at [493, 349] on button "Send message now" at bounding box center [469, 349] width 308 height 27
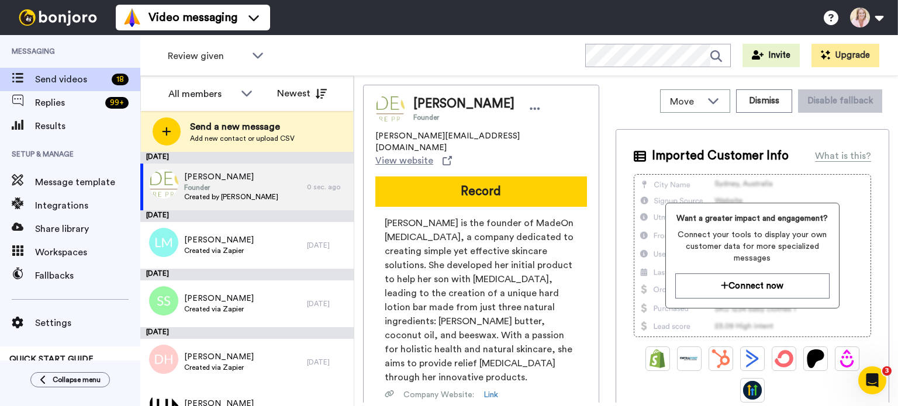
scroll to position [0, 0]
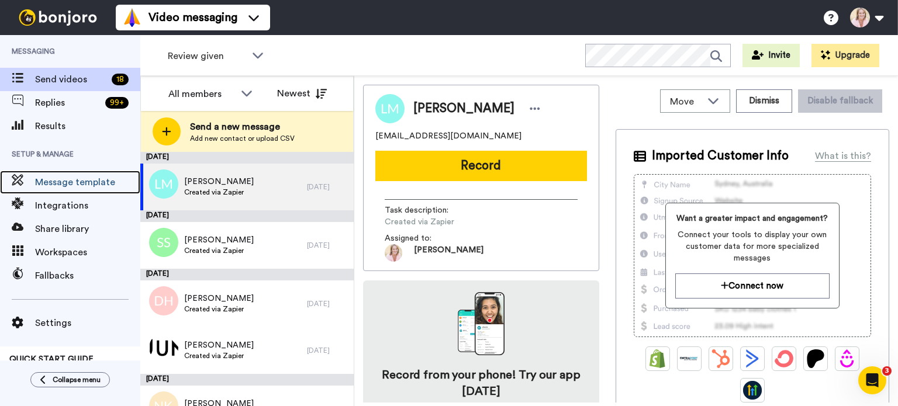
click at [73, 188] on span "Message template" at bounding box center [87, 182] width 105 height 14
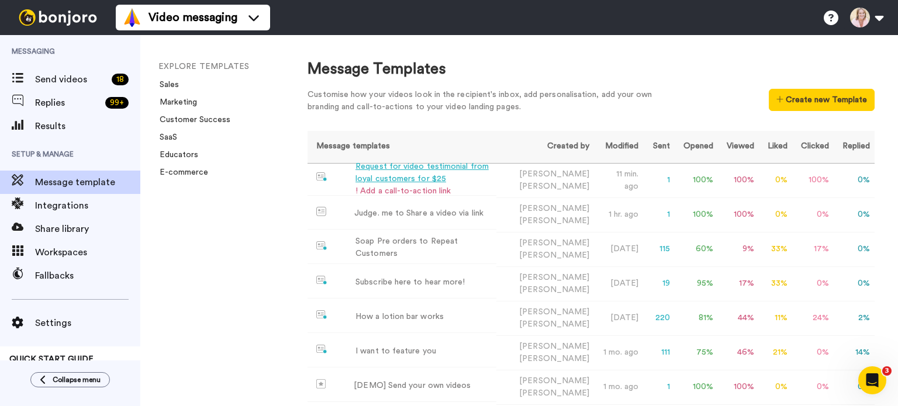
click at [401, 181] on div "Request for video testimonial from loyal customers for $25" at bounding box center [423, 173] width 136 height 25
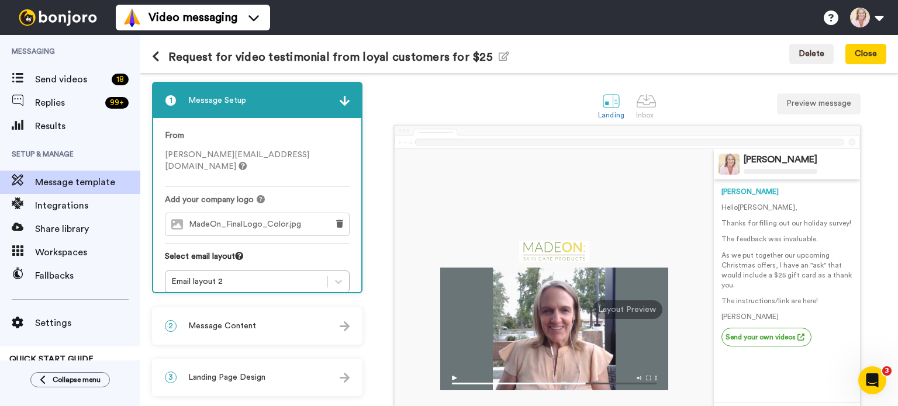
scroll to position [117, 0]
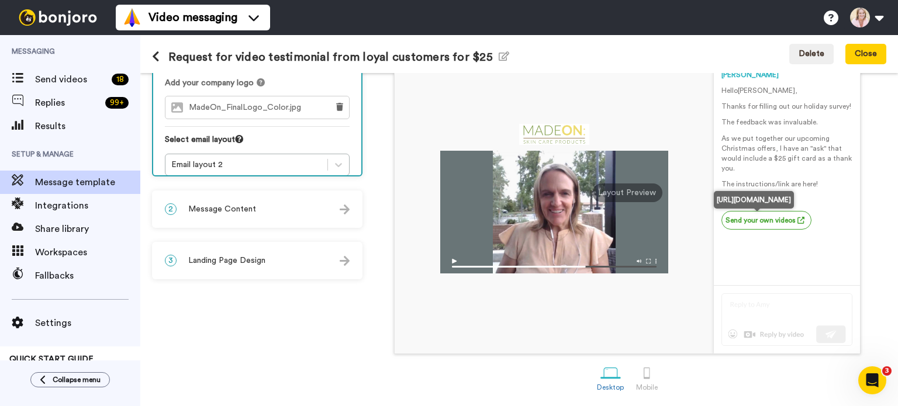
click at [746, 219] on link "Send your own videos" at bounding box center [767, 220] width 90 height 19
click at [271, 213] on div "2 Message Content" at bounding box center [257, 209] width 208 height 35
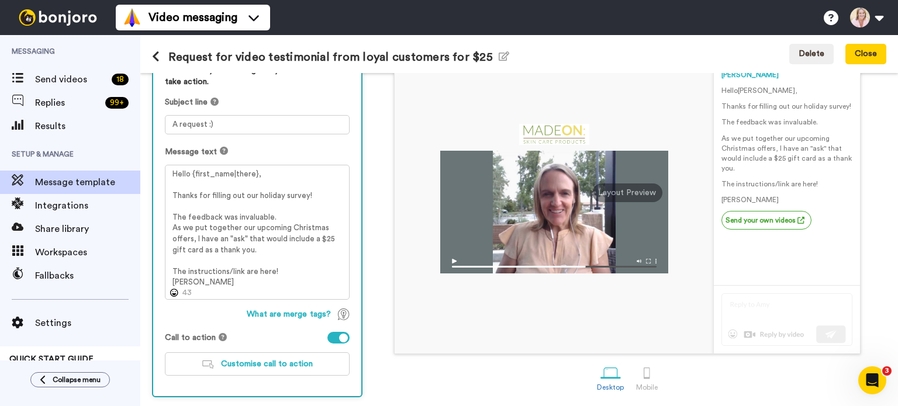
scroll to position [166, 0]
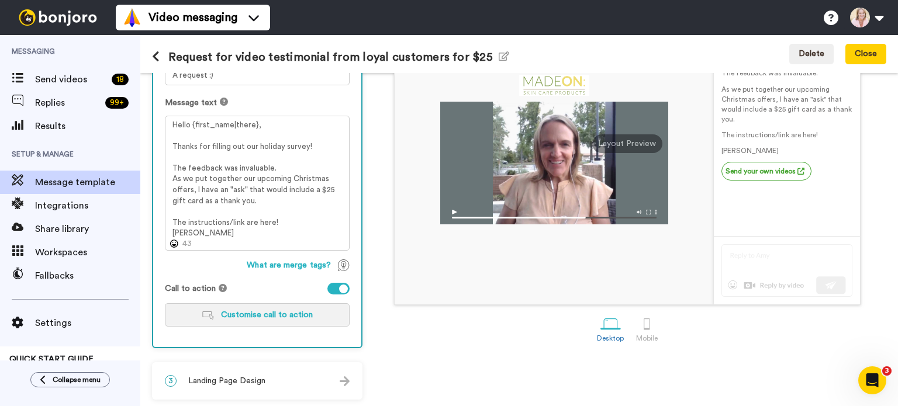
click at [270, 316] on span "Customise call to action" at bounding box center [267, 315] width 92 height 8
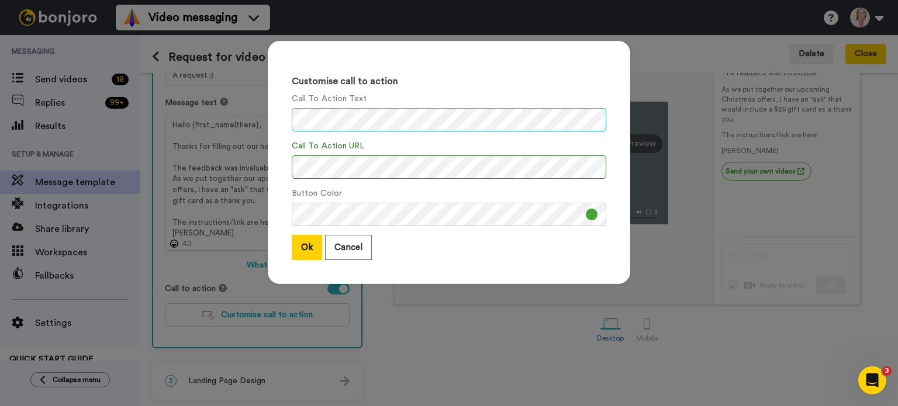
scroll to position [0, 0]
click at [306, 247] on button "Ok" at bounding box center [307, 247] width 30 height 25
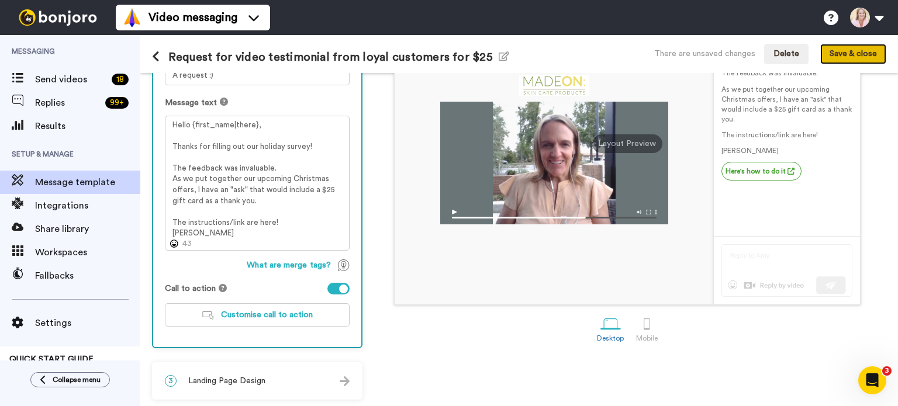
click at [857, 59] on button "Save & close" at bounding box center [853, 54] width 66 height 21
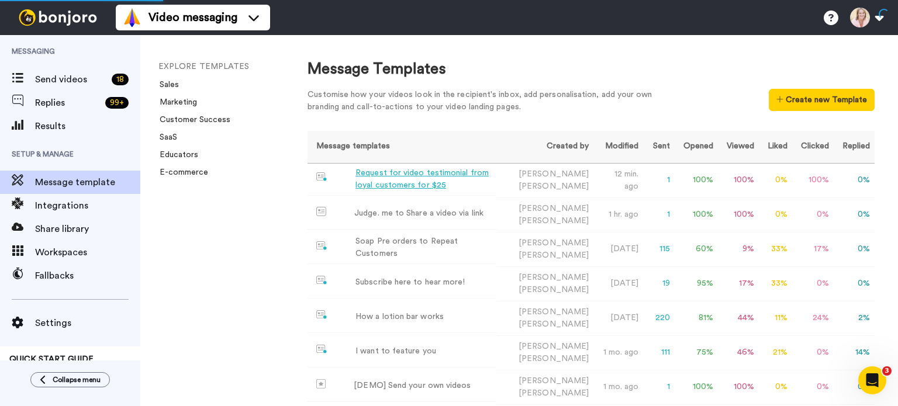
click at [450, 172] on div "Request for video testimonial from loyal customers for $25" at bounding box center [423, 179] width 136 height 25
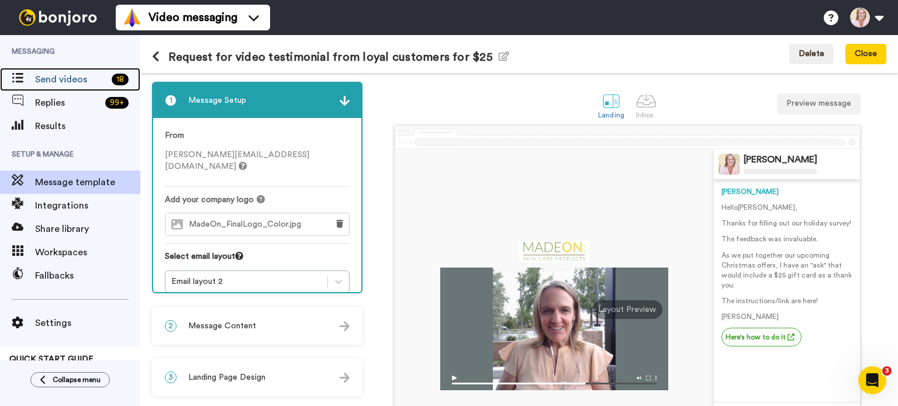
click at [74, 88] on div "Send videos 18" at bounding box center [70, 79] width 140 height 23
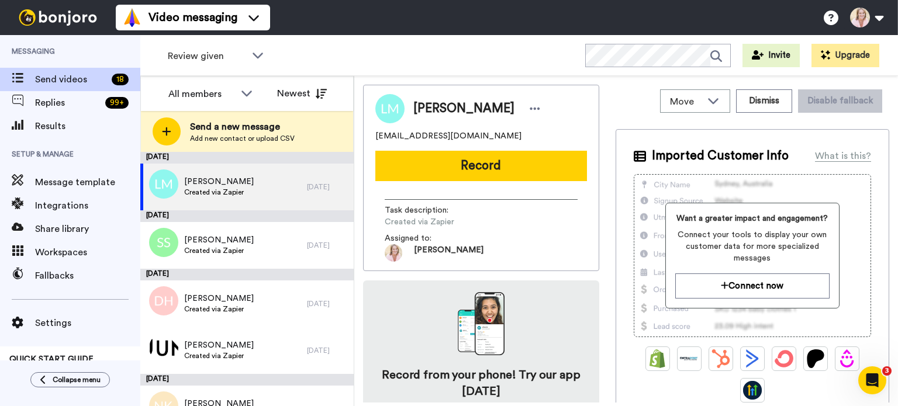
click at [214, 129] on span "Send a new message" at bounding box center [242, 127] width 105 height 14
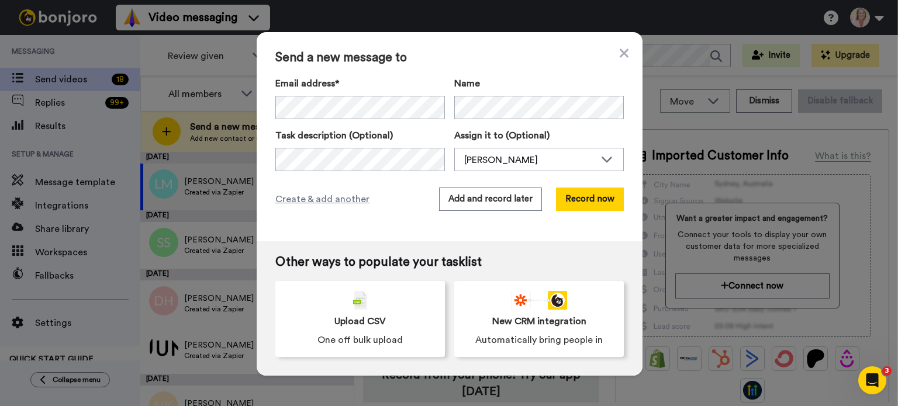
click at [579, 196] on button "Record now" at bounding box center [590, 199] width 68 height 23
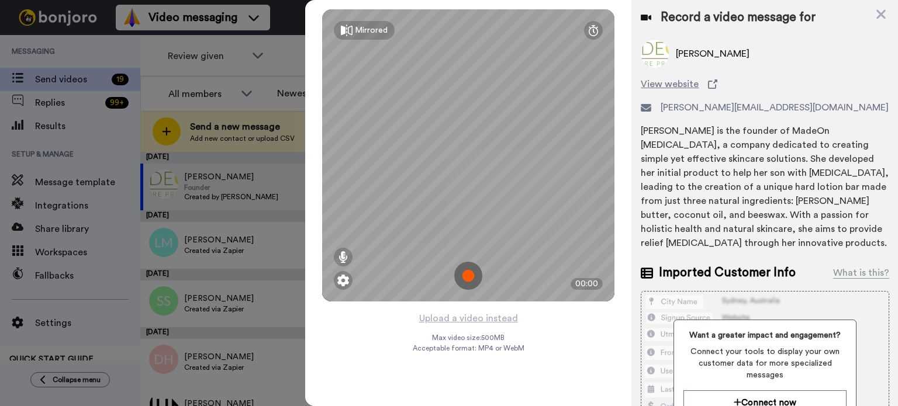
click at [484, 320] on button "Upload a video instead" at bounding box center [469, 318] width 106 height 15
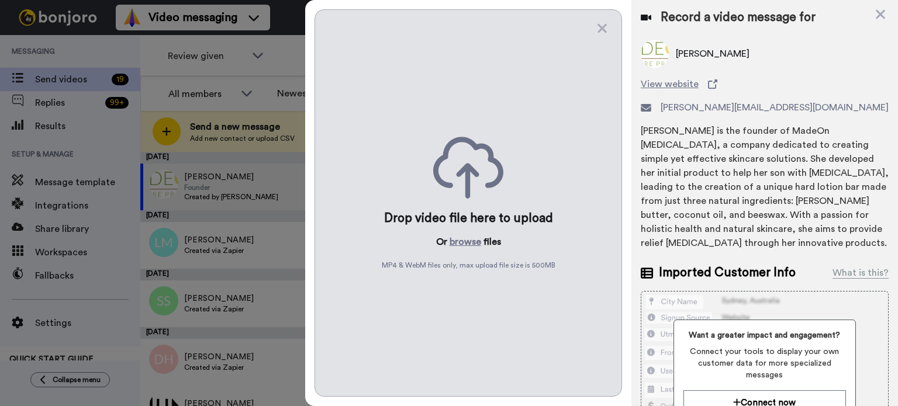
click at [463, 242] on button "browse" at bounding box center [466, 242] width 32 height 14
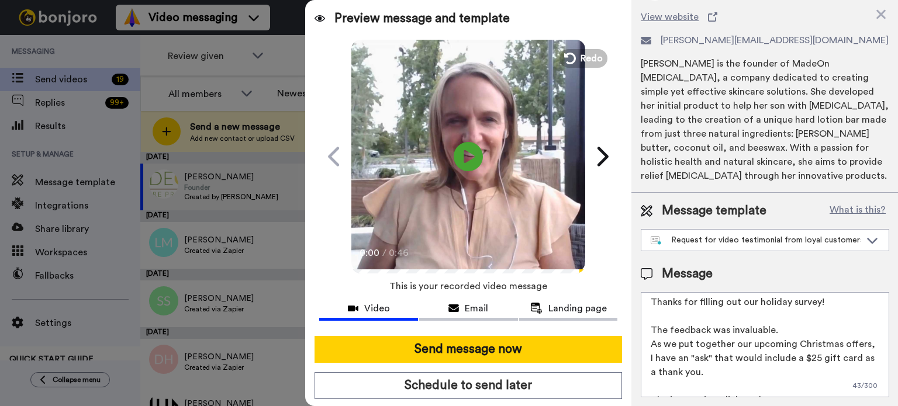
scroll to position [59, 0]
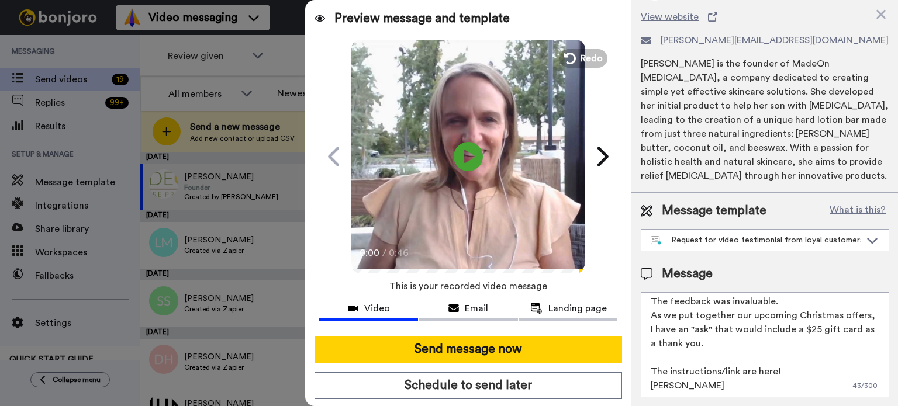
click at [478, 355] on button "Send message now" at bounding box center [469, 349] width 308 height 27
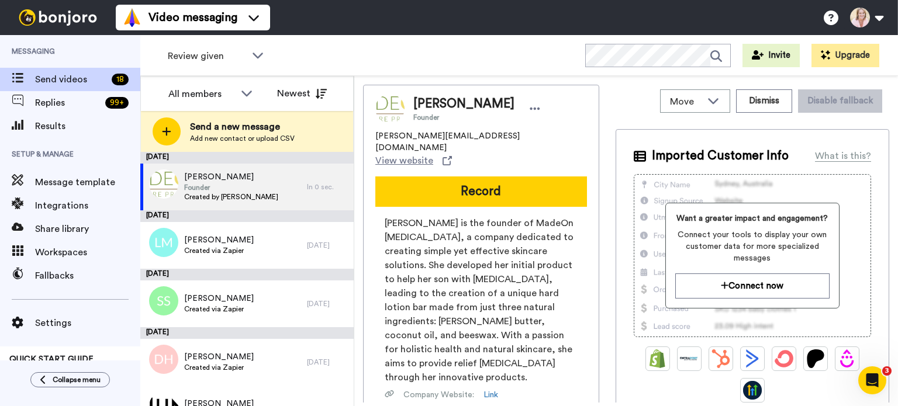
scroll to position [0, 0]
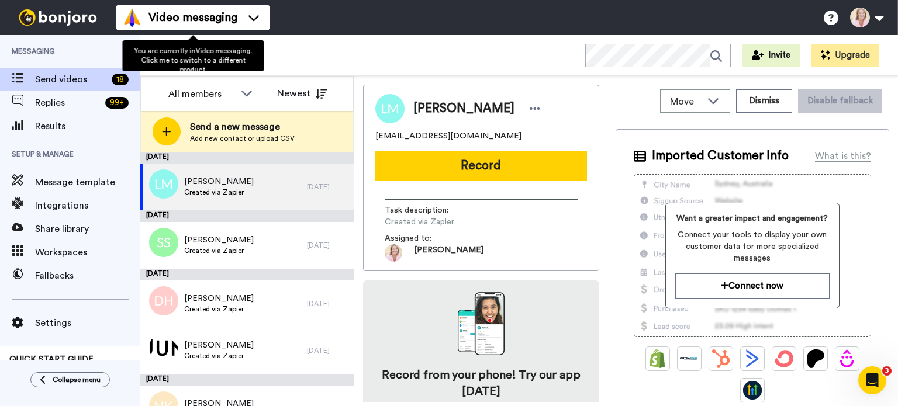
click at [166, 19] on span "Video messaging" at bounding box center [193, 17] width 89 height 16
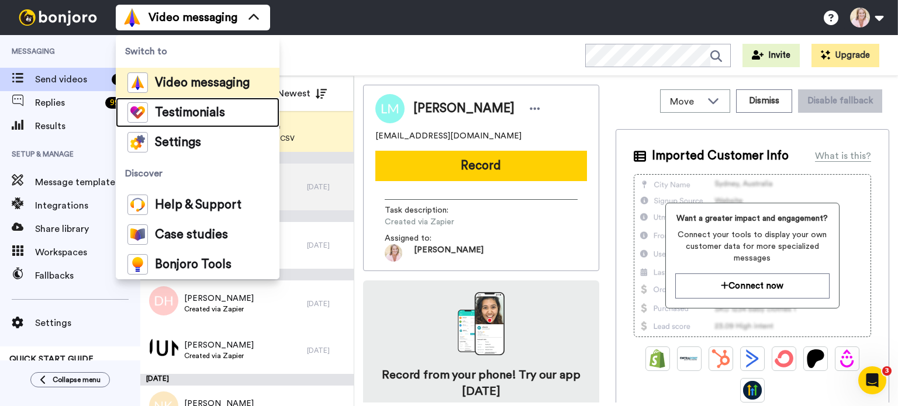
click at [171, 111] on span "Testimonials" at bounding box center [190, 113] width 70 height 12
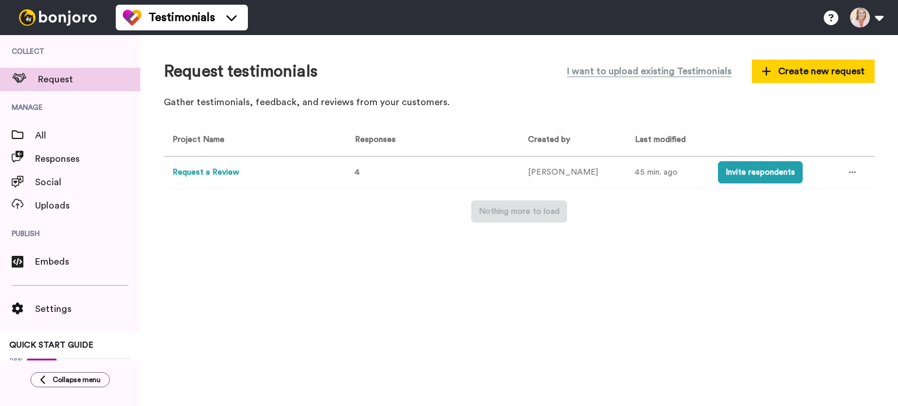
click at [218, 172] on button "Request a Review" at bounding box center [205, 173] width 67 height 12
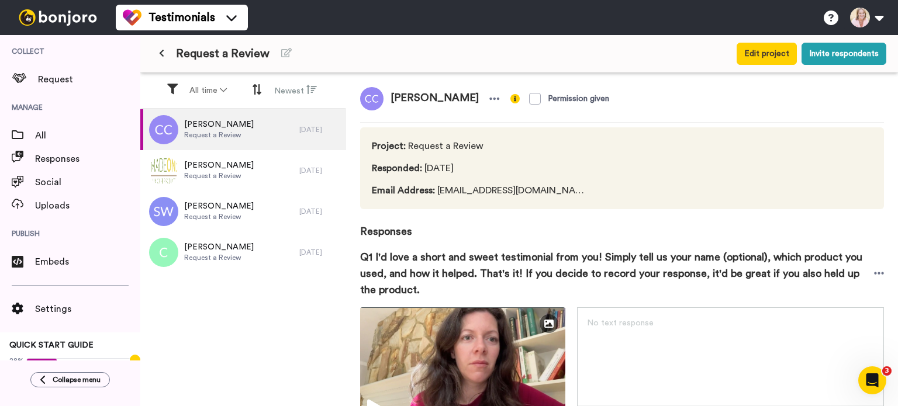
click at [774, 58] on button "Edit project" at bounding box center [767, 54] width 60 height 22
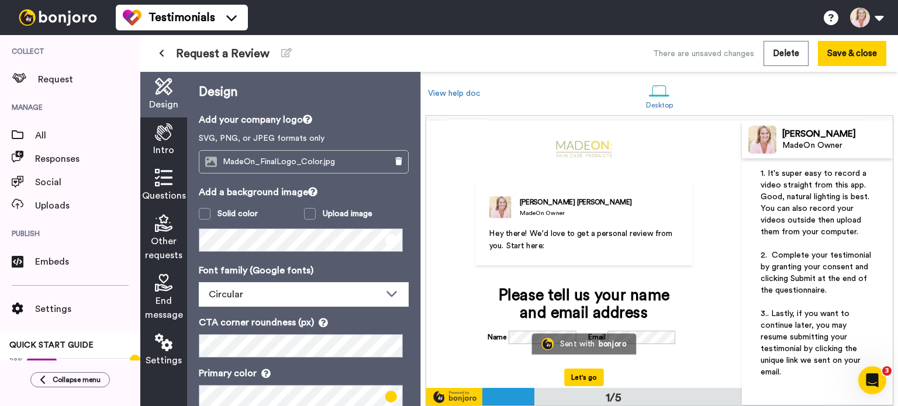
click at [168, 347] on icon at bounding box center [164, 343] width 18 height 18
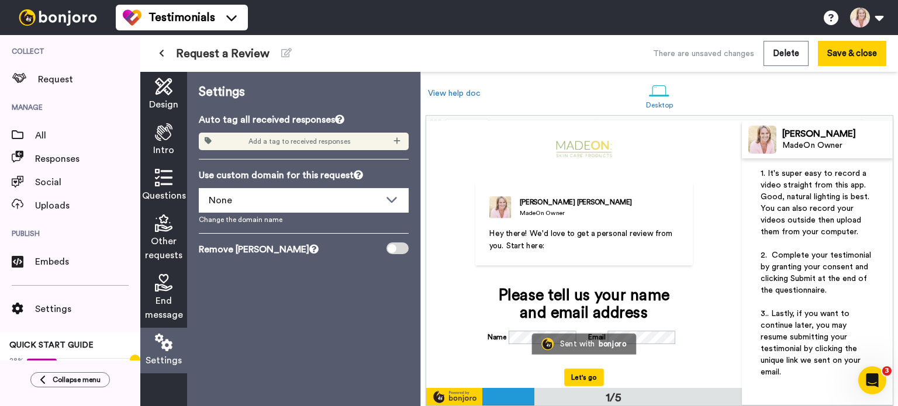
click at [402, 248] on div at bounding box center [397, 249] width 22 height 12
click at [404, 248] on div at bounding box center [397, 249] width 22 height 12
drag, startPoint x: 398, startPoint y: 250, endPoint x: 410, endPoint y: 250, distance: 12.9
click at [410, 250] on div "Settings Auto tag all received responses Add a tag to received responses Use cu…" at bounding box center [303, 239] width 233 height 334
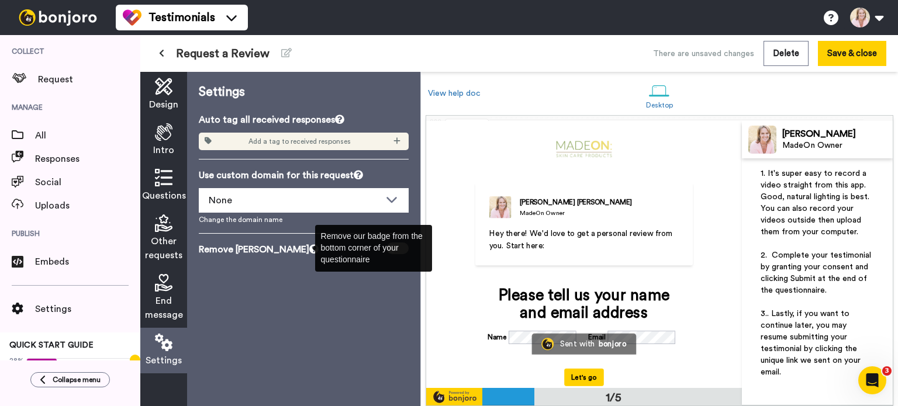
click at [309, 250] on icon at bounding box center [313, 248] width 9 height 9
click at [297, 292] on div "Settings Auto tag all received responses Add a tag to received responses Use cu…" at bounding box center [303, 239] width 233 height 334
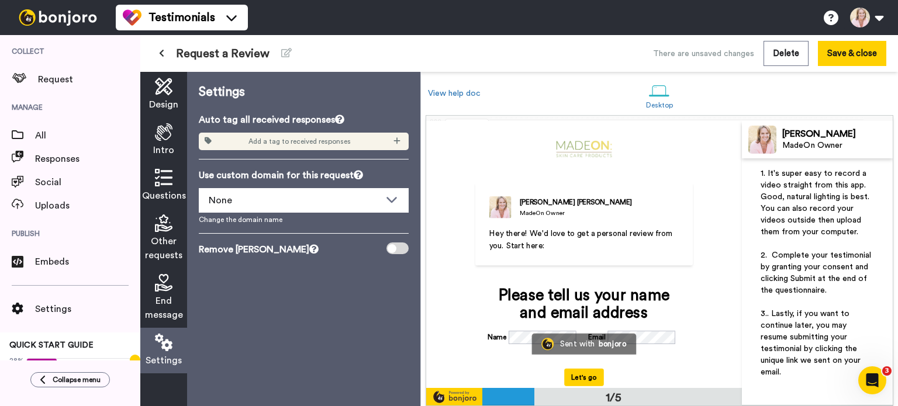
click at [402, 247] on div at bounding box center [397, 249] width 22 height 12
click at [401, 246] on div at bounding box center [397, 249] width 22 height 12
click at [407, 247] on div at bounding box center [397, 249] width 22 height 12
click at [830, 56] on button "Save & close" at bounding box center [852, 53] width 68 height 25
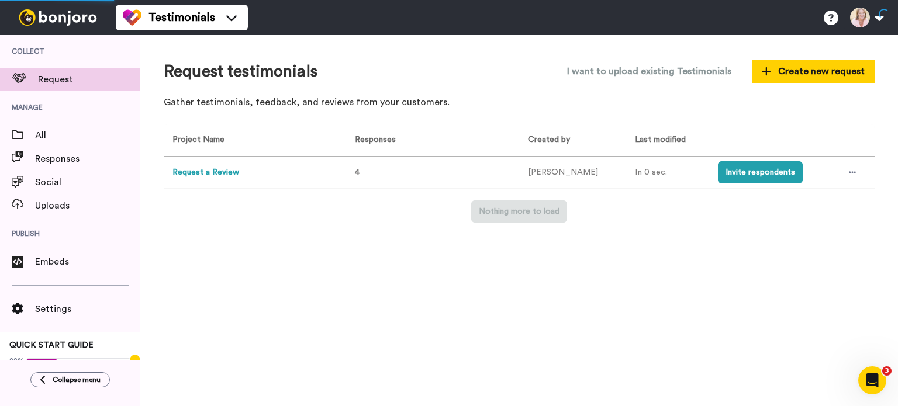
click at [218, 175] on button "Request a Review" at bounding box center [205, 173] width 67 height 12
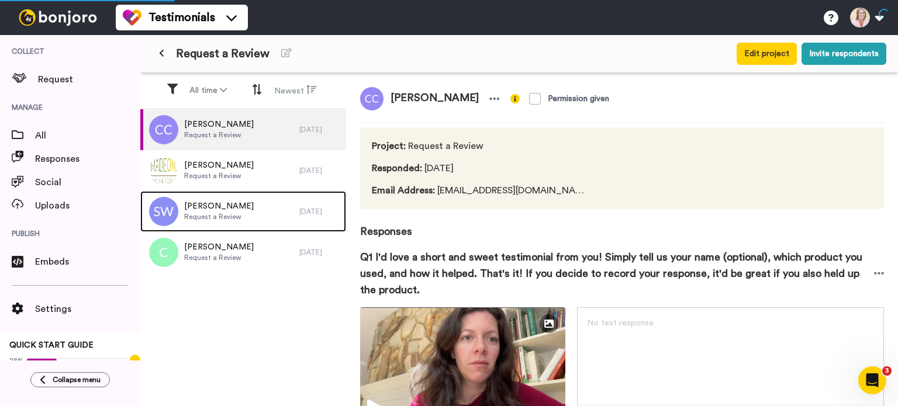
click at [243, 216] on span "Request a Review" at bounding box center [219, 216] width 70 height 9
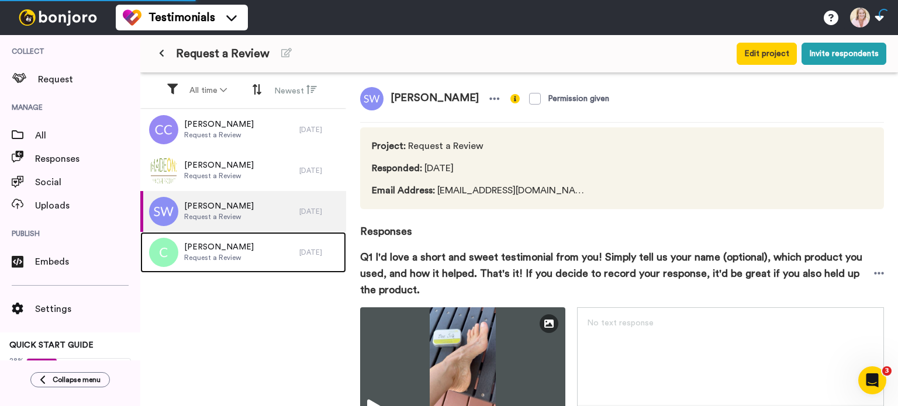
click at [243, 250] on span "Kerry Chamberlain" at bounding box center [219, 247] width 70 height 12
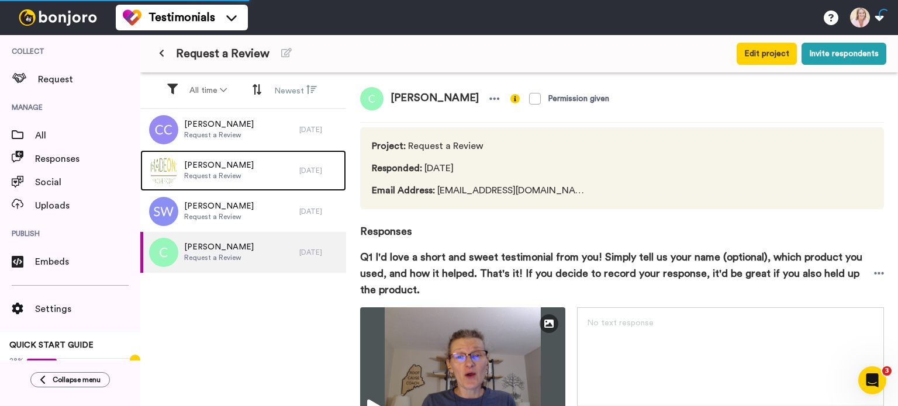
click at [236, 177] on span "Request a Review" at bounding box center [219, 175] width 70 height 9
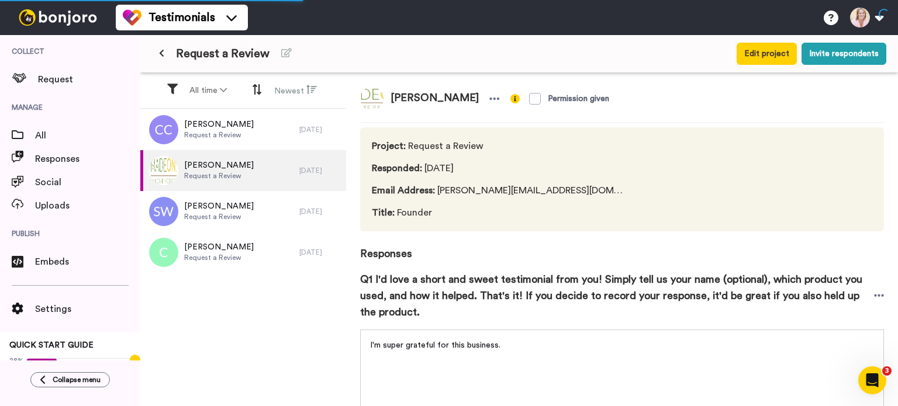
click at [772, 53] on button "Edit project" at bounding box center [767, 54] width 60 height 22
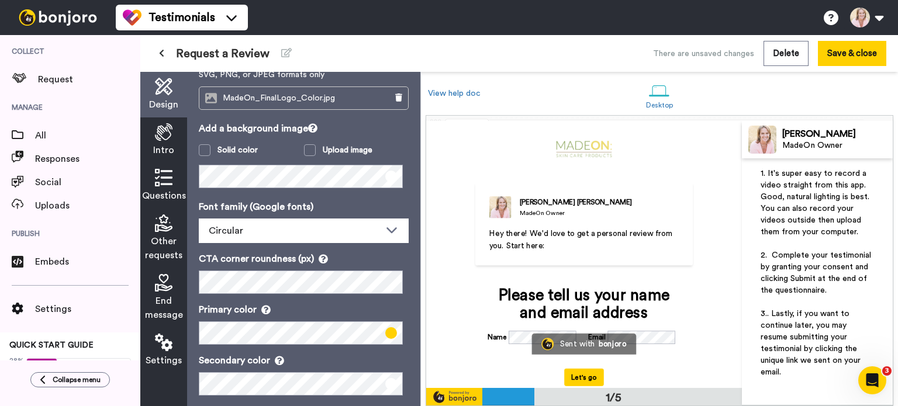
scroll to position [126, 0]
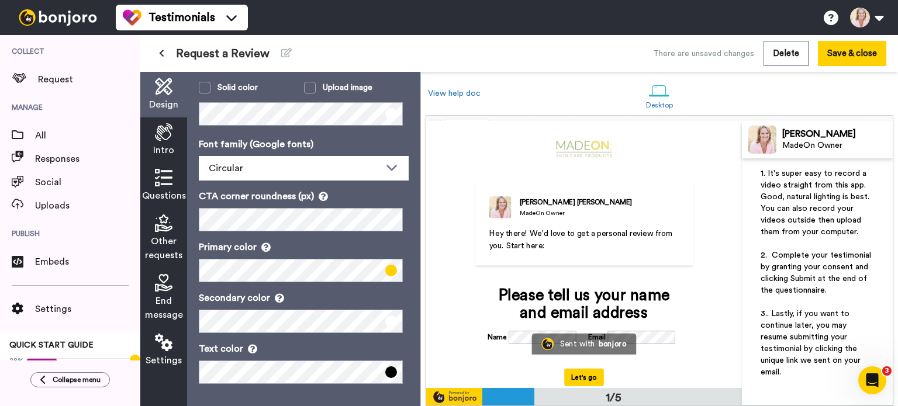
click at [168, 341] on icon at bounding box center [164, 343] width 18 height 18
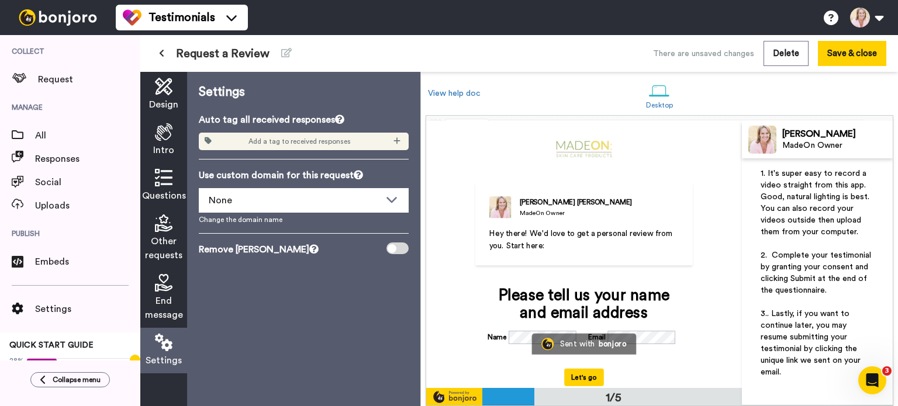
scroll to position [0, 0]
click at [400, 247] on div at bounding box center [397, 249] width 22 height 12
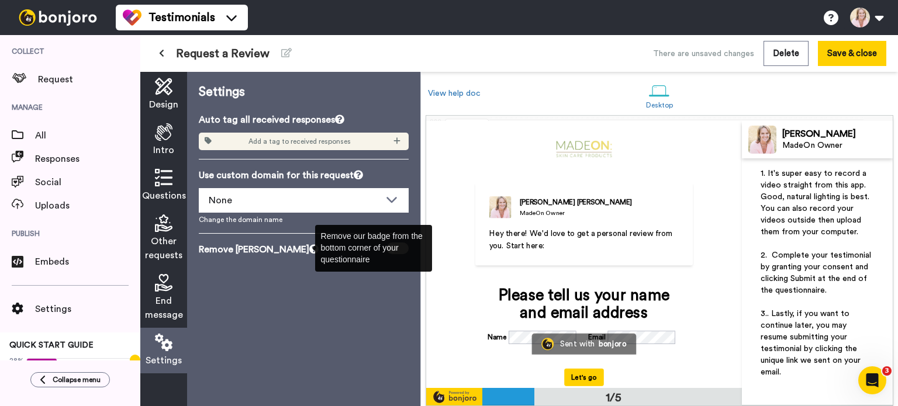
click at [309, 249] on icon at bounding box center [313, 248] width 9 height 9
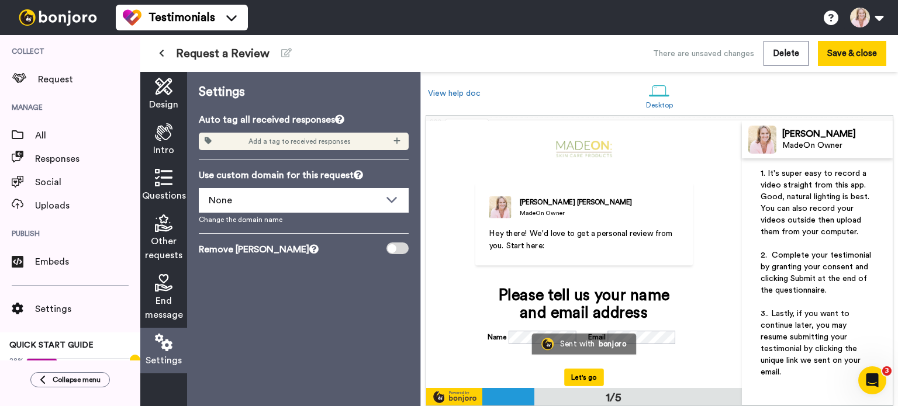
click at [582, 393] on div "1/5" at bounding box center [612, 397] width 260 height 18
click at [527, 398] on div at bounding box center [508, 397] width 52 height 18
click at [405, 244] on div at bounding box center [397, 249] width 22 height 12
click at [171, 297] on span "End message" at bounding box center [164, 308] width 38 height 28
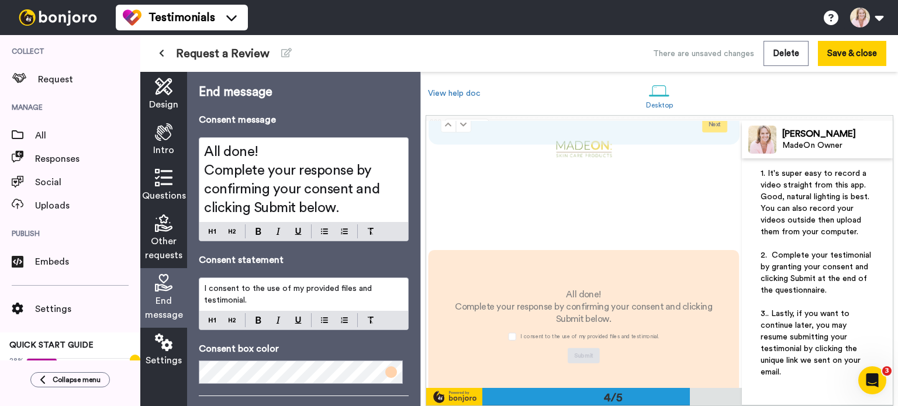
scroll to position [785, 0]
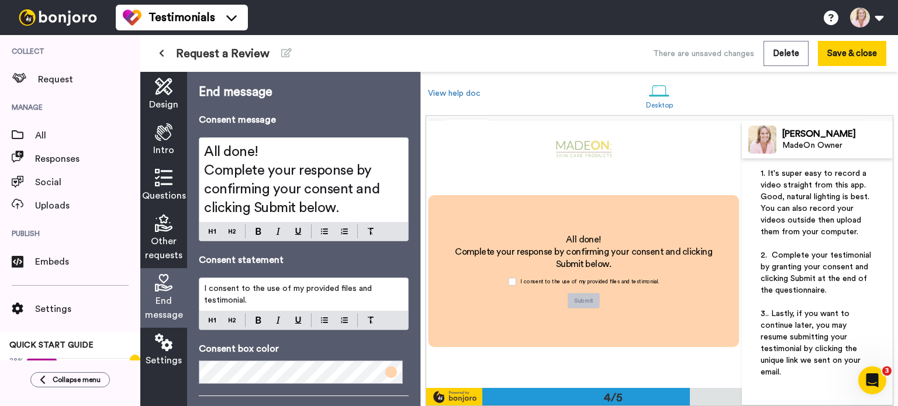
click at [856, 51] on button "Save & close" at bounding box center [852, 53] width 68 height 25
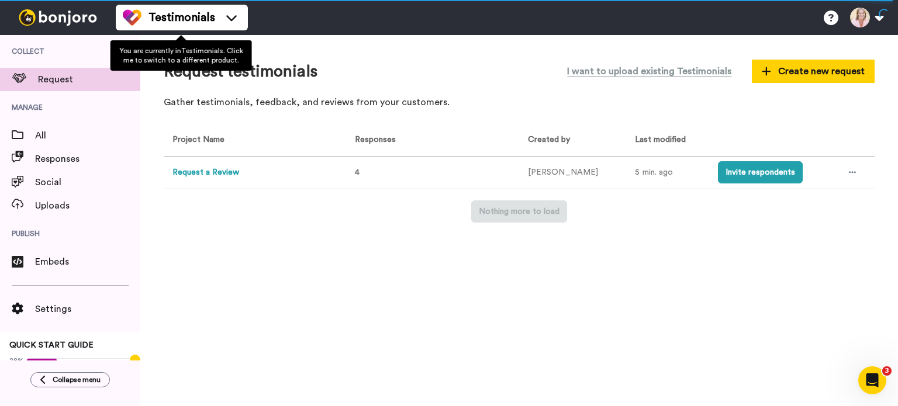
click at [163, 24] on span "Testimonials" at bounding box center [182, 17] width 67 height 16
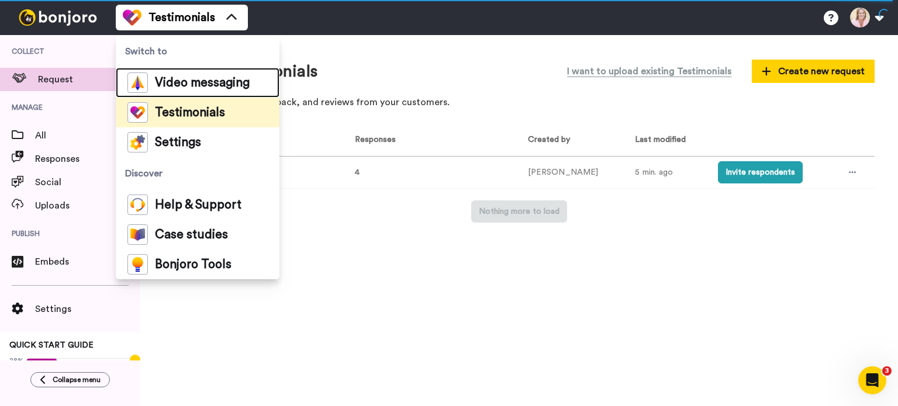
click at [167, 79] on span "Video messaging" at bounding box center [202, 83] width 95 height 12
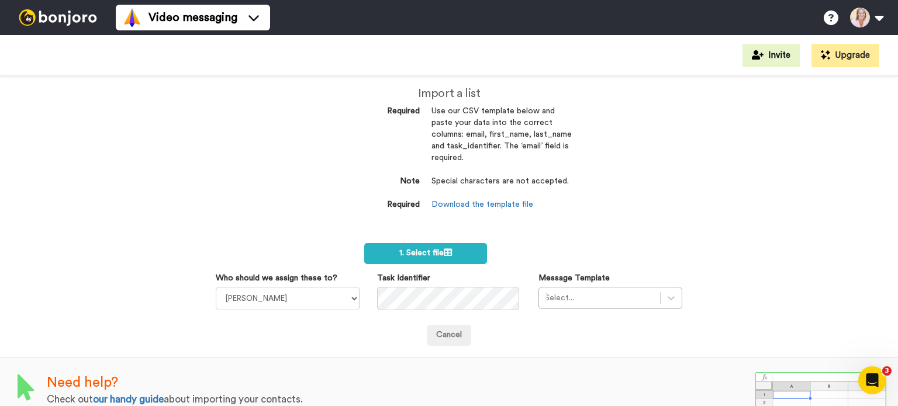
scroll to position [47, 0]
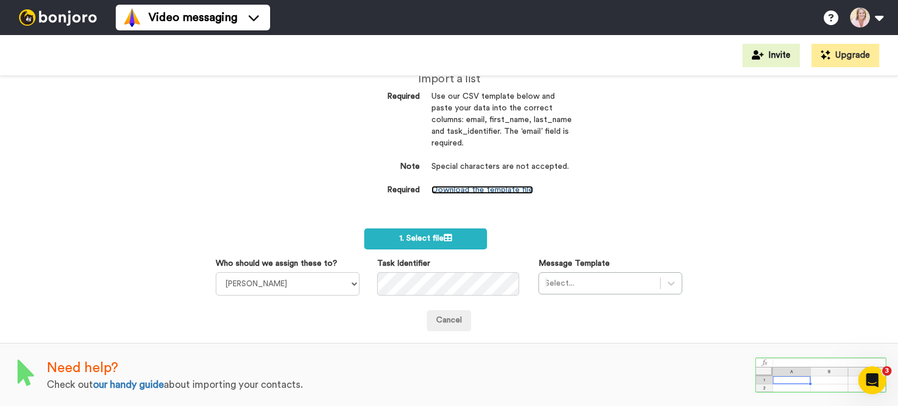
click at [467, 189] on link "Download the template file" at bounding box center [483, 190] width 102 height 8
click at [70, 124] on div "CSV Upload failed. Please try again. Import a list Required Use our CSV templat…" at bounding box center [449, 241] width 898 height 330
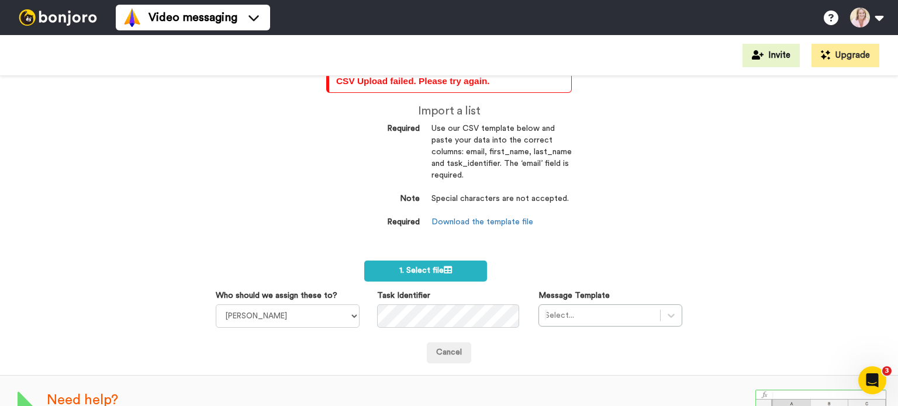
scroll to position [0, 0]
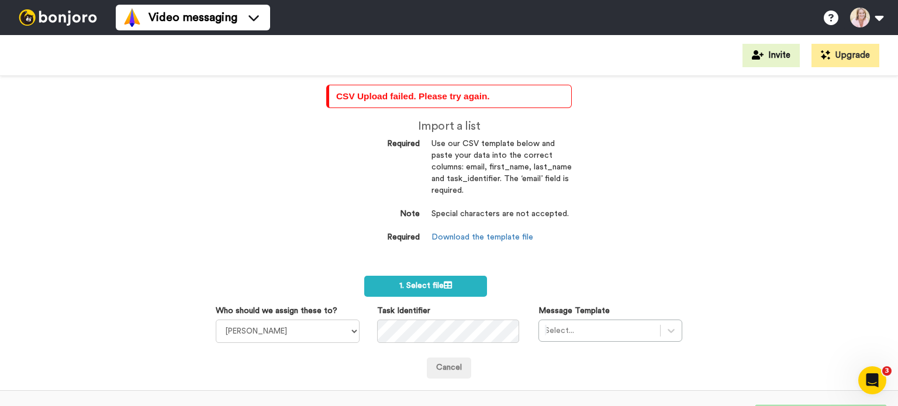
click at [429, 285] on span "1. Select file" at bounding box center [425, 286] width 53 height 8
click at [450, 283] on label "1. Select file" at bounding box center [425, 286] width 122 height 21
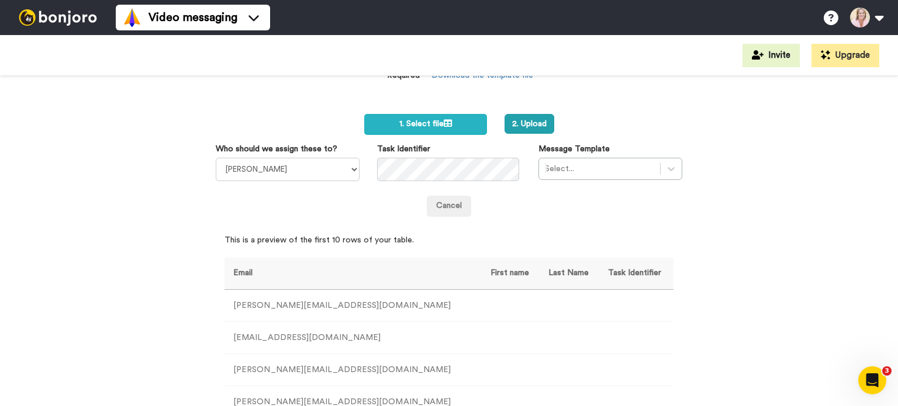
scroll to position [45, 0]
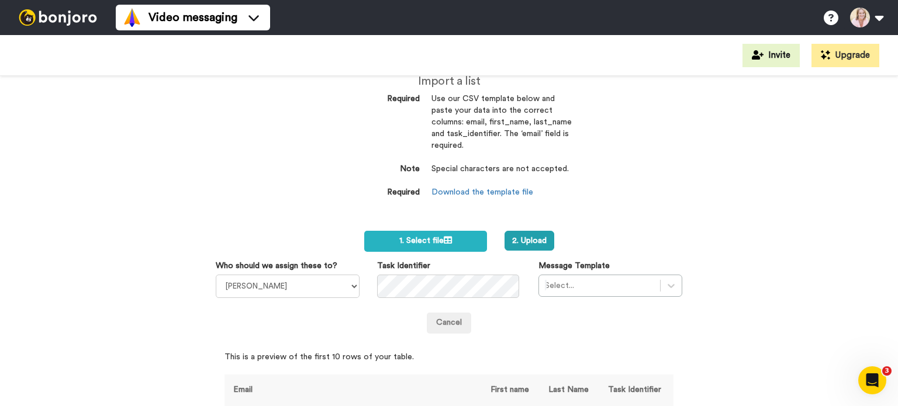
click at [664, 287] on div "Select..." at bounding box center [611, 286] width 144 height 22
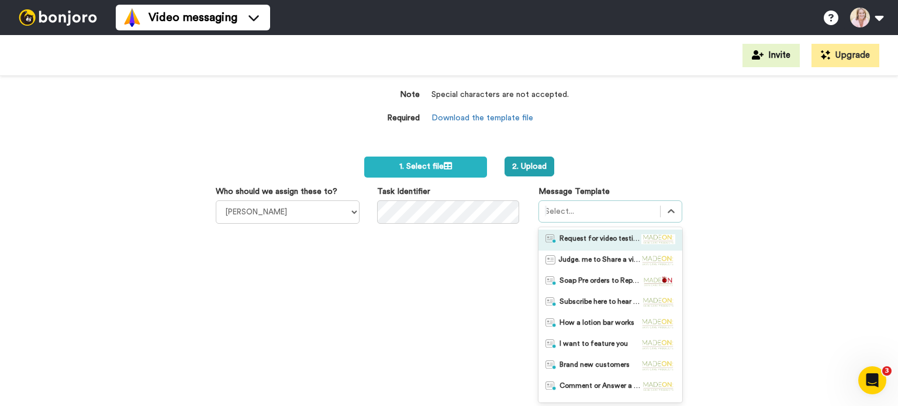
click at [585, 240] on span "Request for video testimonial from loyal customers for $25" at bounding box center [601, 240] width 82 height 12
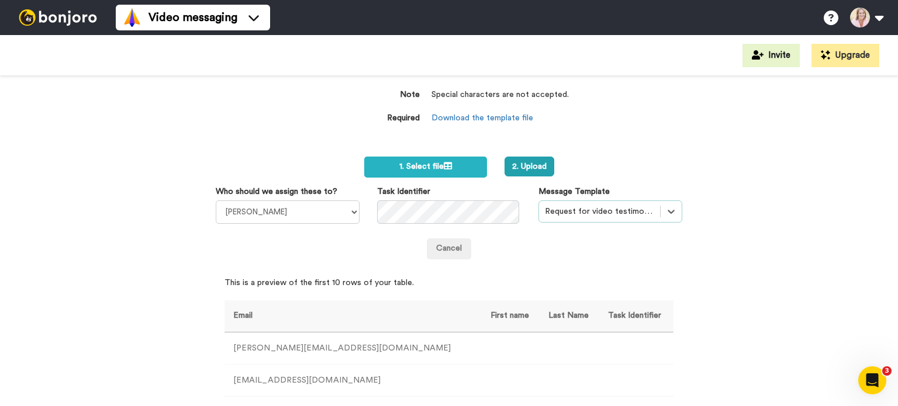
click at [513, 168] on button "2. Upload" at bounding box center [530, 167] width 50 height 20
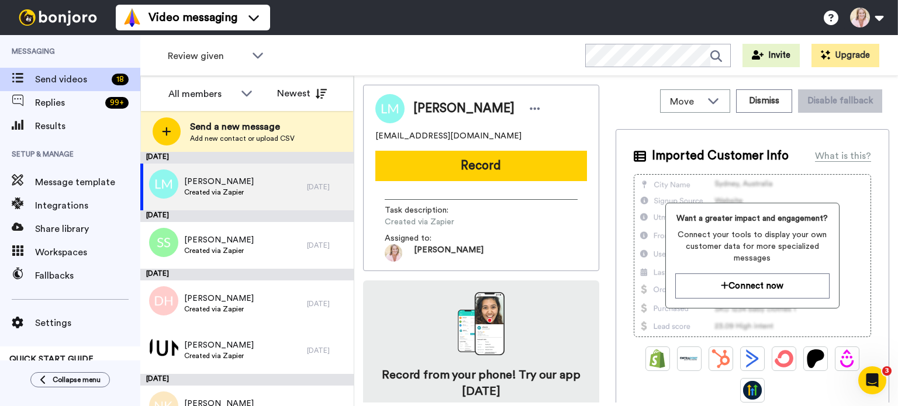
click at [255, 59] on icon at bounding box center [258, 55] width 14 height 12
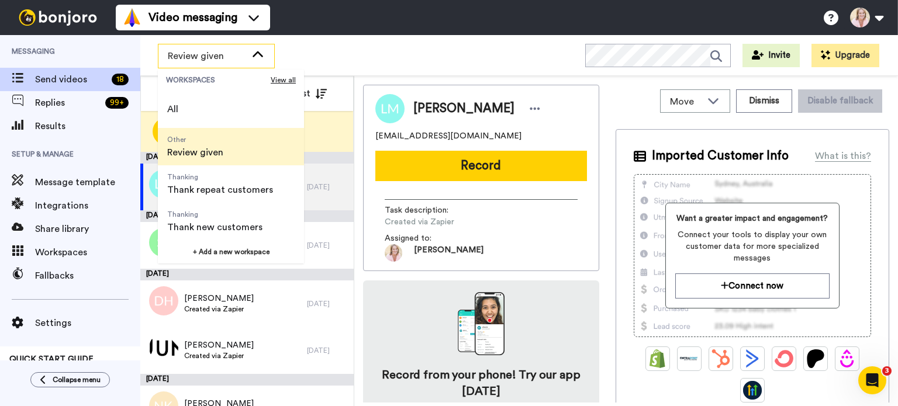
click at [201, 115] on li "All" at bounding box center [231, 109] width 146 height 37
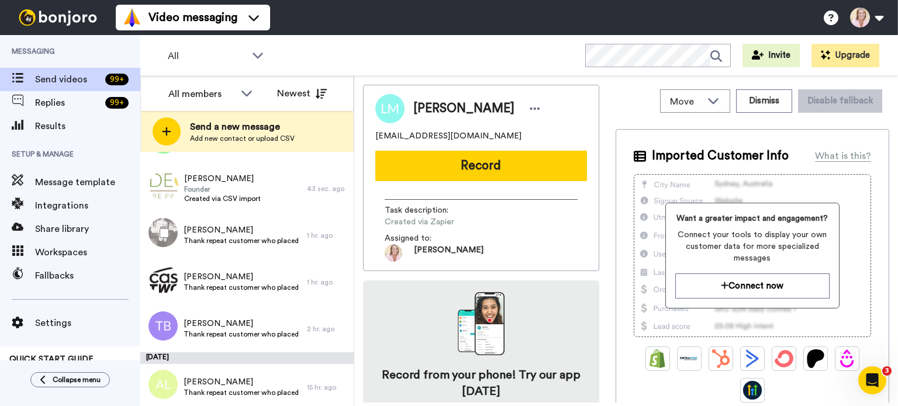
scroll to position [8983, 0]
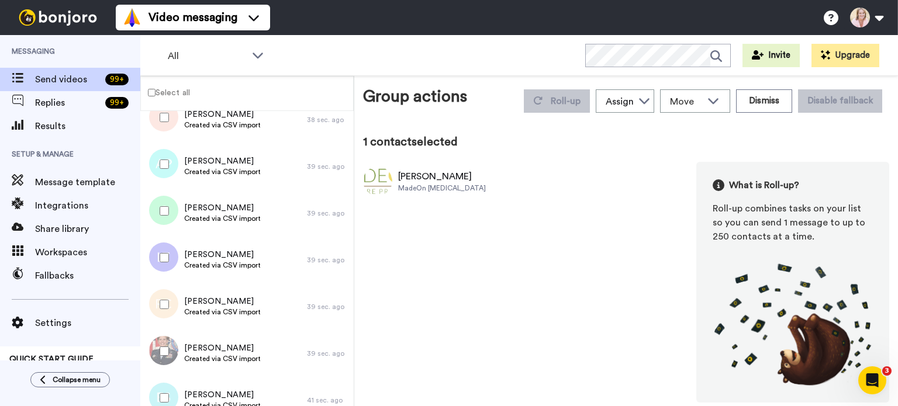
scroll to position [7755, 0]
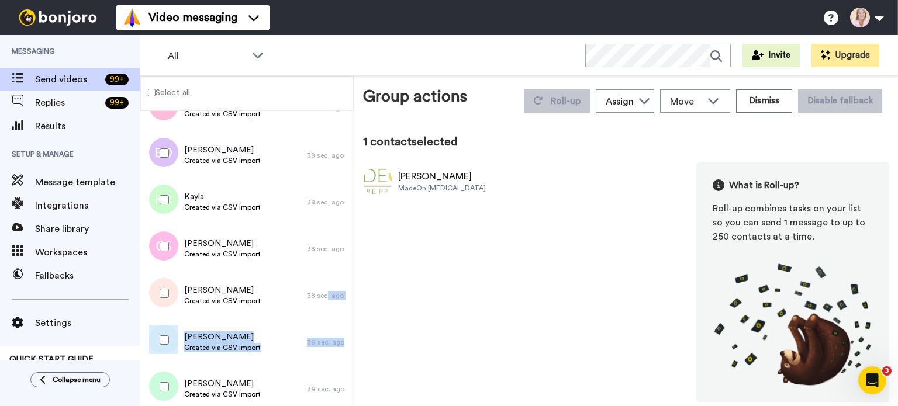
drag, startPoint x: 342, startPoint y: 345, endPoint x: 316, endPoint y: 313, distance: 41.1
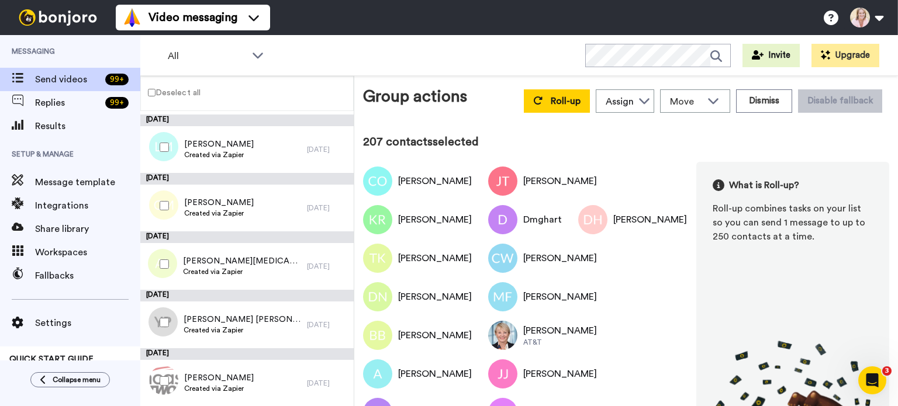
scroll to position [9469, 0]
click at [169, 254] on div at bounding box center [162, 263] width 42 height 41
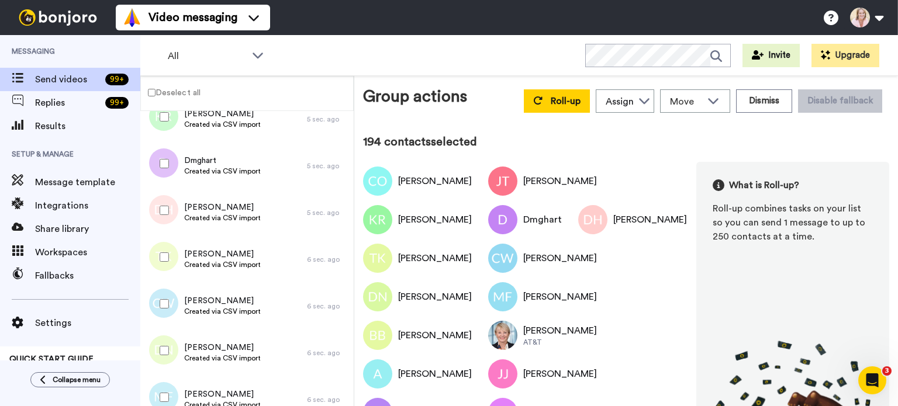
scroll to position [0, 0]
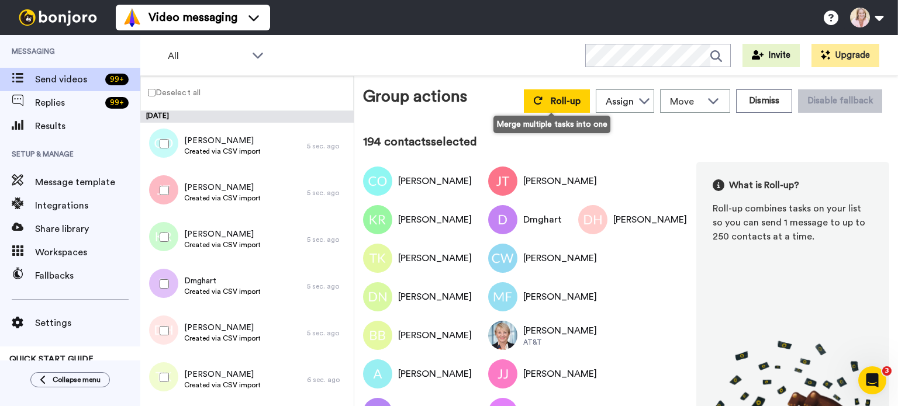
click at [552, 104] on span "Roll-up" at bounding box center [566, 100] width 30 height 9
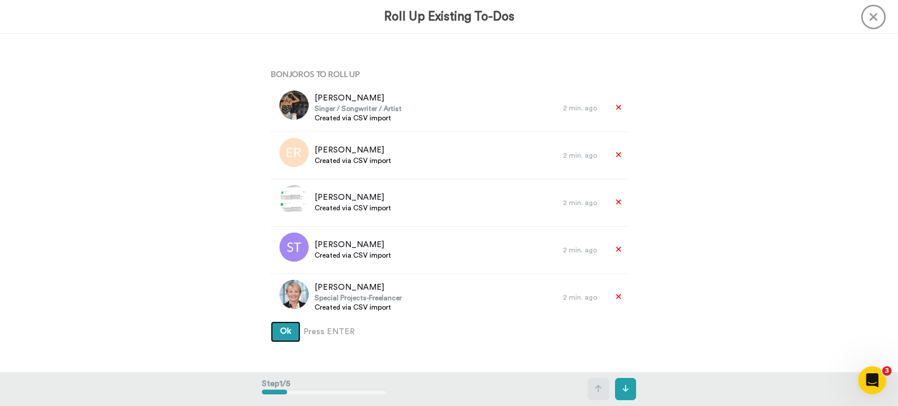
click at [278, 336] on button "Ok" at bounding box center [286, 332] width 30 height 21
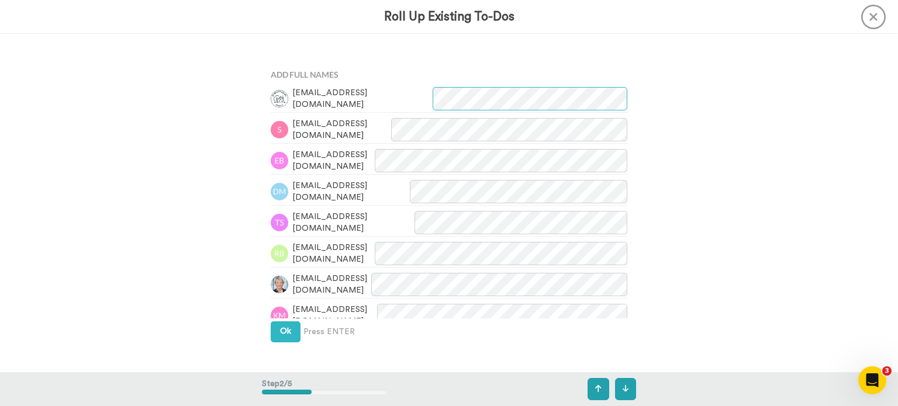
scroll to position [339, 0]
click at [278, 336] on button "Ok" at bounding box center [286, 331] width 30 height 21
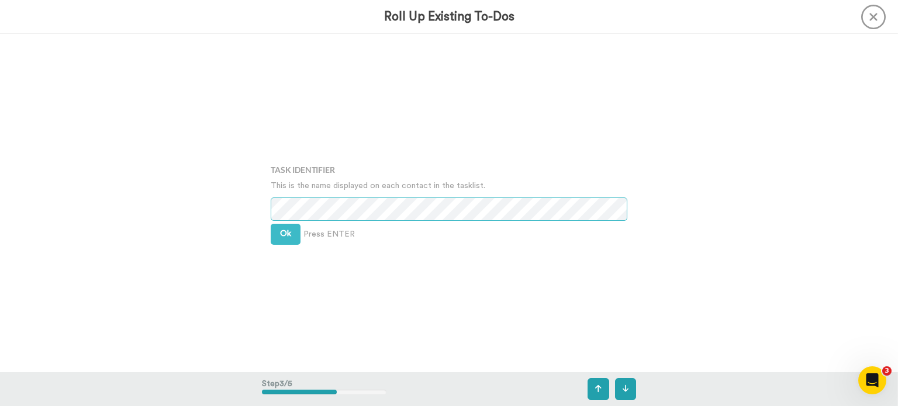
scroll to position [677, 0]
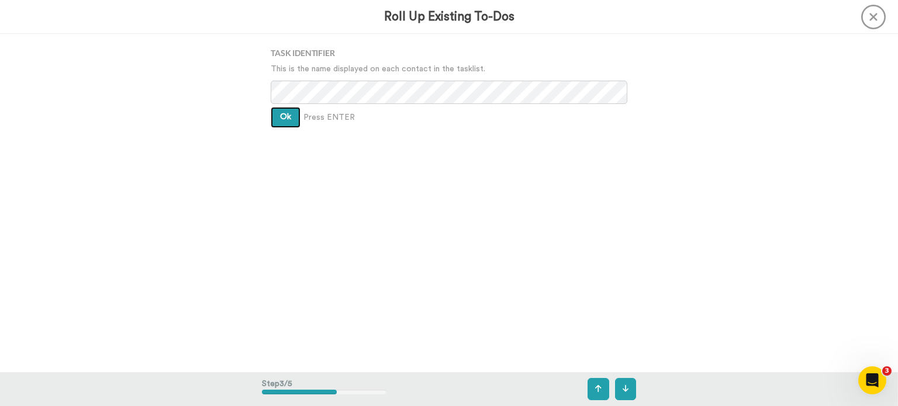
click at [284, 119] on span "Ok" at bounding box center [285, 117] width 11 height 8
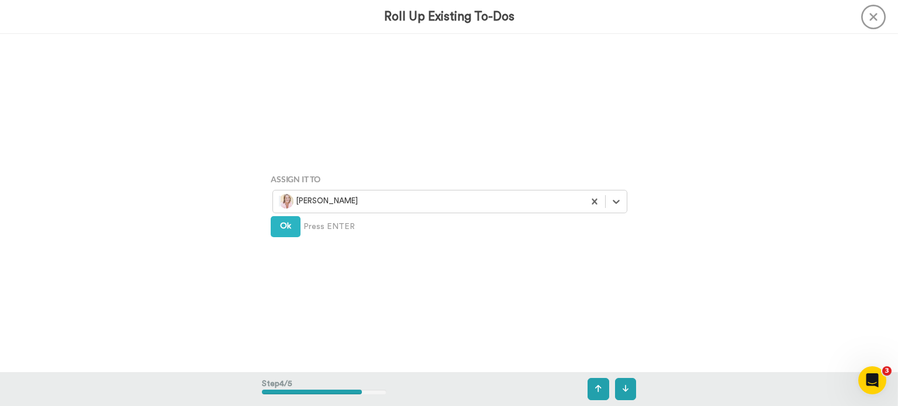
scroll to position [1015, 0]
click at [280, 230] on span "Ok" at bounding box center [285, 226] width 11 height 8
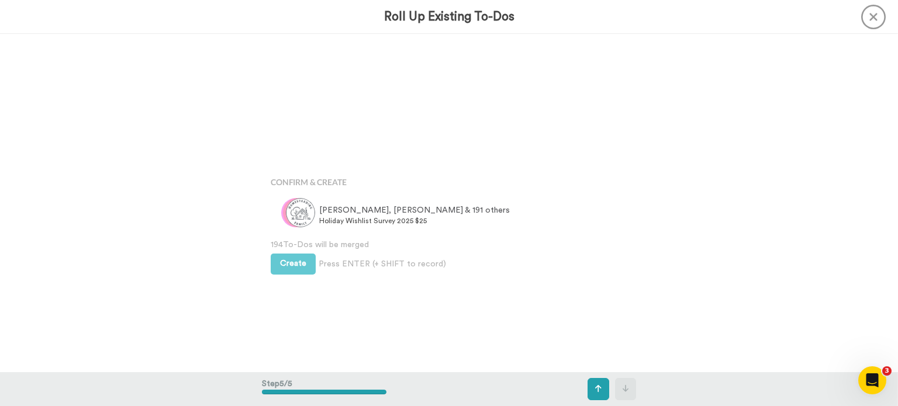
scroll to position [1353, 0]
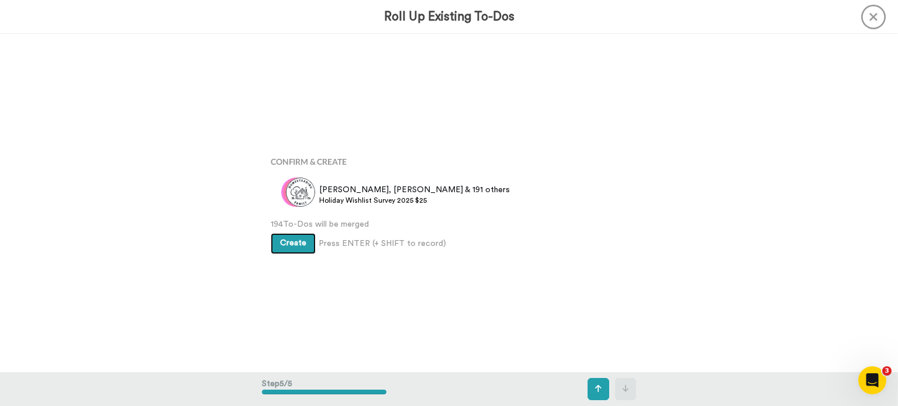
click at [281, 246] on span "Create" at bounding box center [293, 243] width 26 height 8
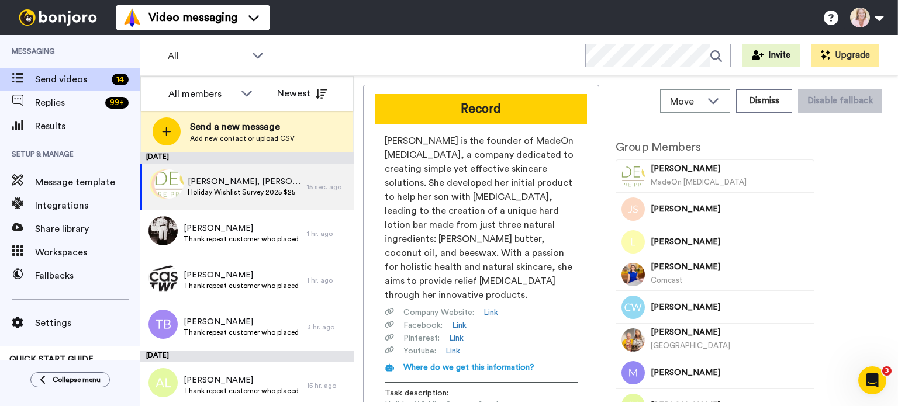
click at [484, 112] on button "Record" at bounding box center [481, 109] width 212 height 30
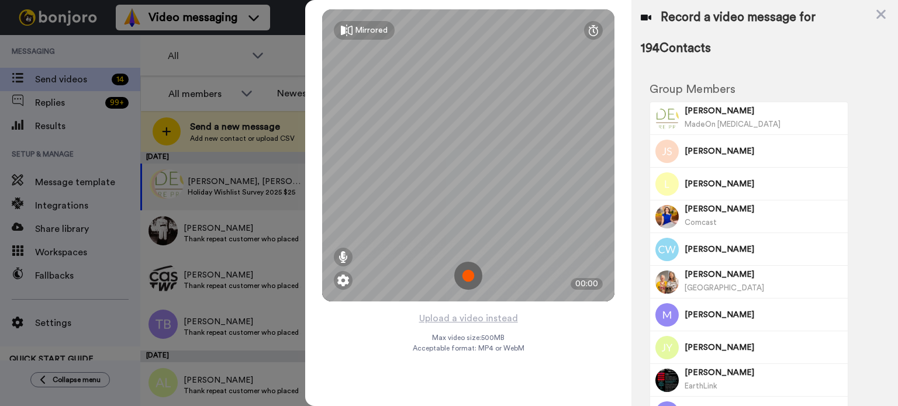
click at [465, 320] on button "Upload a video instead" at bounding box center [469, 318] width 106 height 15
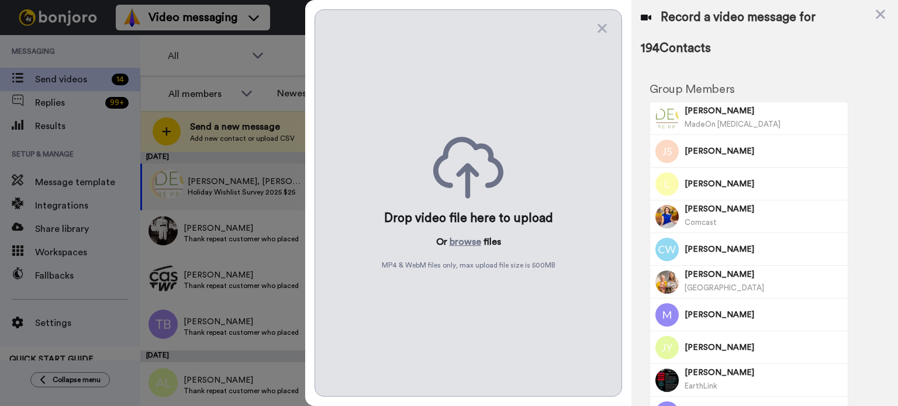
click at [460, 240] on button "browse" at bounding box center [466, 242] width 32 height 14
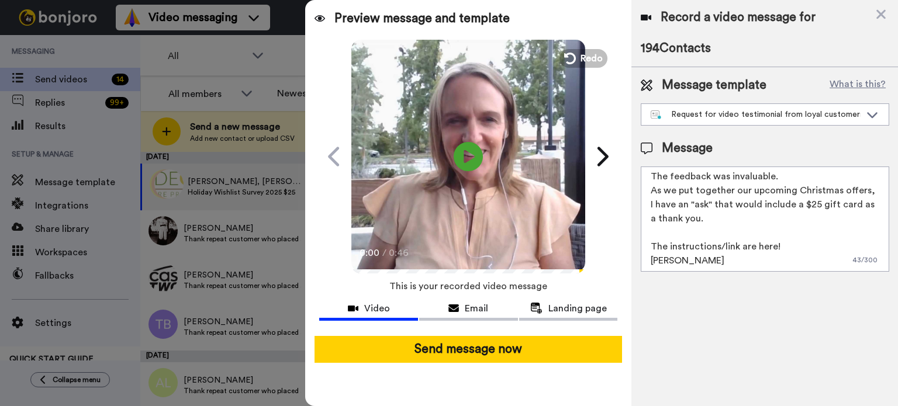
scroll to position [59, 0]
click at [461, 308] on div "Email" at bounding box center [468, 309] width 99 height 14
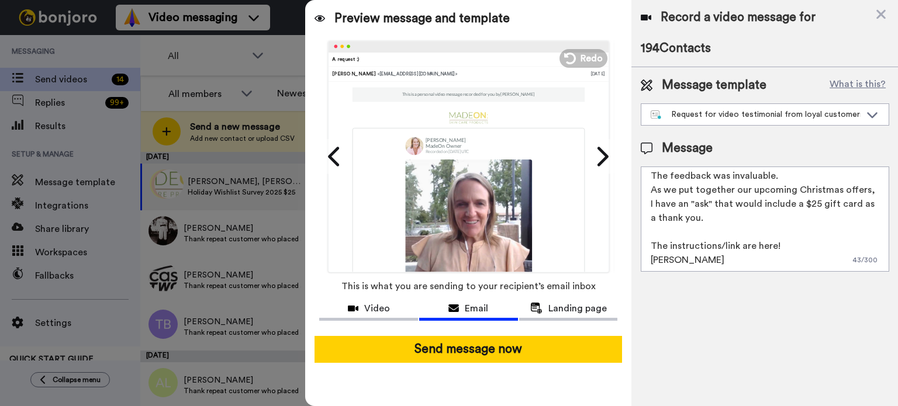
click at [552, 311] on span "Landing page" at bounding box center [577, 309] width 58 height 14
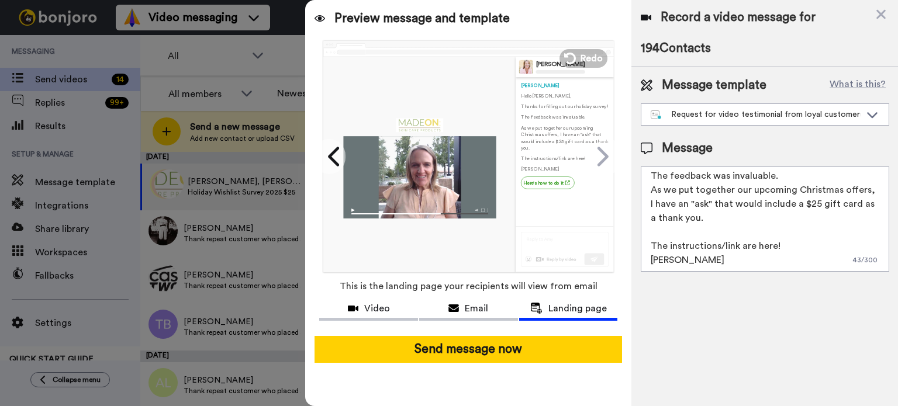
click at [881, 13] on icon at bounding box center [880, 14] width 9 height 9
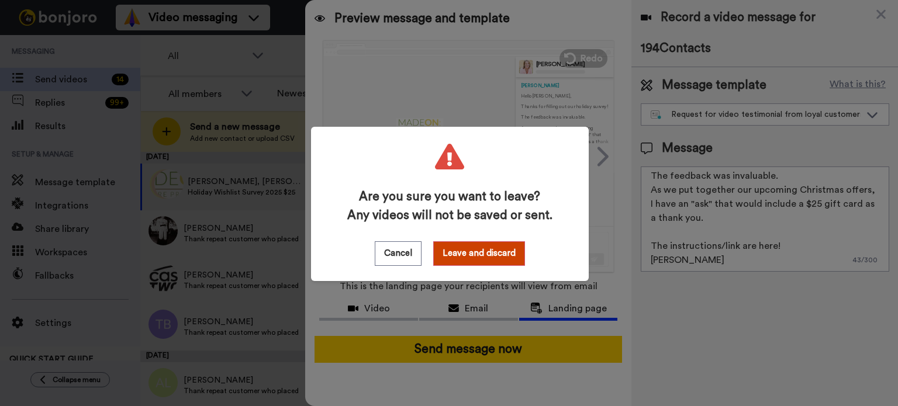
click at [457, 254] on button "Leave and discard" at bounding box center [479, 253] width 92 height 25
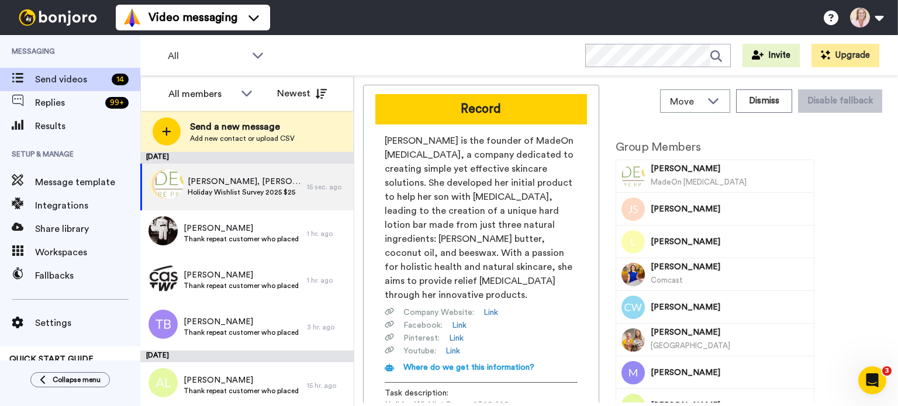
scroll to position [0, 0]
click at [449, 108] on button "Record" at bounding box center [481, 109] width 212 height 30
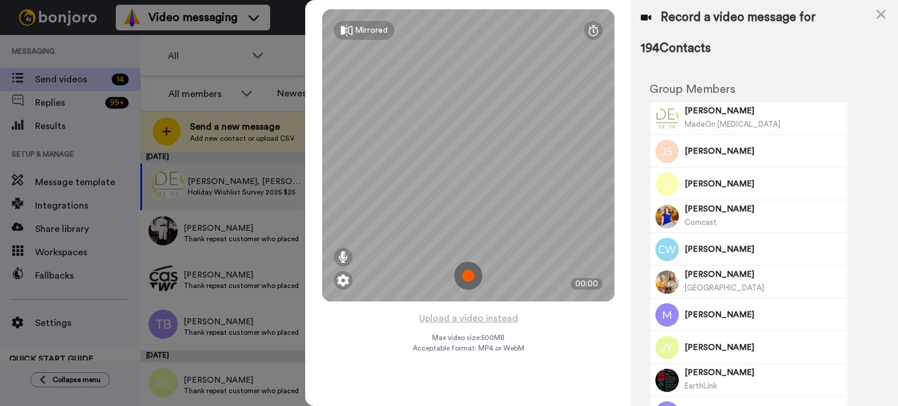
click at [882, 12] on icon at bounding box center [880, 14] width 9 height 9
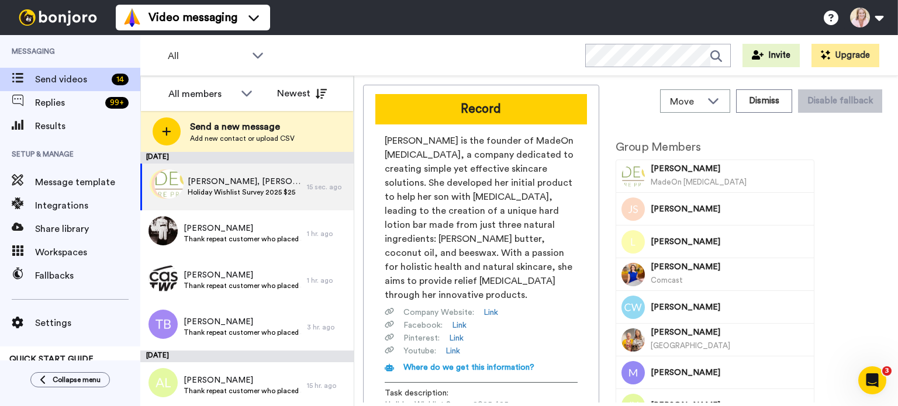
click at [258, 129] on span "Send a new message" at bounding box center [242, 127] width 105 height 14
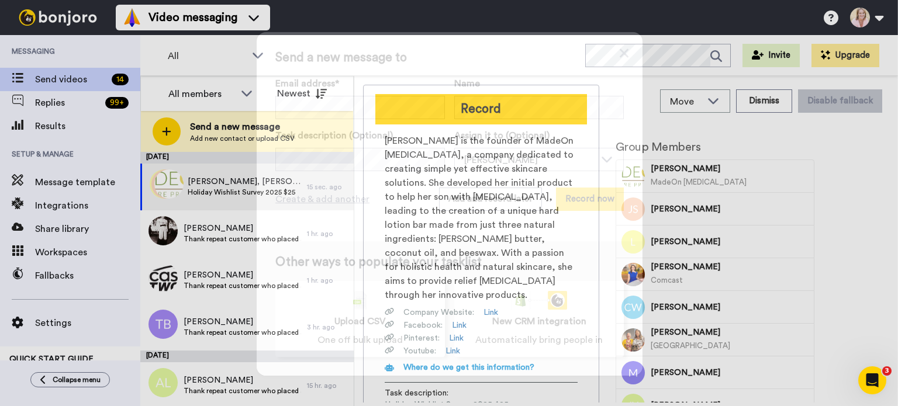
click at [347, 308] on div "Upload CSV One off bulk upload" at bounding box center [360, 319] width 170 height 76
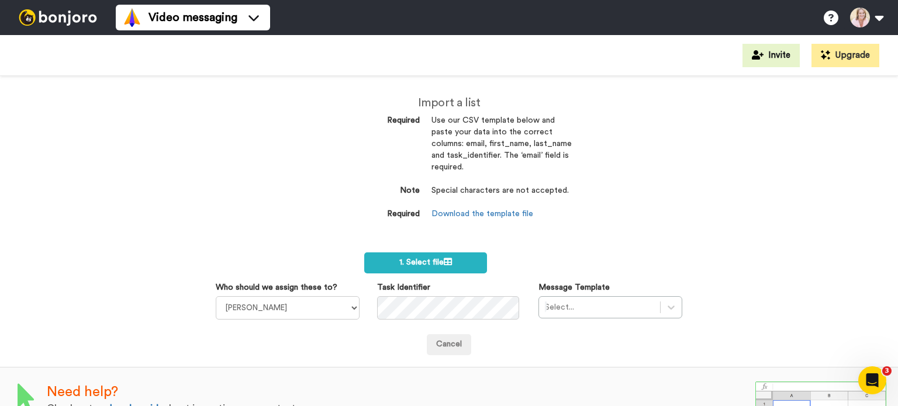
click at [75, 223] on div "Import a list Required Use our CSV template below and paste your data into the …" at bounding box center [449, 241] width 898 height 330
click at [417, 258] on span "1. Select file" at bounding box center [425, 262] width 53 height 8
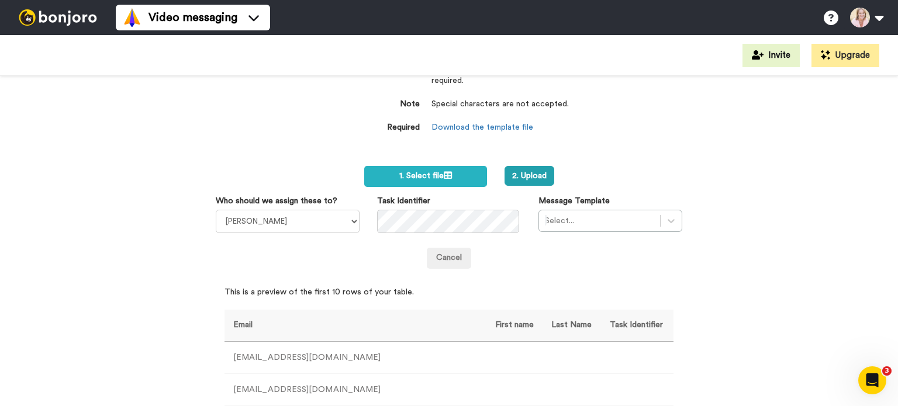
scroll to position [81, 0]
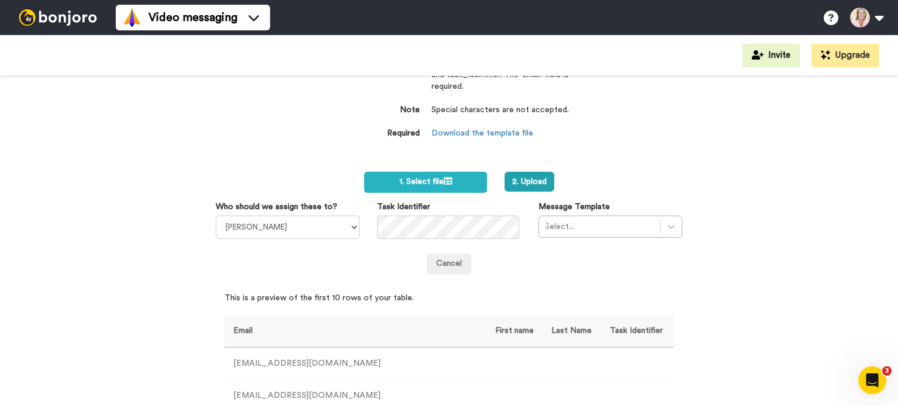
click at [519, 185] on button "2. Upload" at bounding box center [530, 182] width 50 height 20
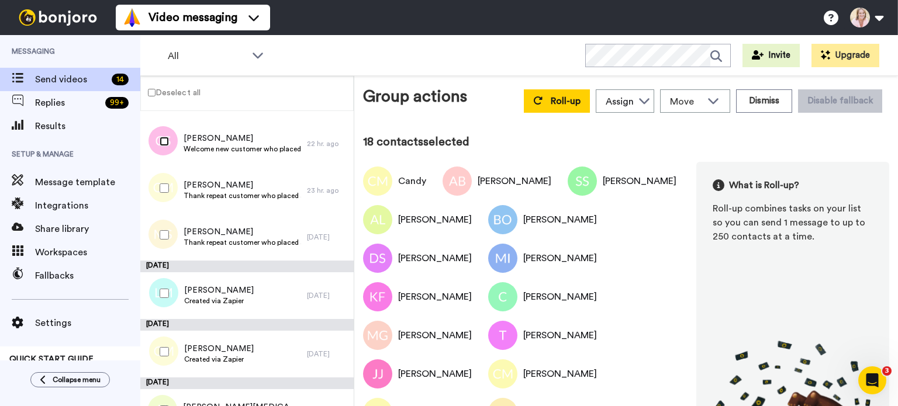
scroll to position [819, 0]
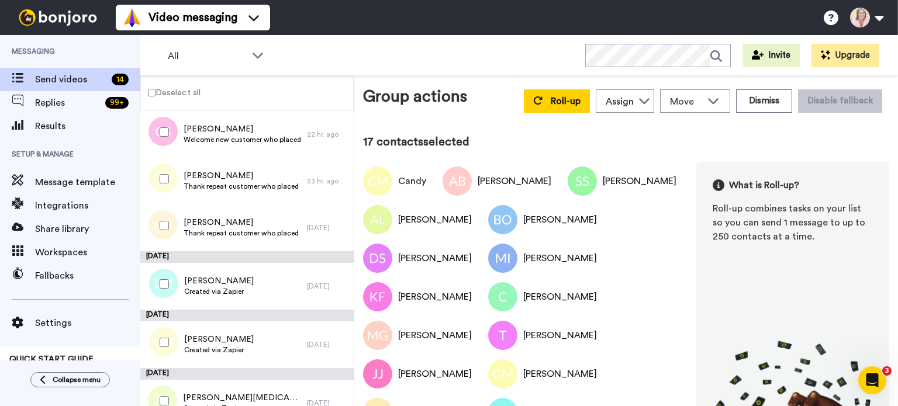
click at [159, 235] on div at bounding box center [162, 225] width 42 height 41
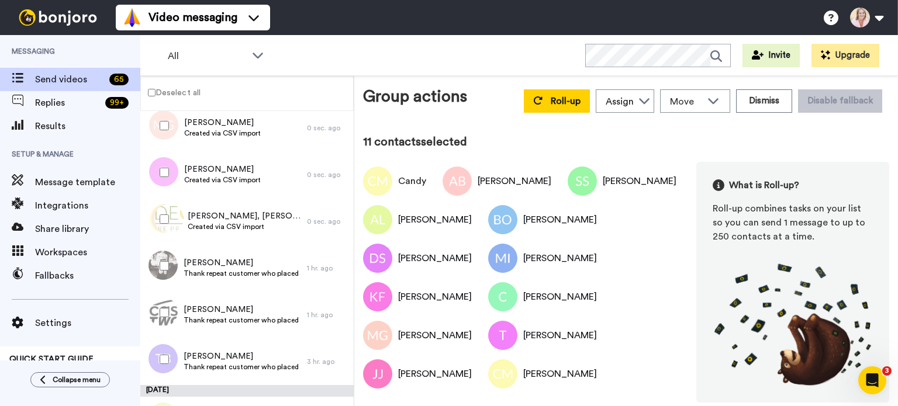
scroll to position [430, 0]
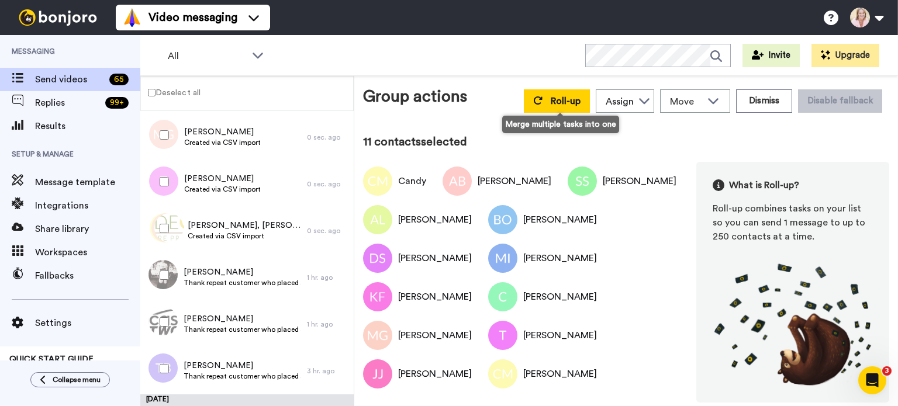
click at [567, 102] on span "Roll-up" at bounding box center [566, 100] width 30 height 9
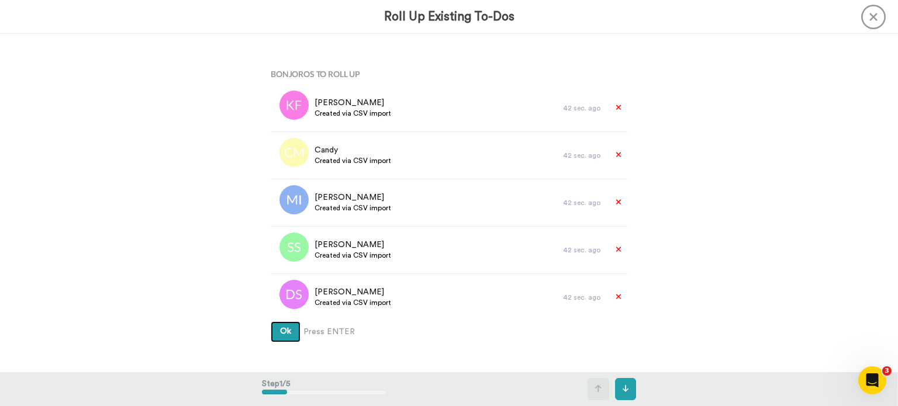
click at [280, 334] on span "Ok" at bounding box center [285, 331] width 11 height 8
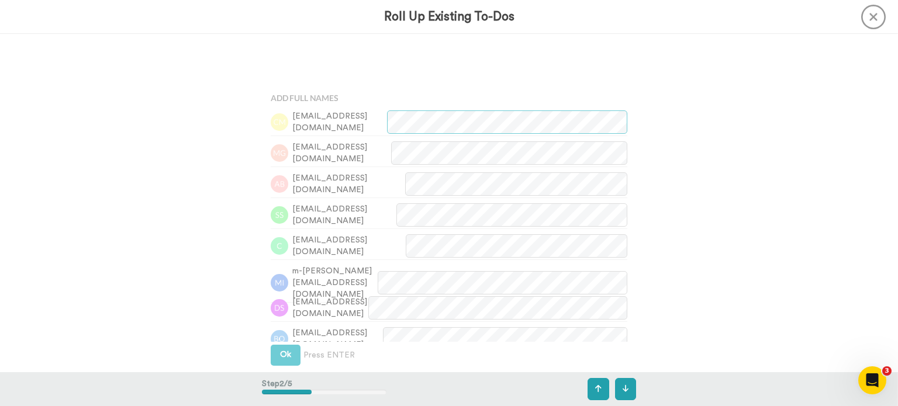
scroll to position [339, 0]
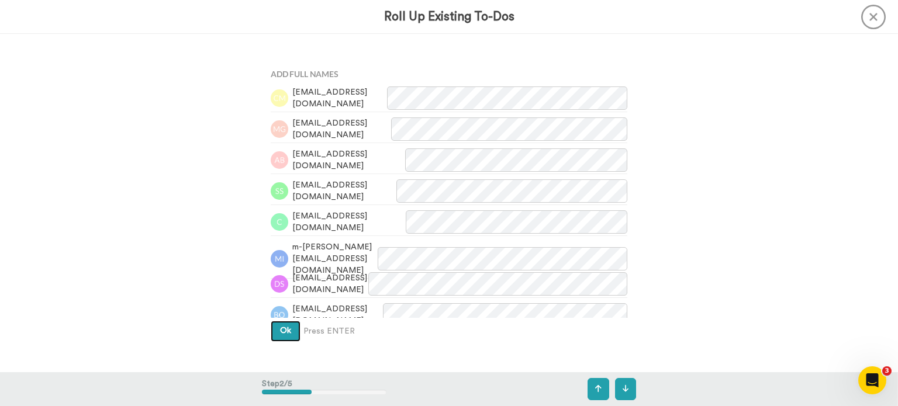
click at [280, 334] on span "Ok" at bounding box center [285, 331] width 11 height 8
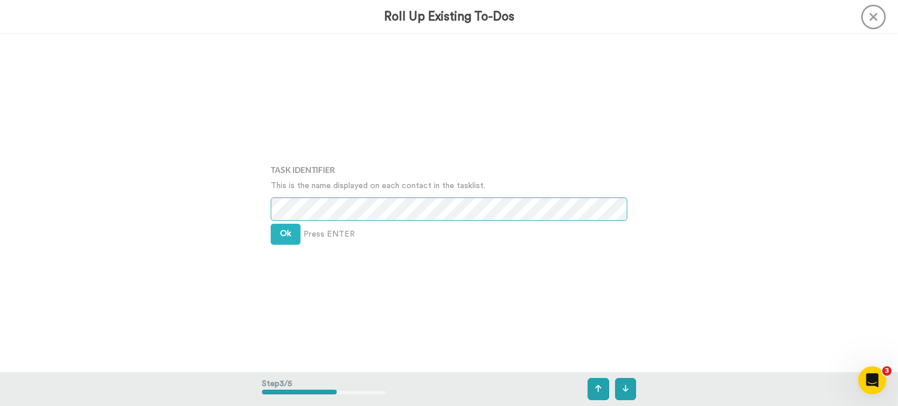
scroll to position [677, 0]
click at [285, 237] on span "Ok" at bounding box center [285, 234] width 11 height 8
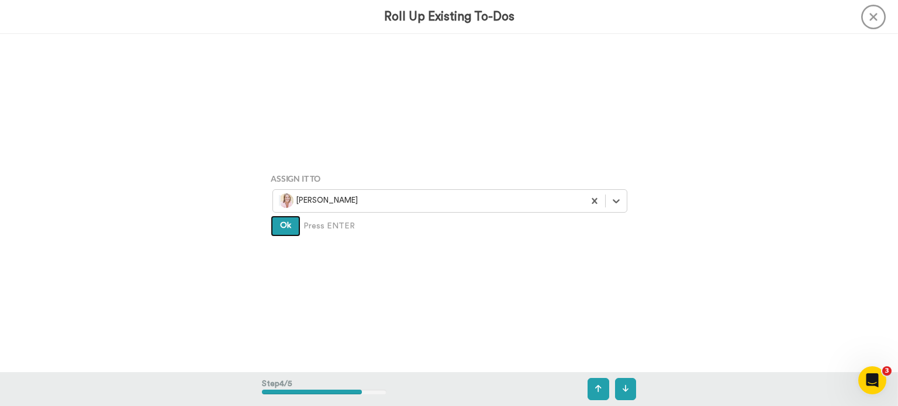
click at [286, 229] on span "Ok" at bounding box center [285, 226] width 11 height 8
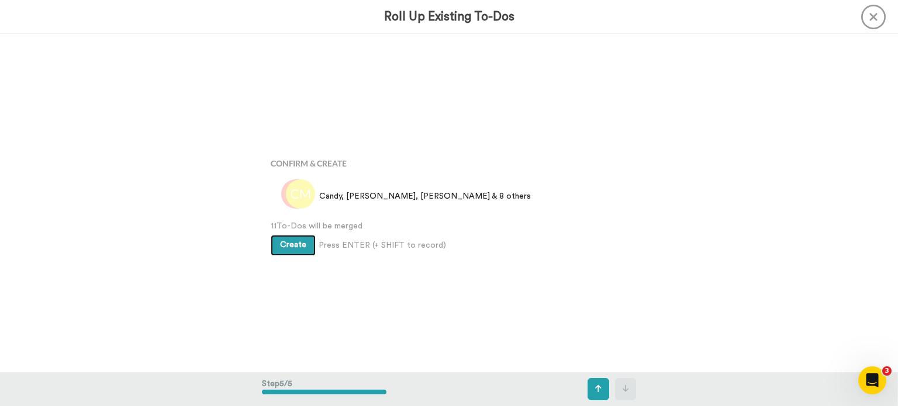
scroll to position [1353, 0]
click at [288, 243] on span "Create" at bounding box center [293, 243] width 26 height 8
